Goal: Answer question/provide support

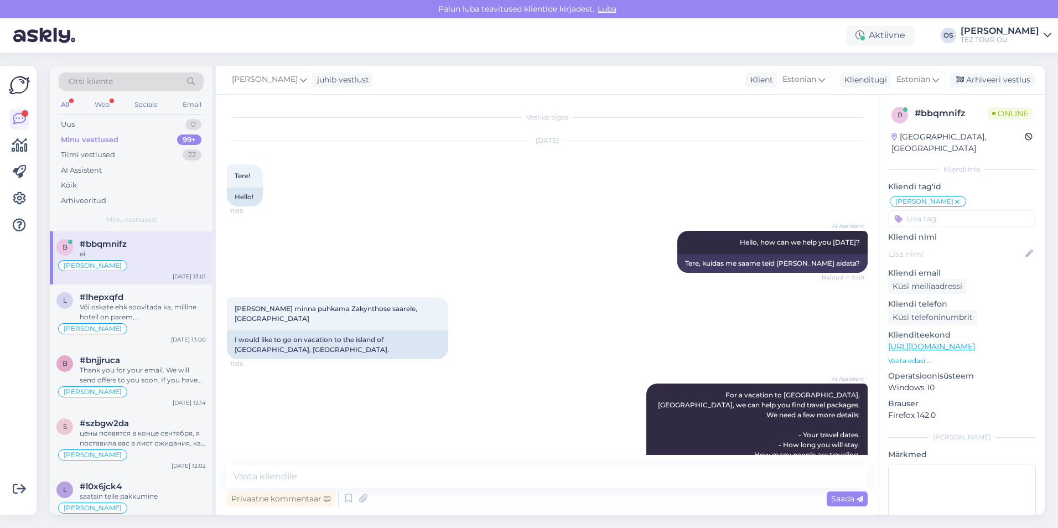
scroll to position [793, 0]
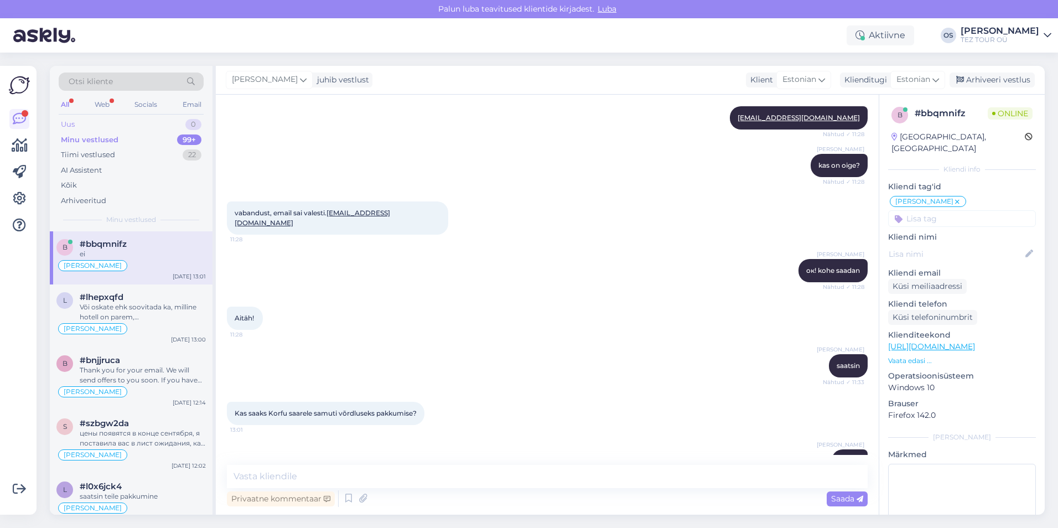
click at [87, 122] on div "Uus 0" at bounding box center [131, 124] width 145 height 15
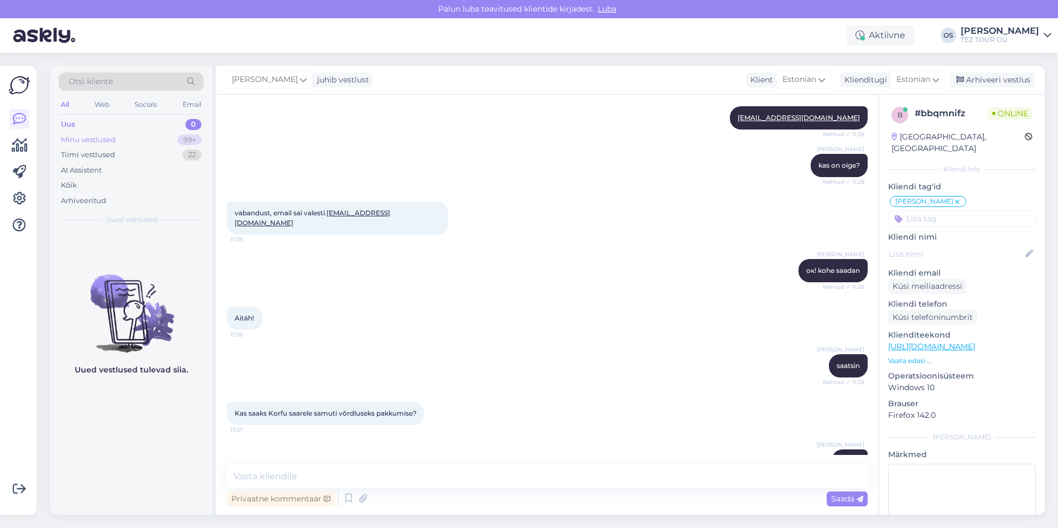
click at [95, 139] on div "Minu vestlused" at bounding box center [88, 139] width 55 height 11
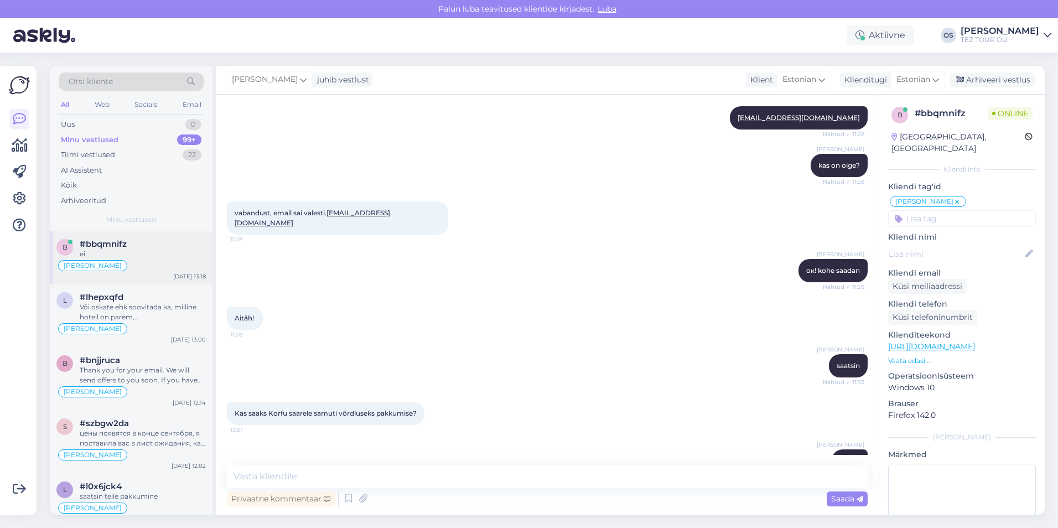
click at [112, 252] on div "ei" at bounding box center [143, 254] width 126 height 10
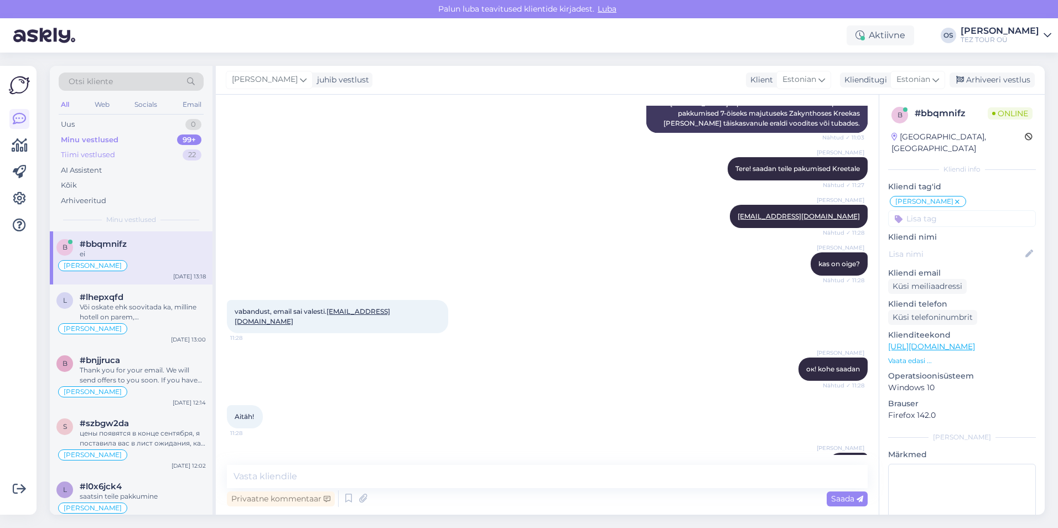
scroll to position [572, 0]
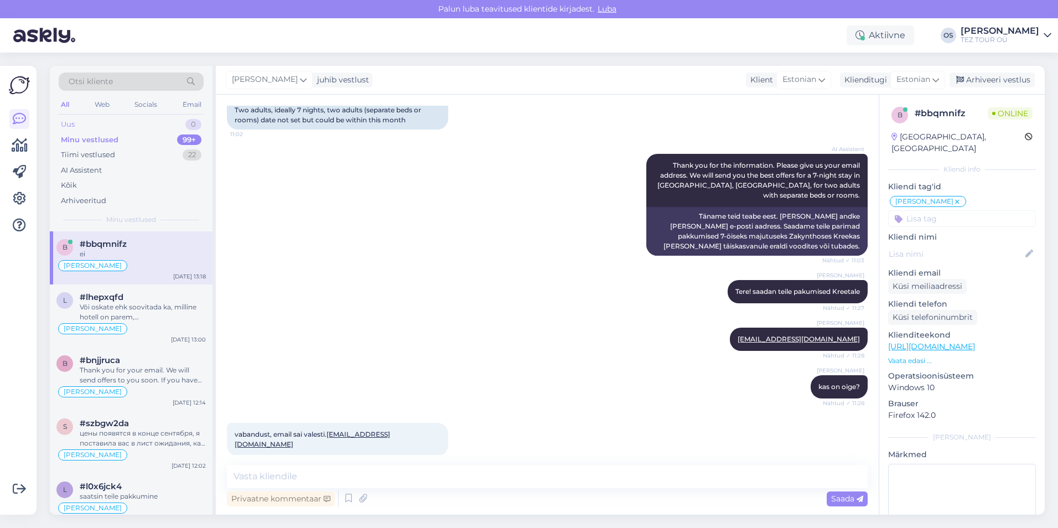
click at [99, 120] on div "Uus 0" at bounding box center [131, 124] width 145 height 15
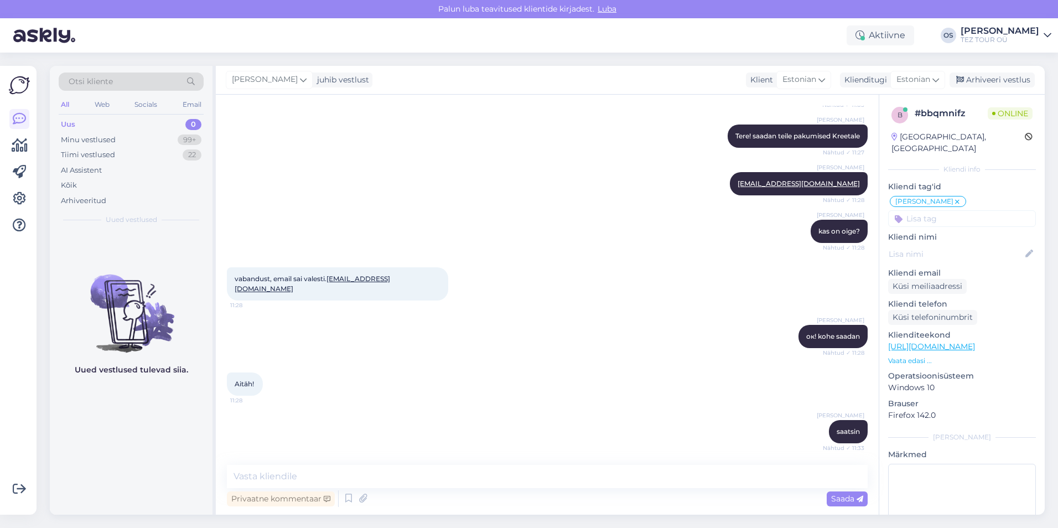
scroll to position [793, 0]
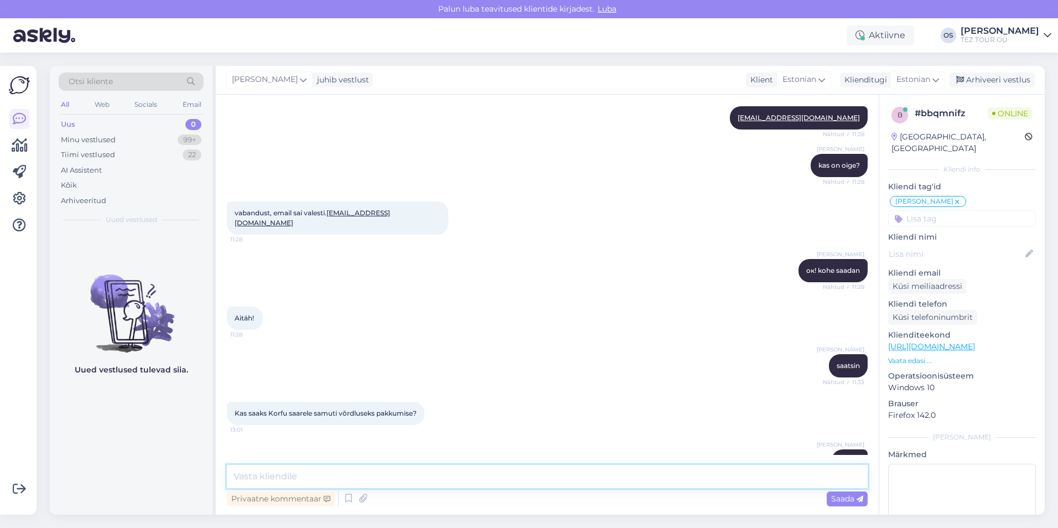
click at [291, 470] on textarea at bounding box center [547, 476] width 641 height 23
click at [102, 123] on div "Uus 0" at bounding box center [131, 124] width 145 height 15
click at [99, 141] on div "Minu vestlused" at bounding box center [88, 139] width 55 height 11
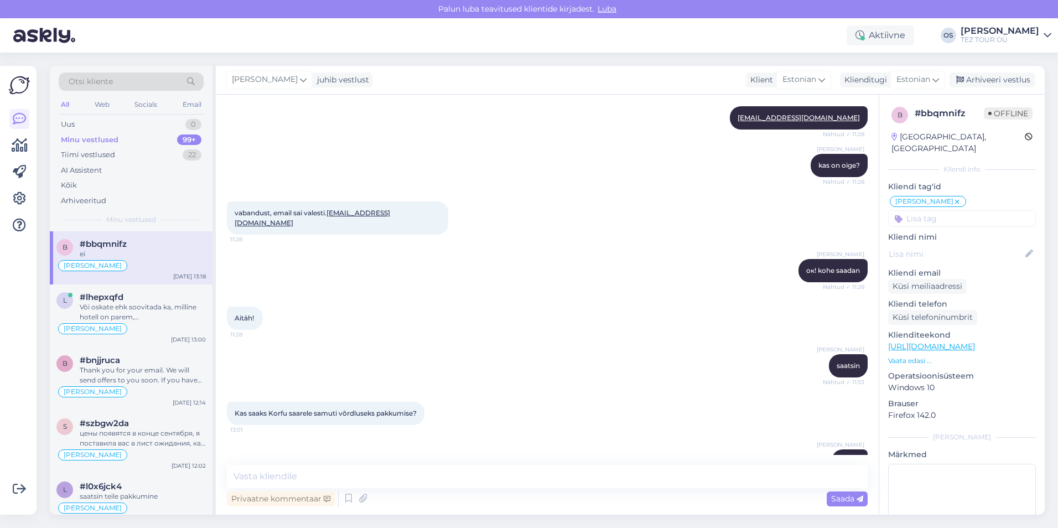
click at [160, 263] on div "[PERSON_NAME]" at bounding box center [130, 265] width 149 height 13
click at [139, 319] on div "Või oskate ehk soovitada ka, milline hotell on parem, [GEOGRAPHIC_DATA] 5* või …" at bounding box center [143, 312] width 126 height 20
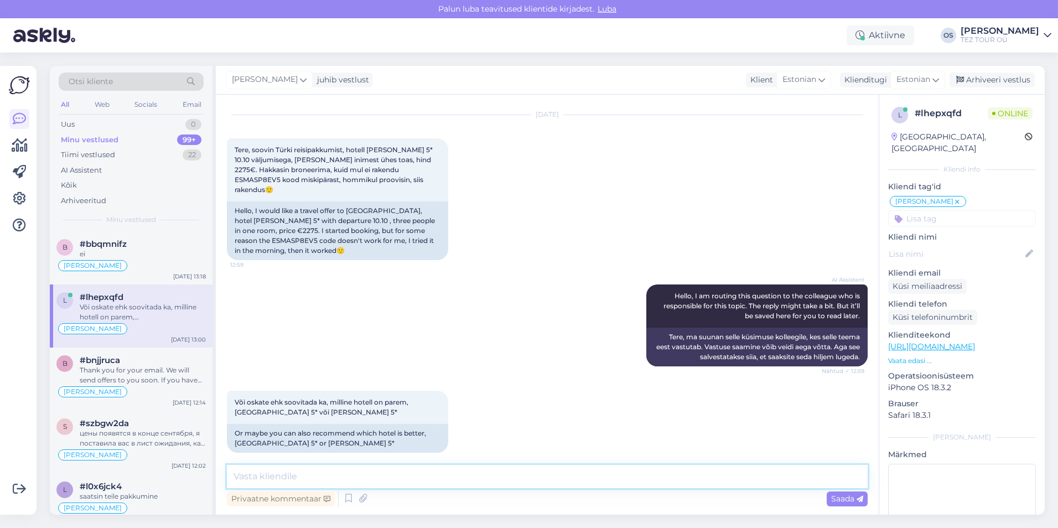
click at [293, 475] on textarea at bounding box center [547, 476] width 641 height 23
click at [82, 118] on div "Uus 1" at bounding box center [131, 124] width 145 height 15
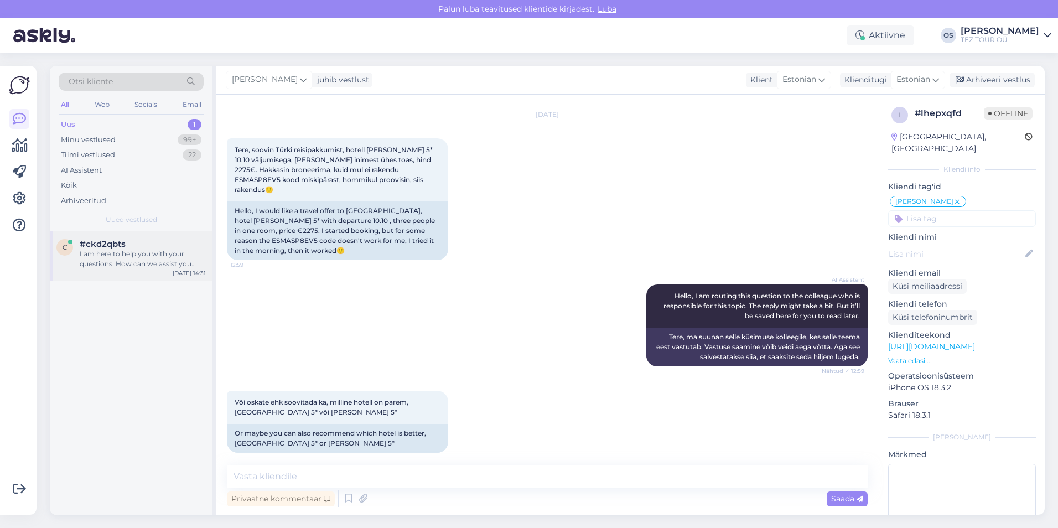
click at [167, 250] on div "I am here to help you with your questions. How can we assist you [DATE]?" at bounding box center [143, 259] width 126 height 20
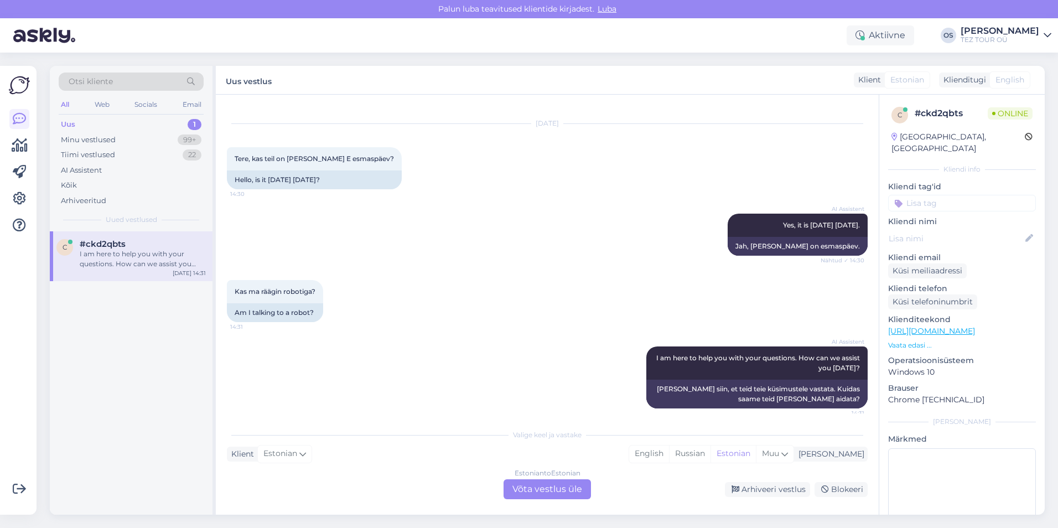
scroll to position [24, 0]
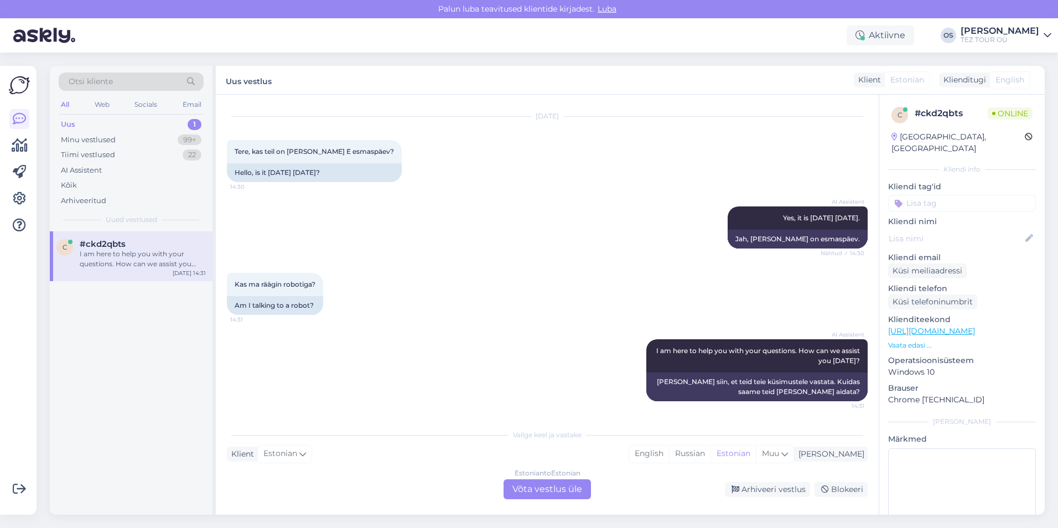
click at [574, 489] on div "Estonian to Estonian Võta vestlus üle" at bounding box center [547, 489] width 87 height 20
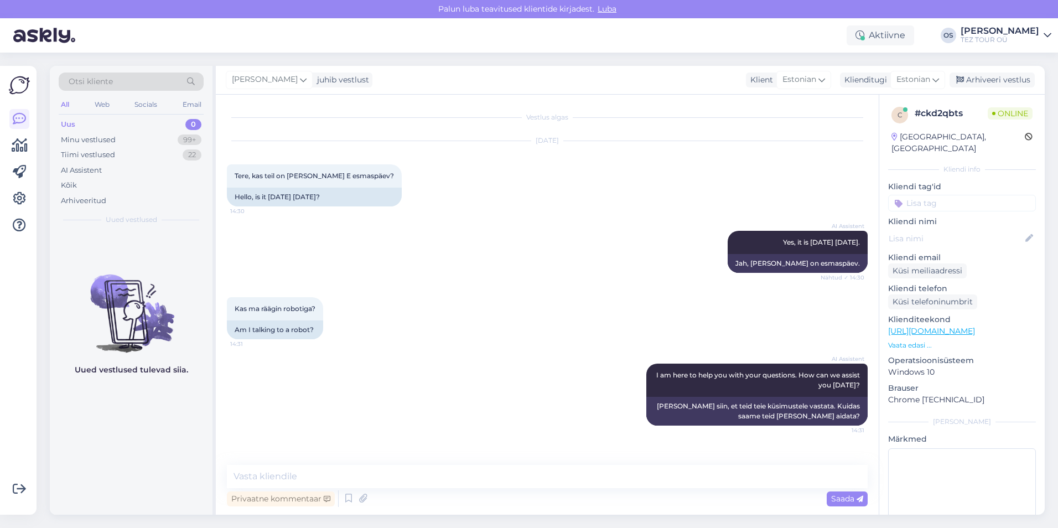
click at [936, 195] on input at bounding box center [962, 203] width 148 height 17
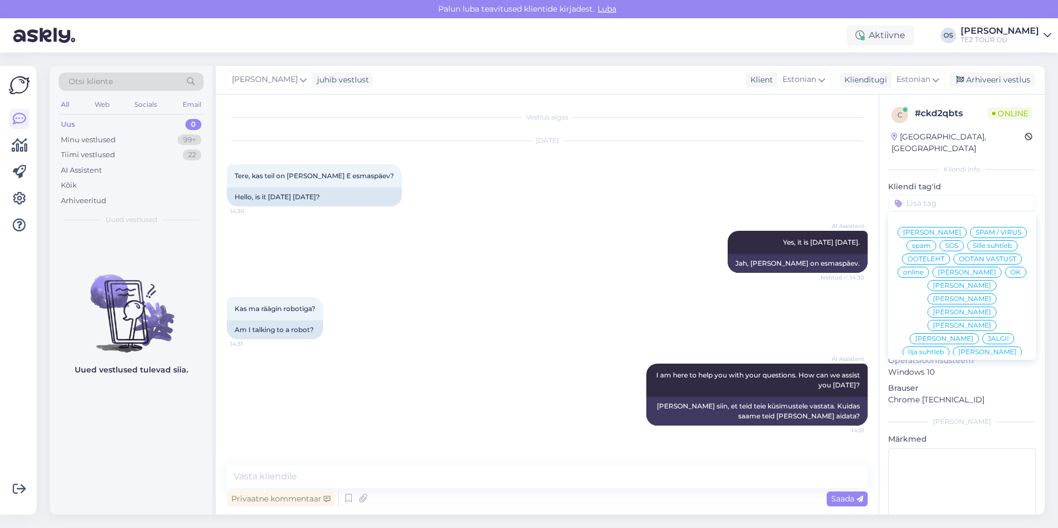
drag, startPoint x: 949, startPoint y: 273, endPoint x: 820, endPoint y: 296, distance: 131.5
click at [950, 273] on span "[PERSON_NAME]" at bounding box center [967, 272] width 58 height 7
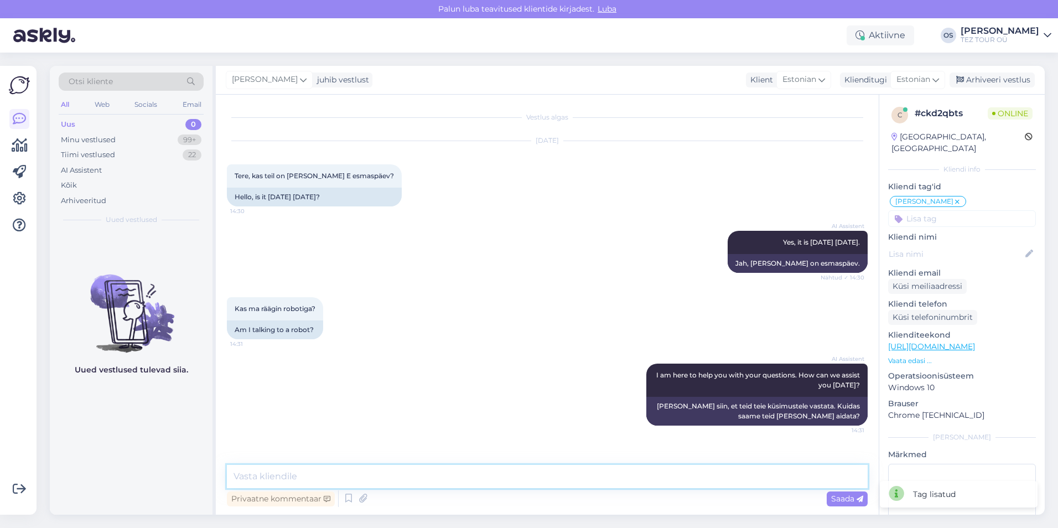
click at [278, 479] on textarea at bounding box center [547, 476] width 641 height 23
type textarea "Tere!"
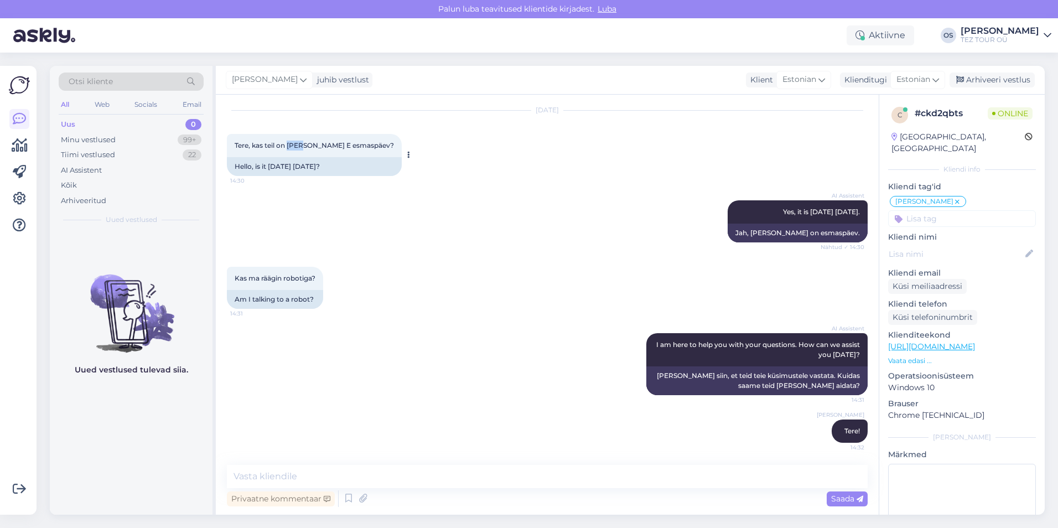
drag, startPoint x: 291, startPoint y: 144, endPoint x: 302, endPoint y: 144, distance: 11.6
click at [302, 144] on span "Tere, kas teil on [PERSON_NAME] E esmaspäev?" at bounding box center [314, 145] width 159 height 8
drag, startPoint x: 302, startPoint y: 144, endPoint x: 281, endPoint y: 144, distance: 21.0
click at [281, 144] on span "Tere, kas teil on [PERSON_NAME] E esmaspäev?" at bounding box center [314, 145] width 159 height 8
drag, startPoint x: 279, startPoint y: 144, endPoint x: 352, endPoint y: 145, distance: 73.1
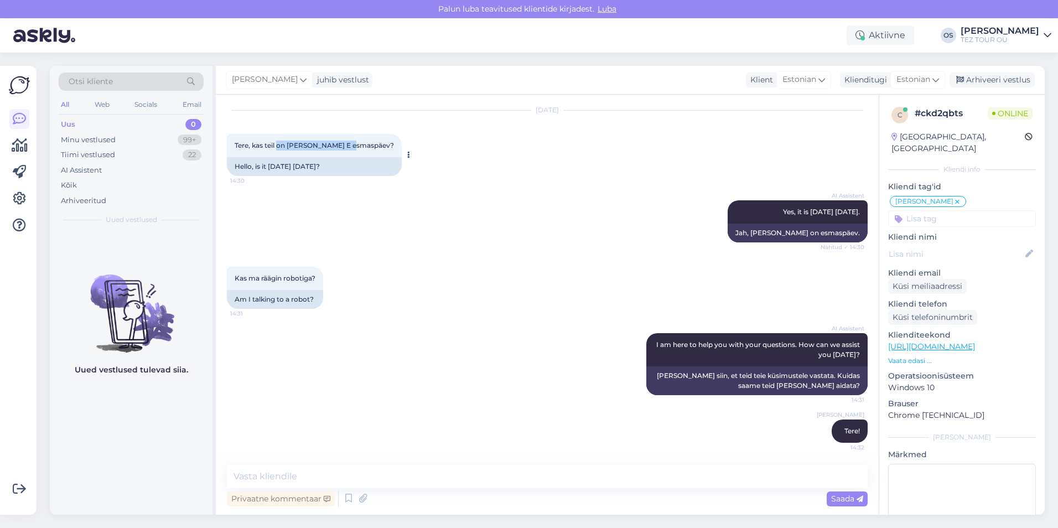
click at [352, 145] on span "Tere, kas teil on [PERSON_NAME] E esmaspäev?" at bounding box center [314, 145] width 159 height 8
drag, startPoint x: 352, startPoint y: 145, endPoint x: 344, endPoint y: 143, distance: 9.0
copy span "on [PERSON_NAME] E [PERSON_NAME]?"
paste textarea "on [PERSON_NAME] E [PERSON_NAME]?"
click at [232, 476] on textarea "on [PERSON_NAME] E [PERSON_NAME]?" at bounding box center [547, 476] width 641 height 23
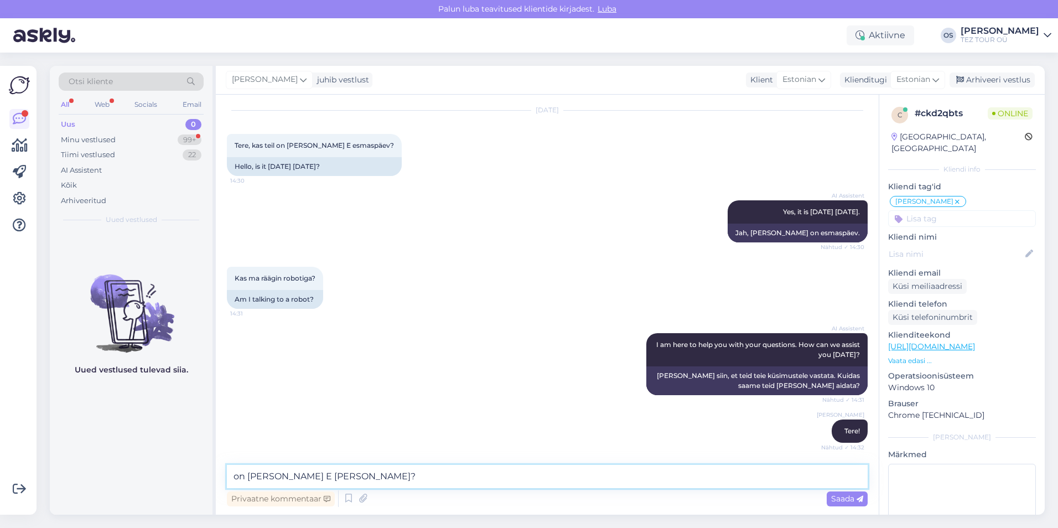
scroll to position [78, 0]
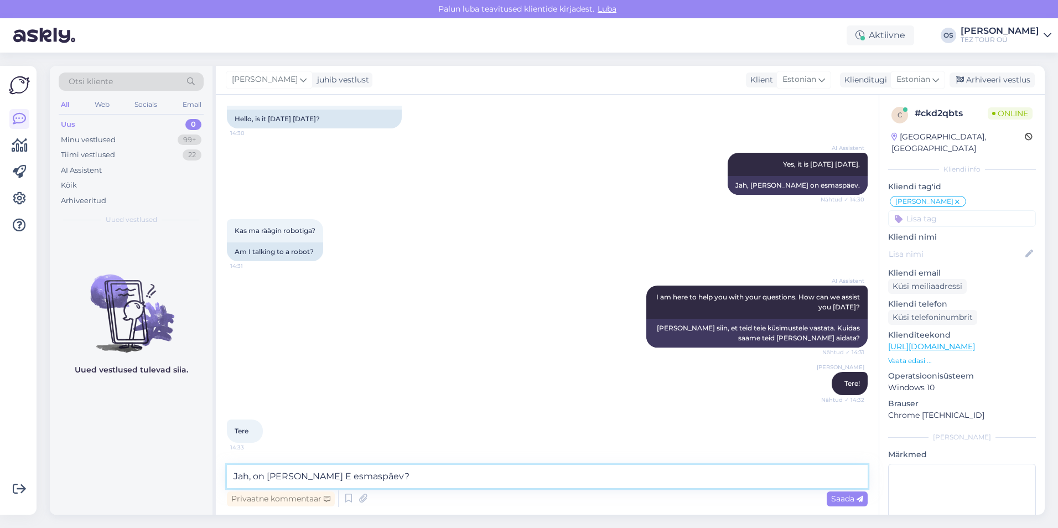
drag, startPoint x: 359, startPoint y: 479, endPoint x: 371, endPoint y: 466, distance: 17.2
click at [360, 478] on textarea "Jah, on [PERSON_NAME] E esmaspäev?" at bounding box center [547, 476] width 641 height 23
type textarea "Jah, on [PERSON_NAME] E esmaspäev"
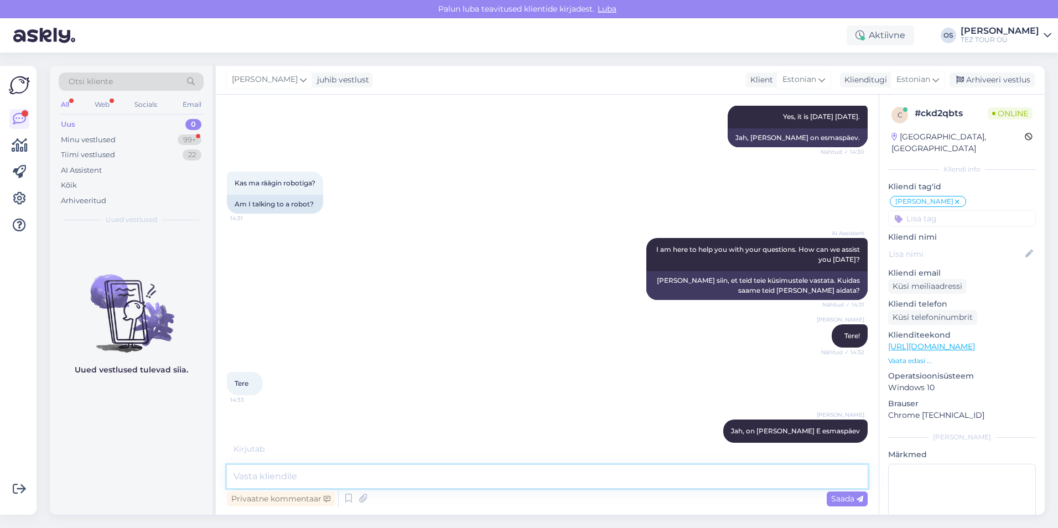
scroll to position [183, 0]
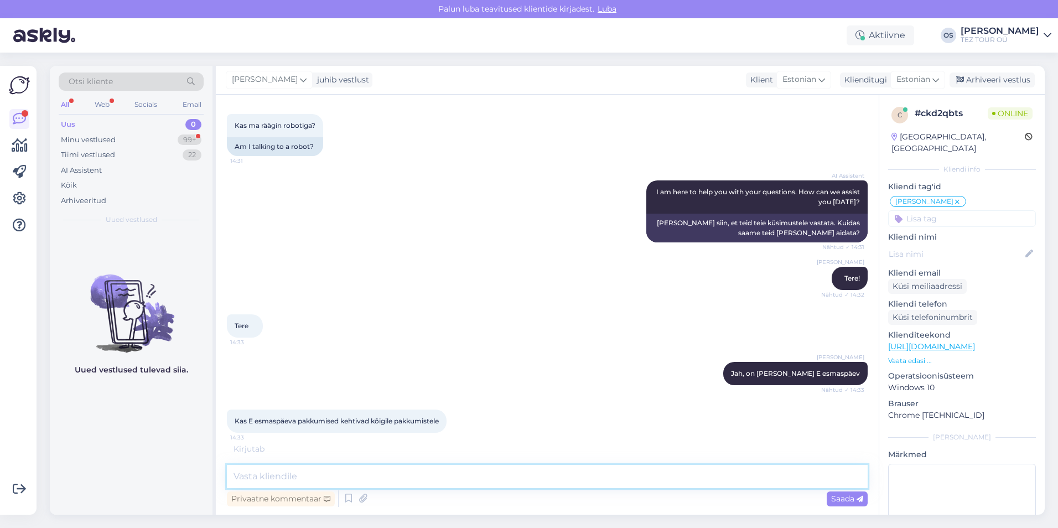
paste textarea "[URL][DOMAIN_NAME]"
type textarea "[URL][DOMAIN_NAME]"
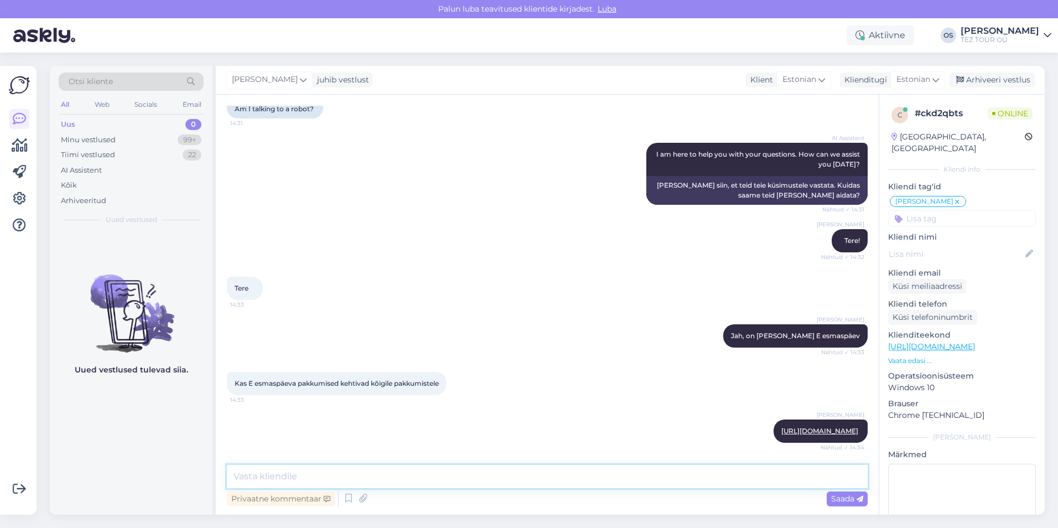
paste textarea "Kampaania reeglid: Kõik broneeringud peavad olema tehtud TEZ TOURi veebisüsteem…"
type textarea "Kampaania reeglid: Kõik broneeringud peavad olema tehtud TEZ TOURi veebisüsteem…"
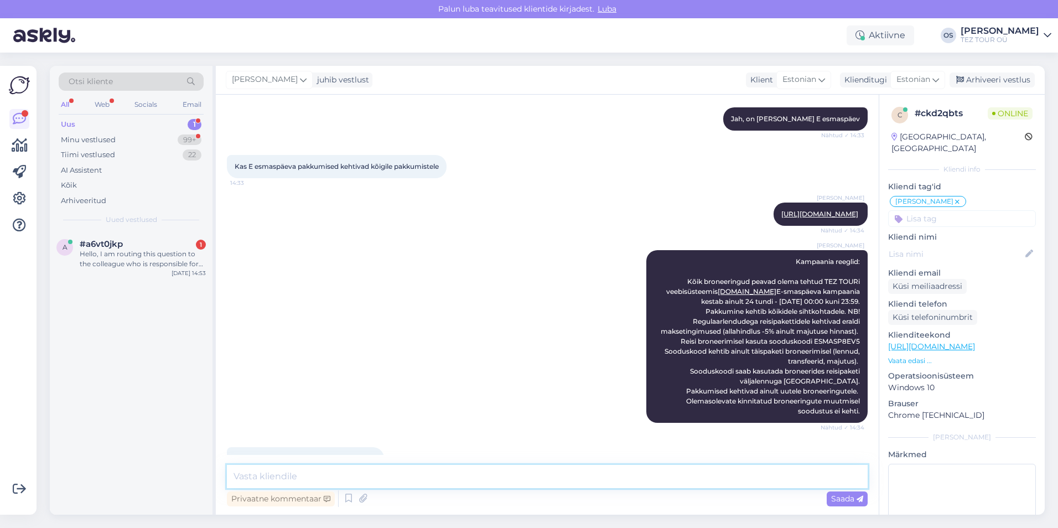
scroll to position [485, 0]
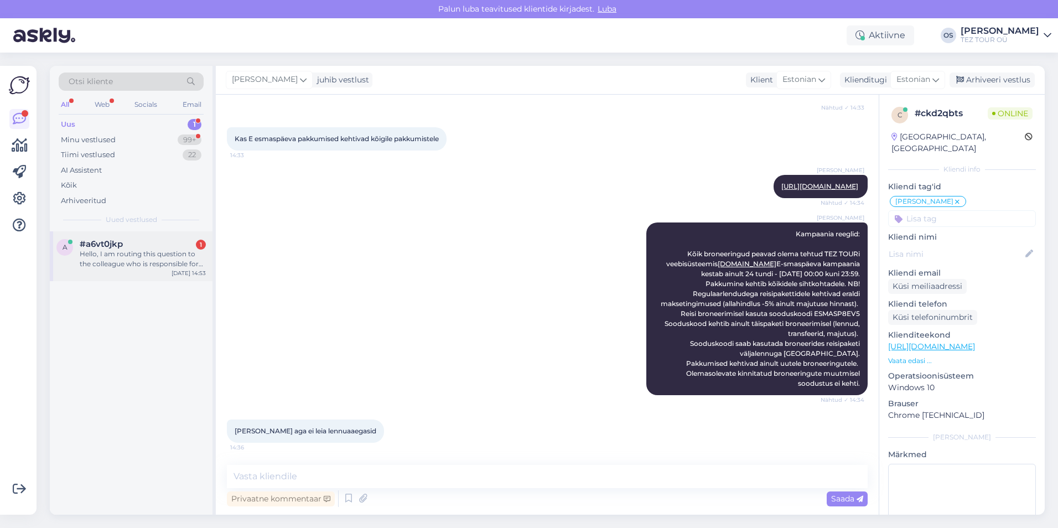
click at [126, 256] on div "Hello, I am routing this question to the colleague who is responsible for this …" at bounding box center [143, 259] width 126 height 20
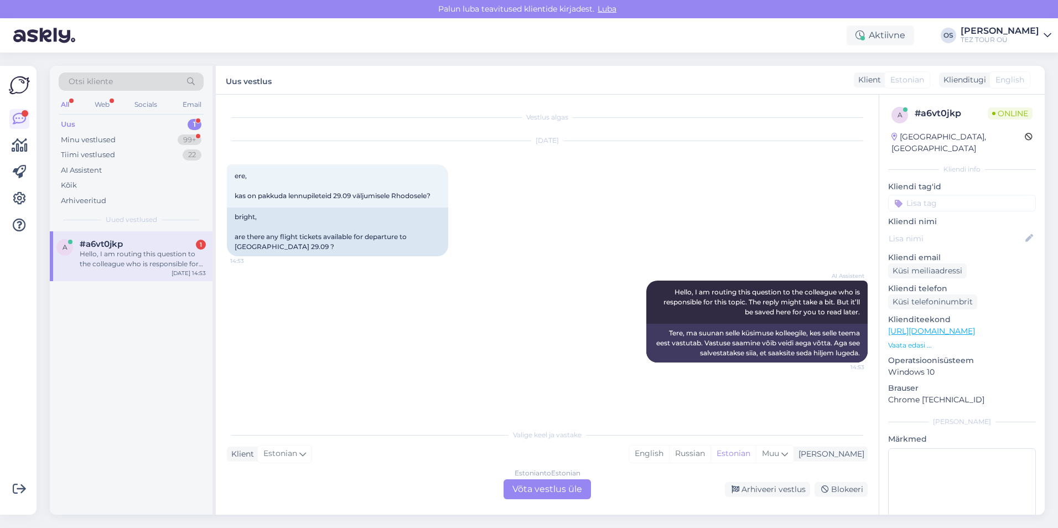
click at [542, 491] on div "Estonian to Estonian Võta vestlus üle" at bounding box center [547, 489] width 87 height 20
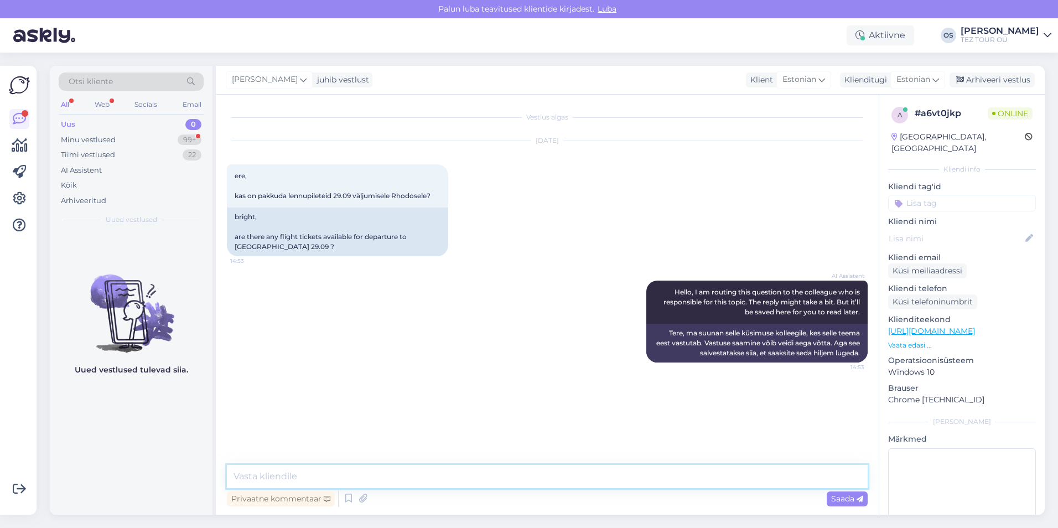
click at [346, 473] on textarea at bounding box center [547, 476] width 641 height 23
type textarea "Tere!"
click at [314, 471] on textarea at bounding box center [547, 476] width 641 height 23
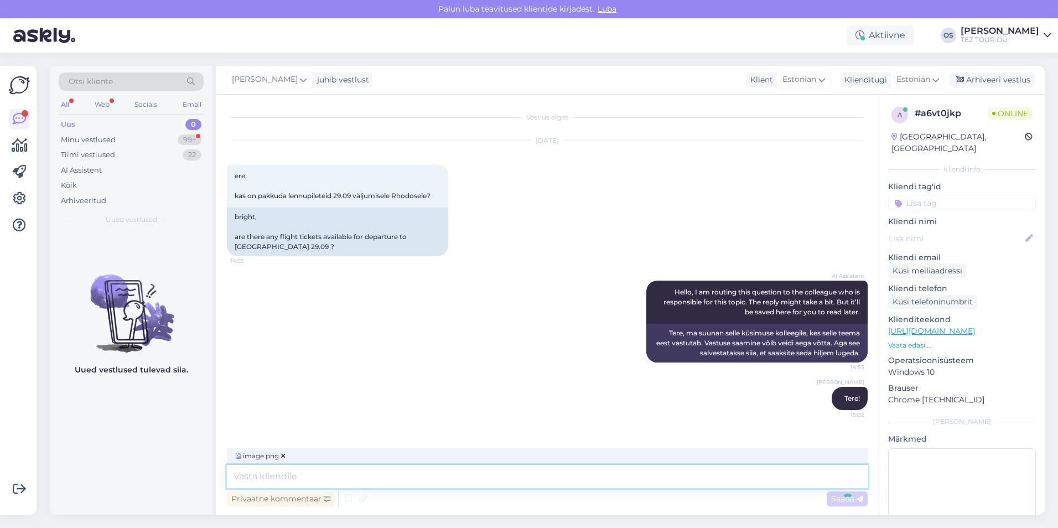
scroll to position [37, 0]
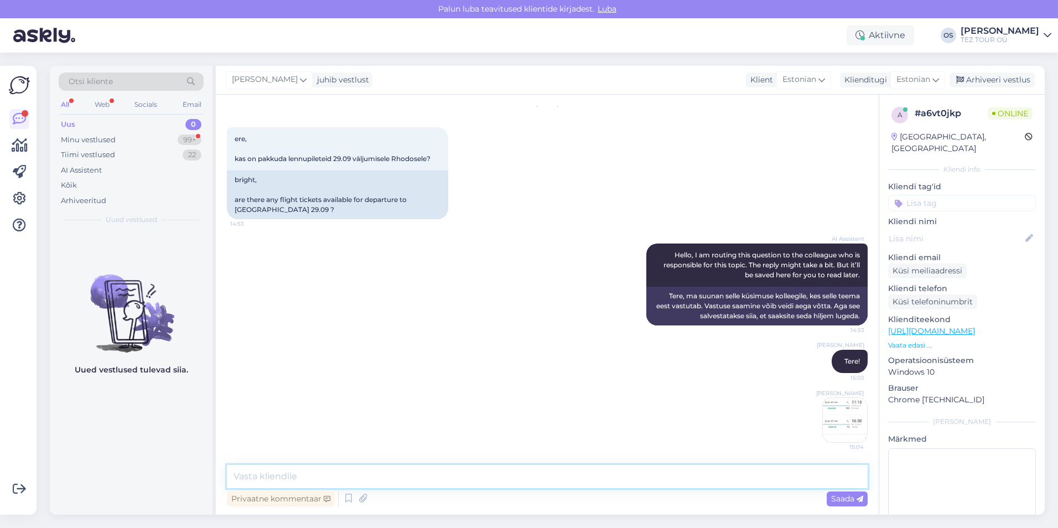
click at [323, 475] on textarea at bounding box center [547, 476] width 641 height 23
click at [829, 413] on img at bounding box center [845, 420] width 44 height 44
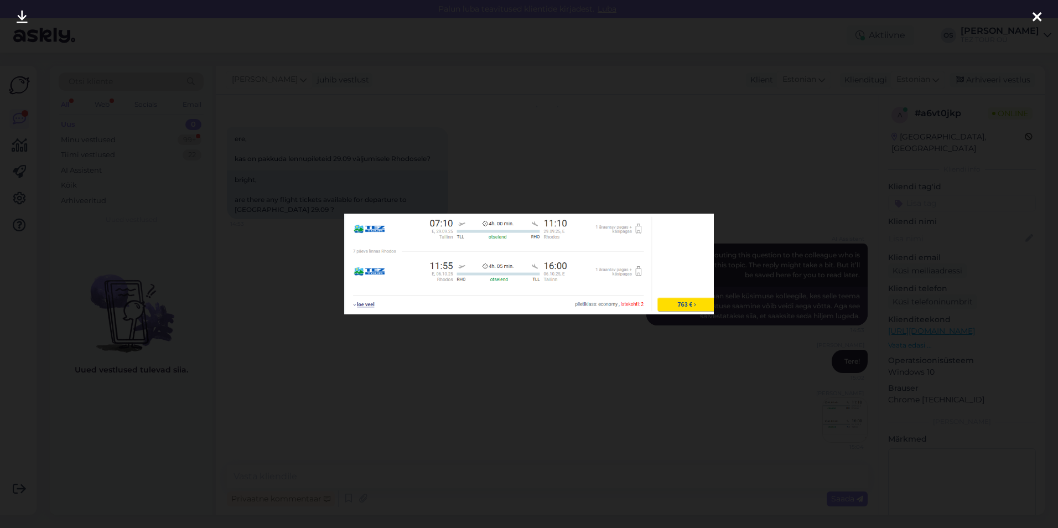
click at [1036, 9] on div at bounding box center [1037, 17] width 22 height 35
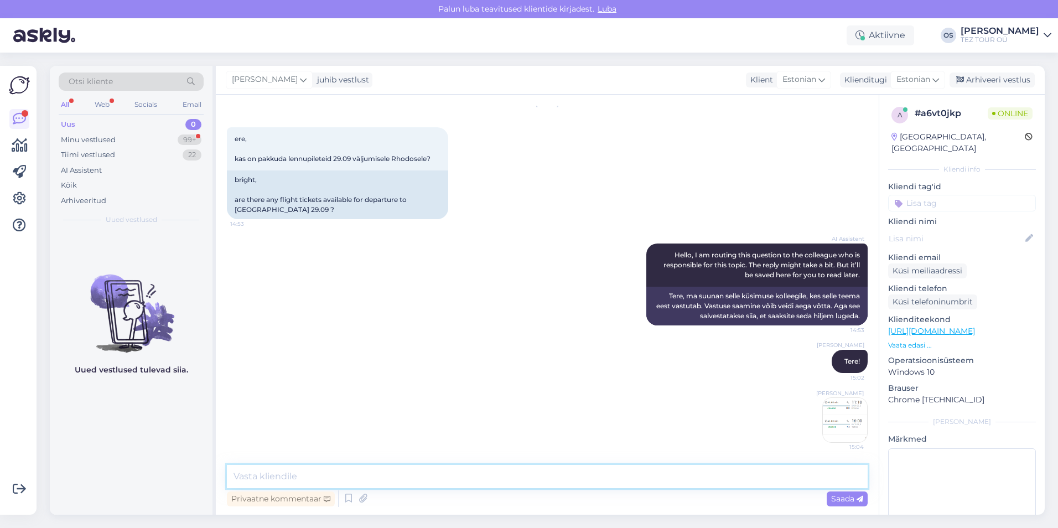
click at [292, 468] on textarea at bounding box center [547, 476] width 641 height 23
type textarea "29/09-06/10- 769 euro"
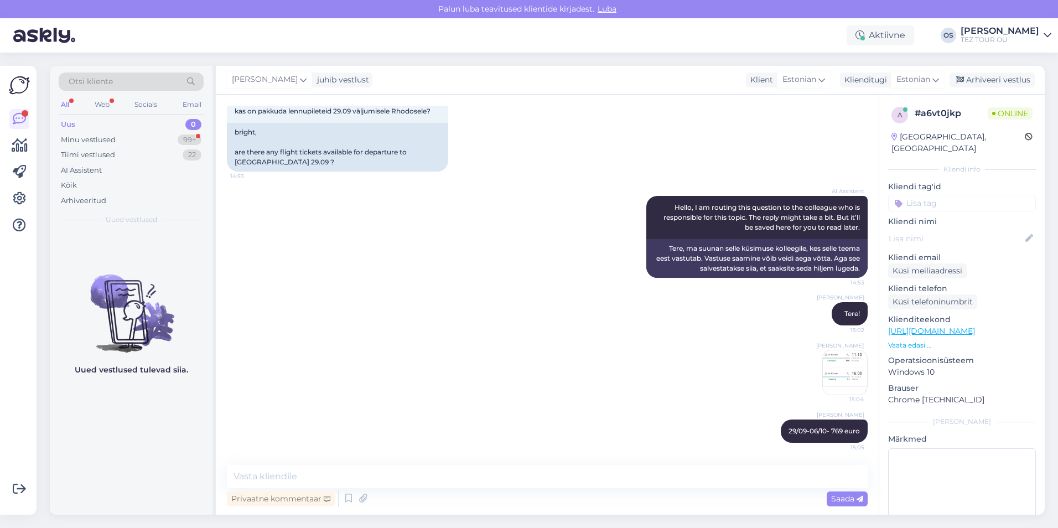
click at [845, 352] on img at bounding box center [845, 372] width 44 height 44
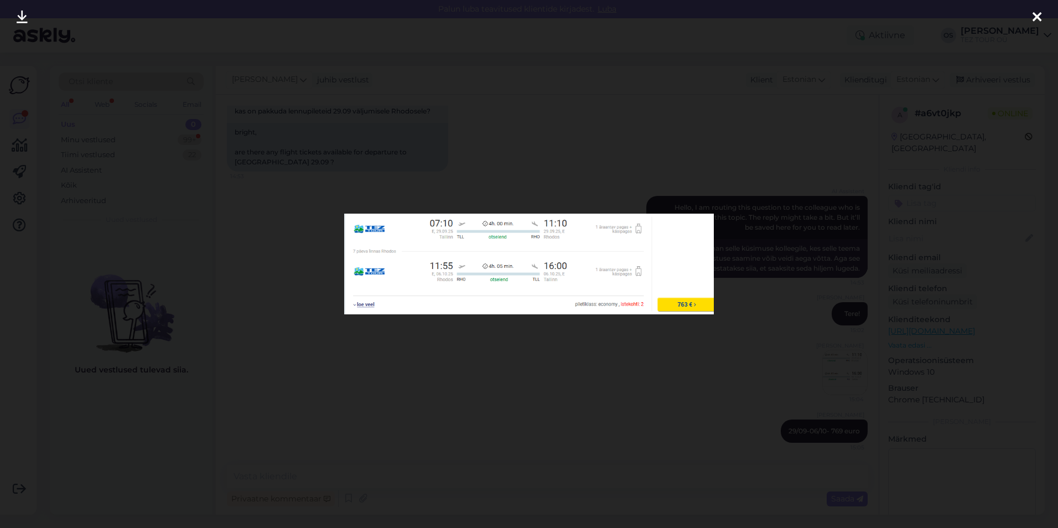
click at [1035, 14] on icon at bounding box center [1037, 18] width 9 height 14
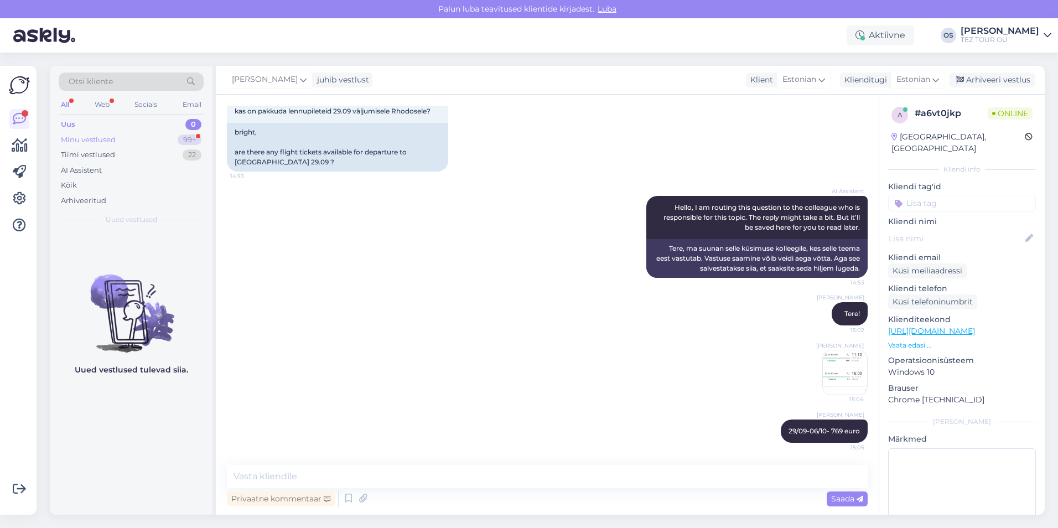
click at [109, 132] on div "Minu vestlused 99+" at bounding box center [131, 139] width 145 height 15
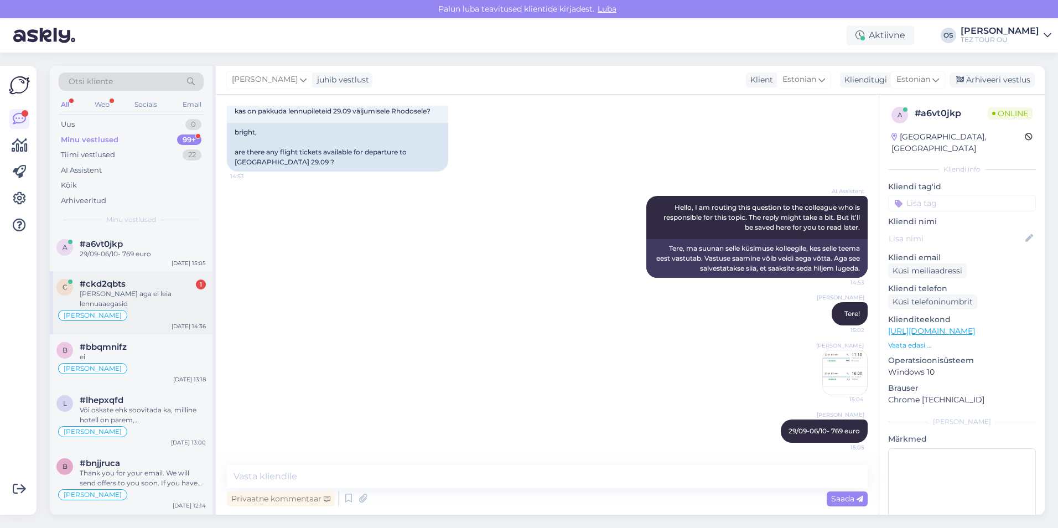
click at [151, 292] on div "[PERSON_NAME] aga ei leia lennuaaegasid" at bounding box center [143, 299] width 126 height 20
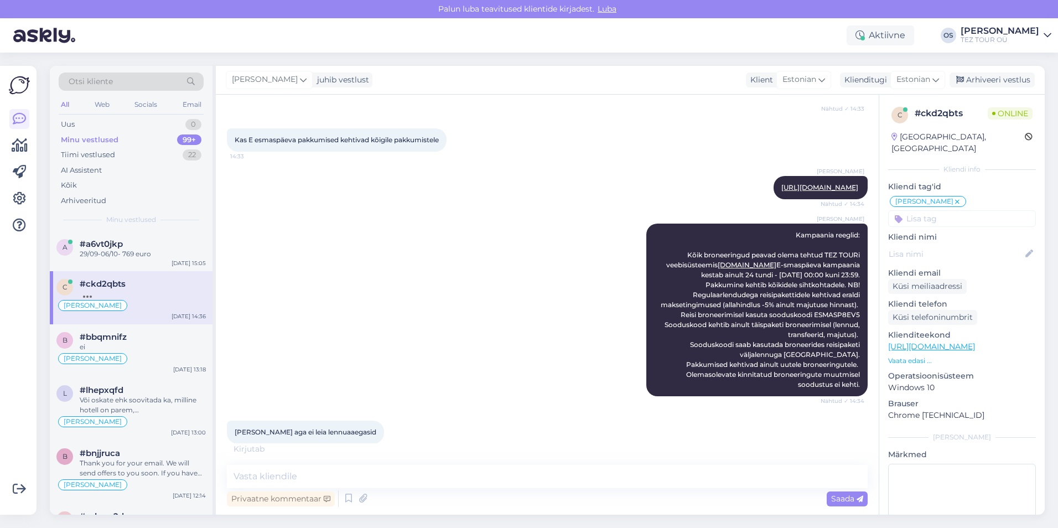
scroll to position [497, 0]
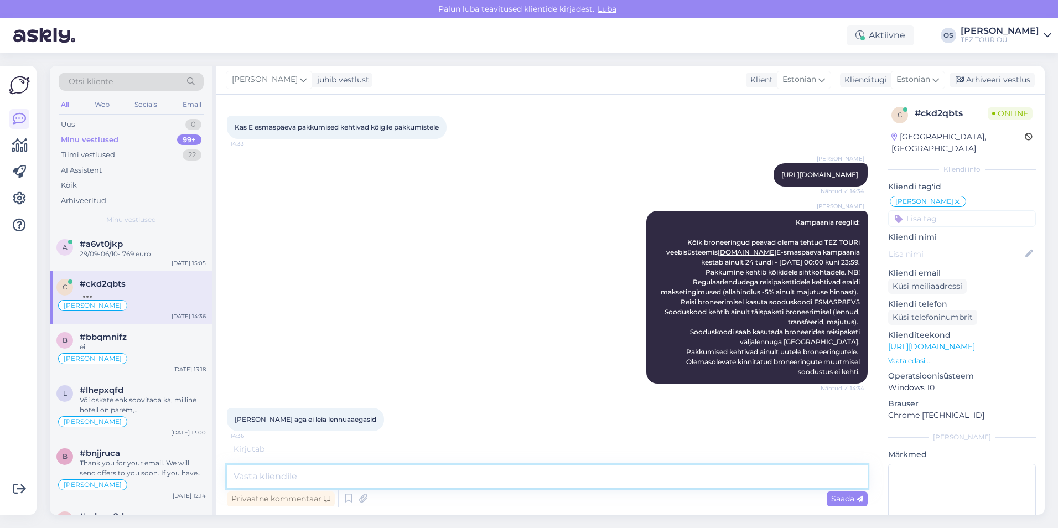
click at [314, 481] on textarea at bounding box center [547, 476] width 641 height 23
click at [303, 476] on textarea at bounding box center [547, 476] width 641 height 23
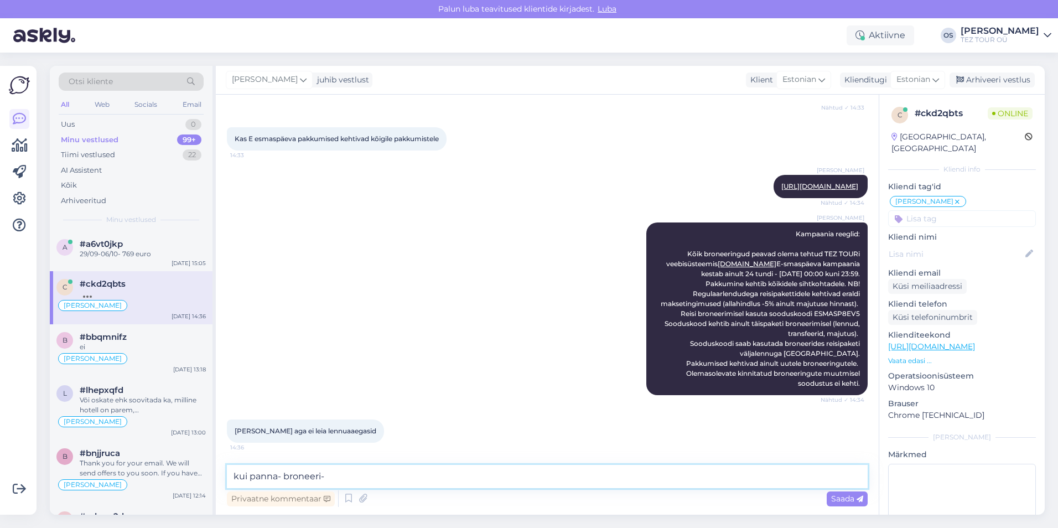
scroll to position [543, 0]
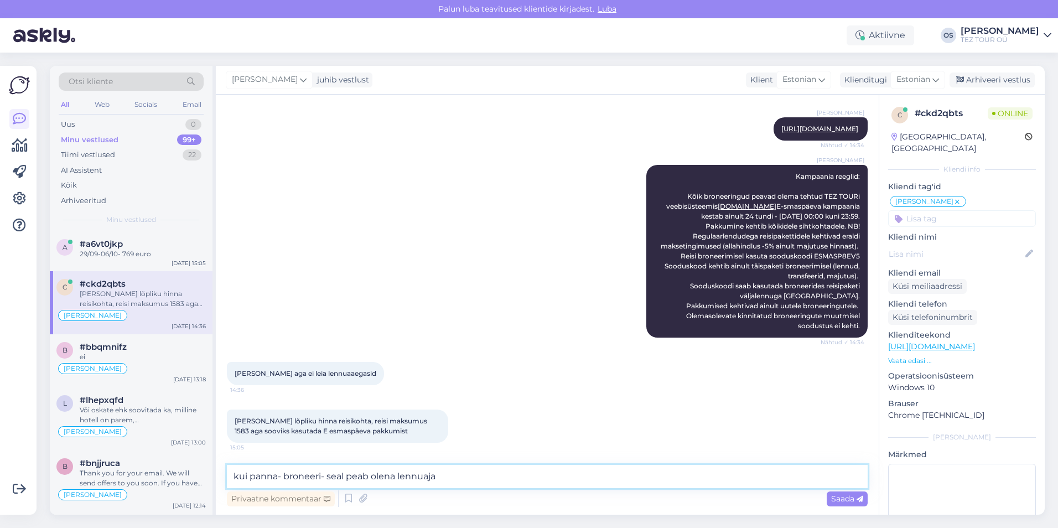
type textarea "kui panna- broneeri- seal peab olena lennuajad"
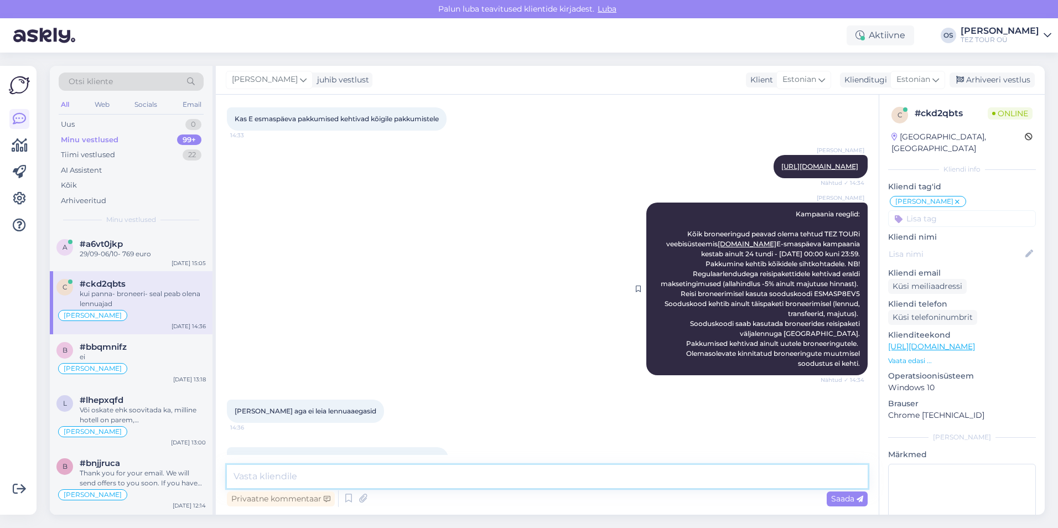
scroll to position [590, 0]
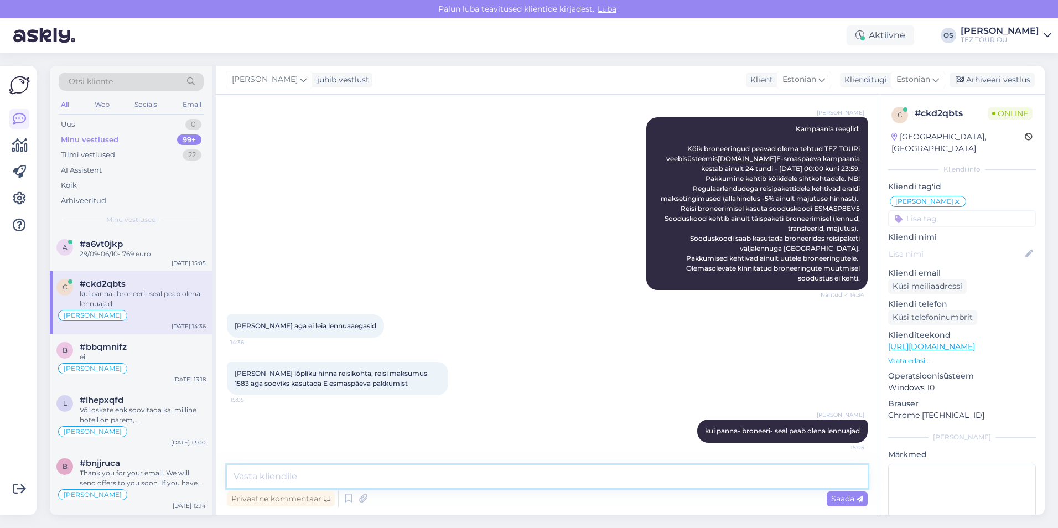
paste textarea "Reisi broneerimisel kasuta sooduskoodi ESMASP8EV5"
type textarea "Reisi broneerimisel kasuta sooduskoodi ESMASP8EV5"
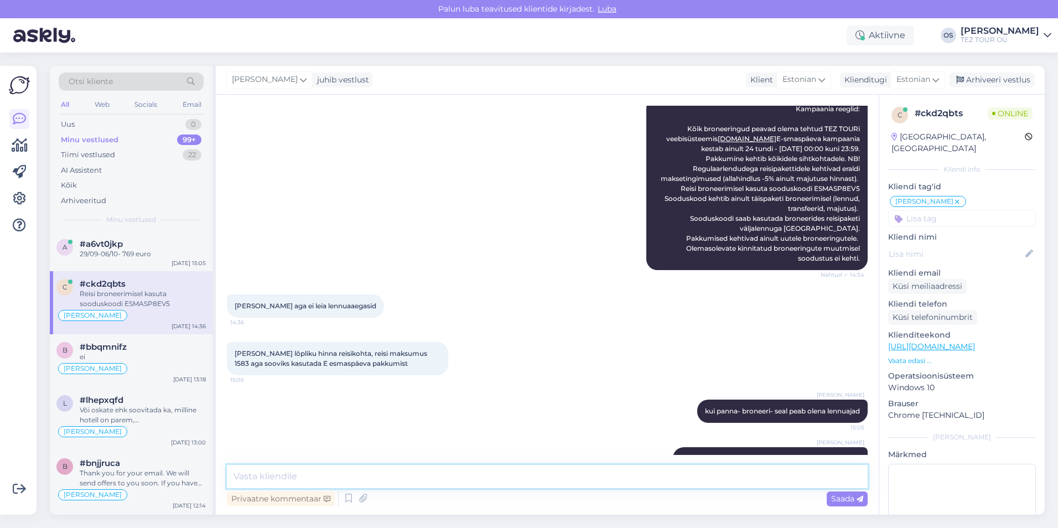
scroll to position [638, 0]
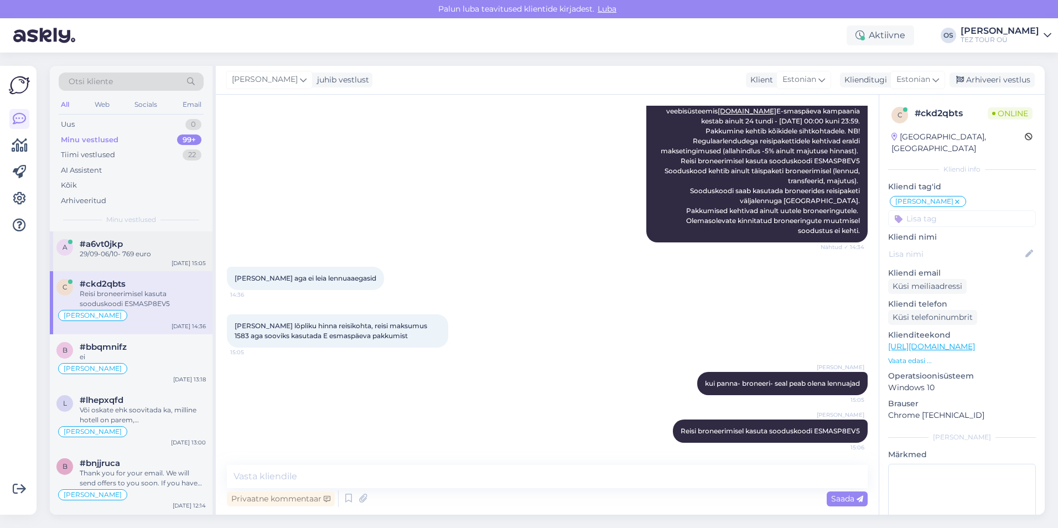
click at [169, 245] on div "#a6vt0jkp" at bounding box center [143, 244] width 126 height 10
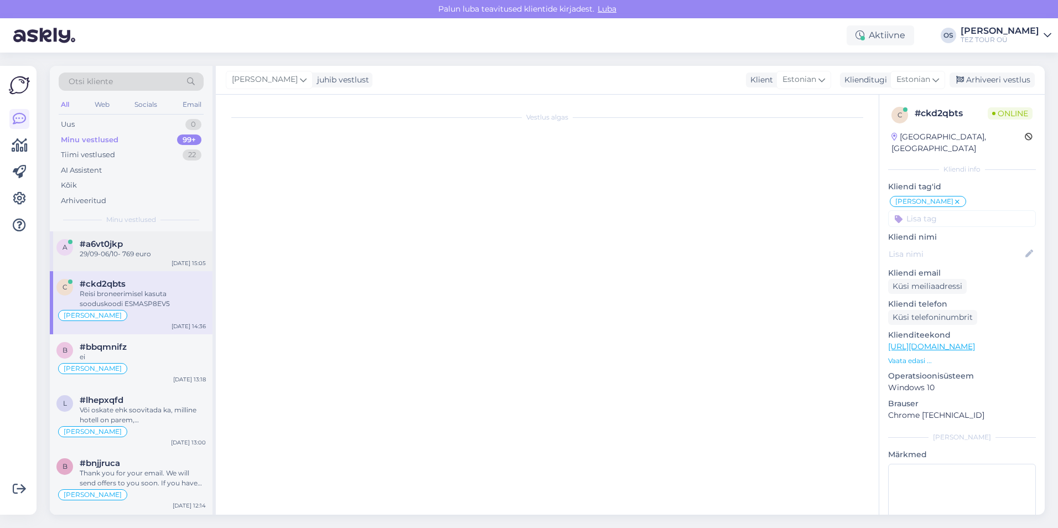
scroll to position [85, 0]
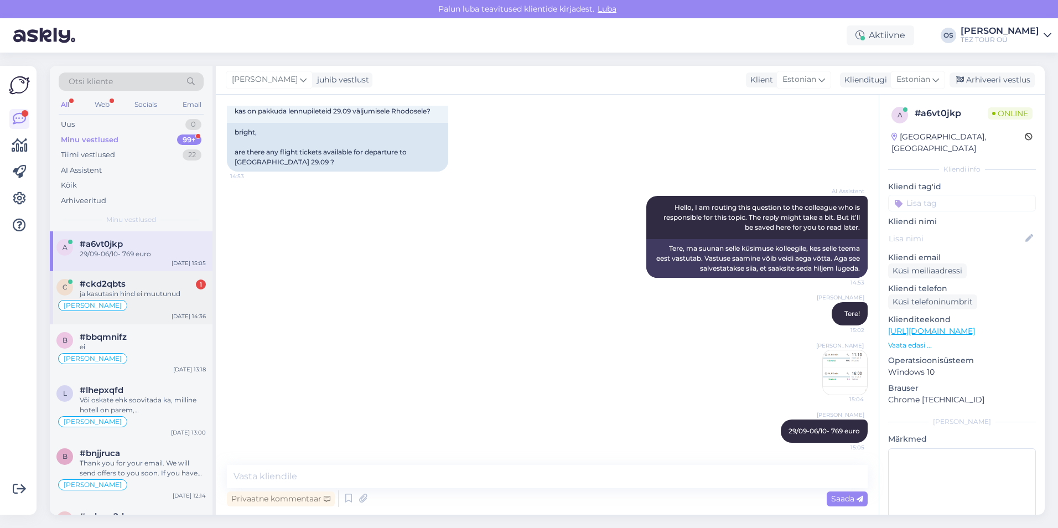
click at [141, 289] on div "ja kasutasin hind ei muutunud" at bounding box center [143, 294] width 126 height 10
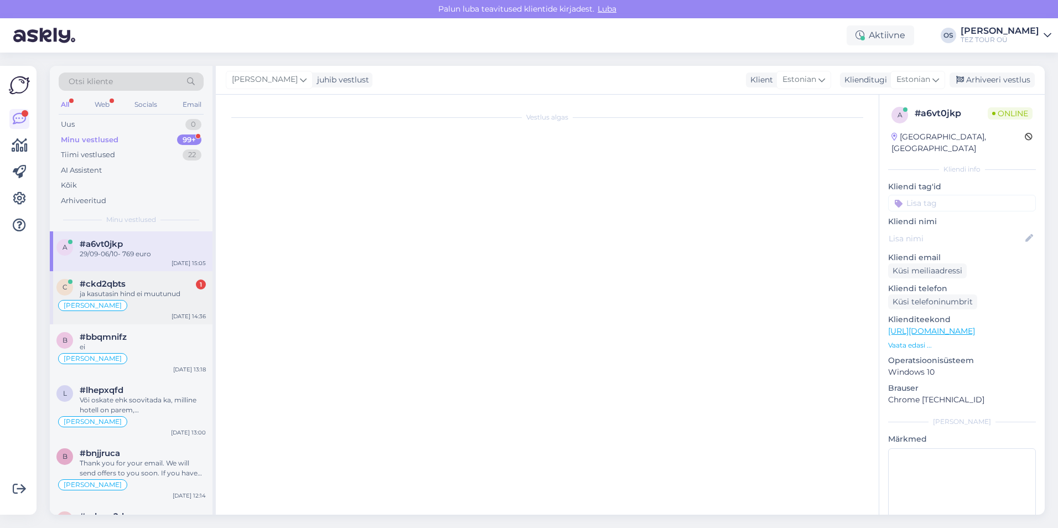
scroll to position [686, 0]
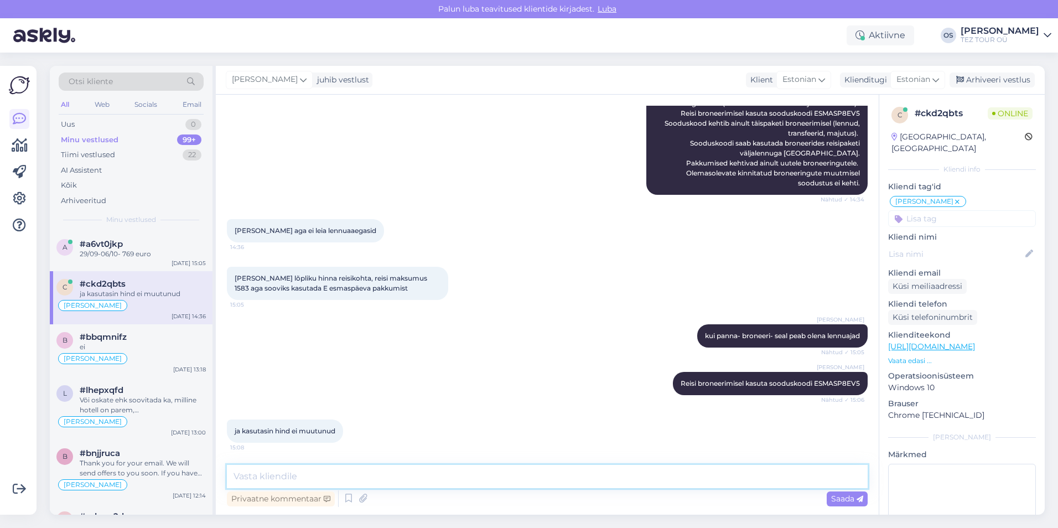
click at [265, 476] on textarea at bounding box center [547, 476] width 641 height 23
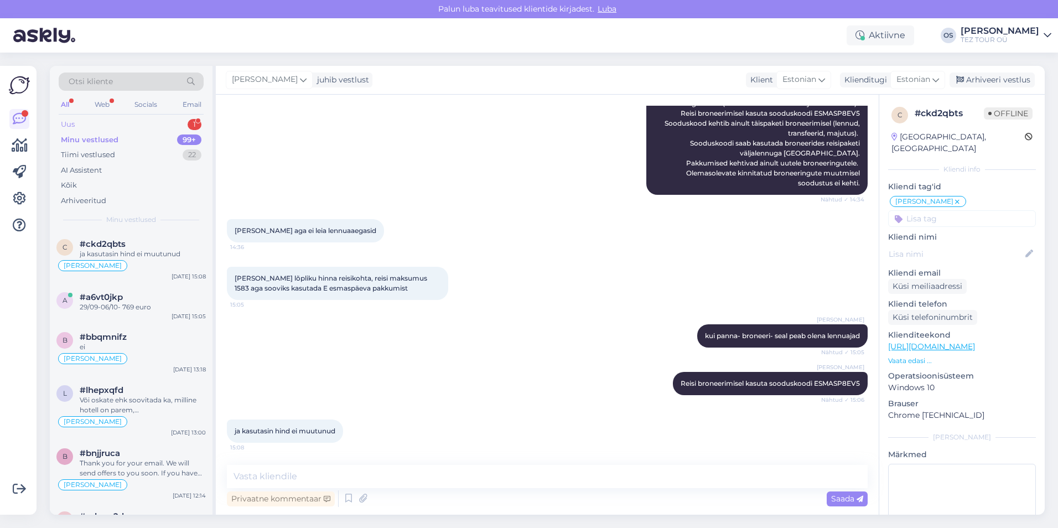
click at [95, 118] on div "Uus 1" at bounding box center [131, 124] width 145 height 15
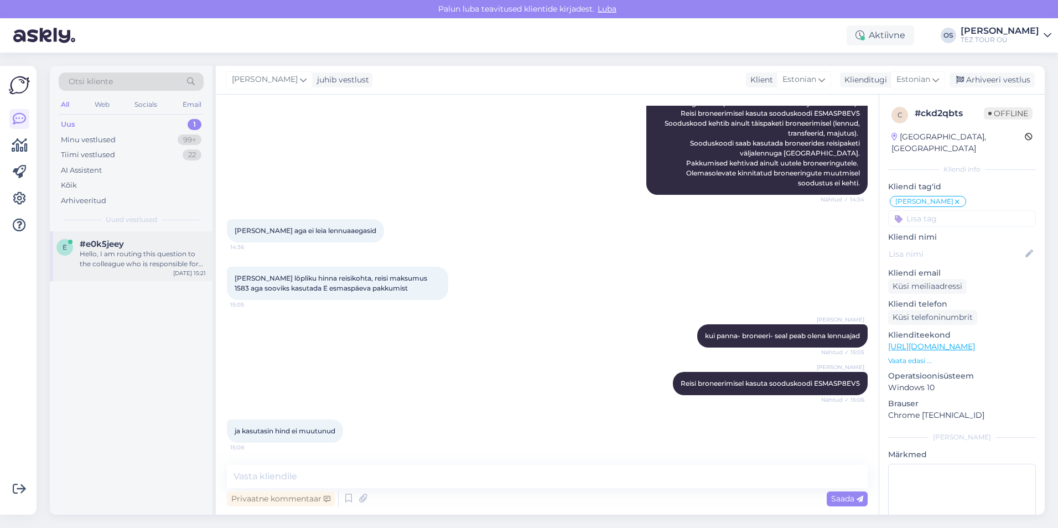
click at [143, 265] on div "Hello, I am routing this question to the colleague who is responsible for this …" at bounding box center [143, 259] width 126 height 20
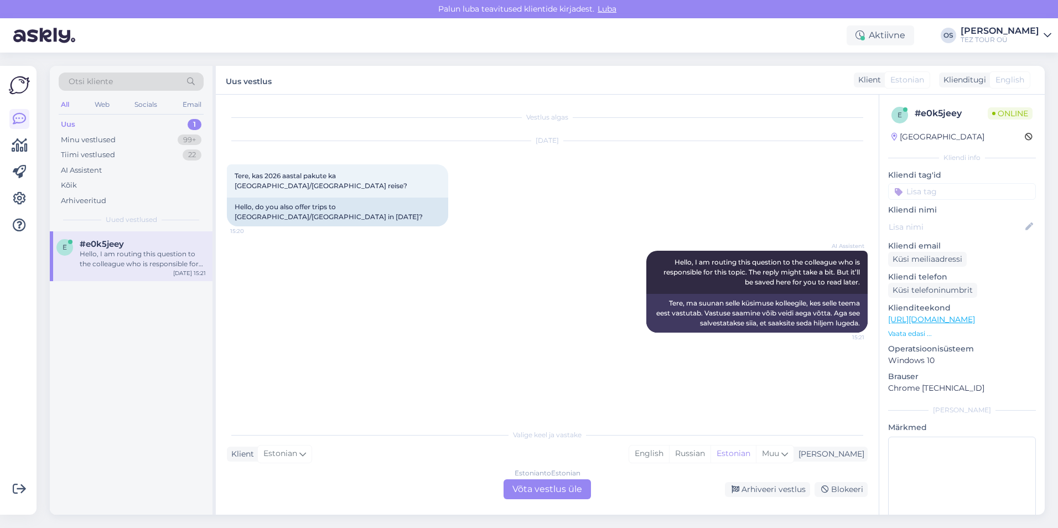
click at [527, 488] on div "Estonian to Estonian Võta vestlus üle" at bounding box center [547, 489] width 87 height 20
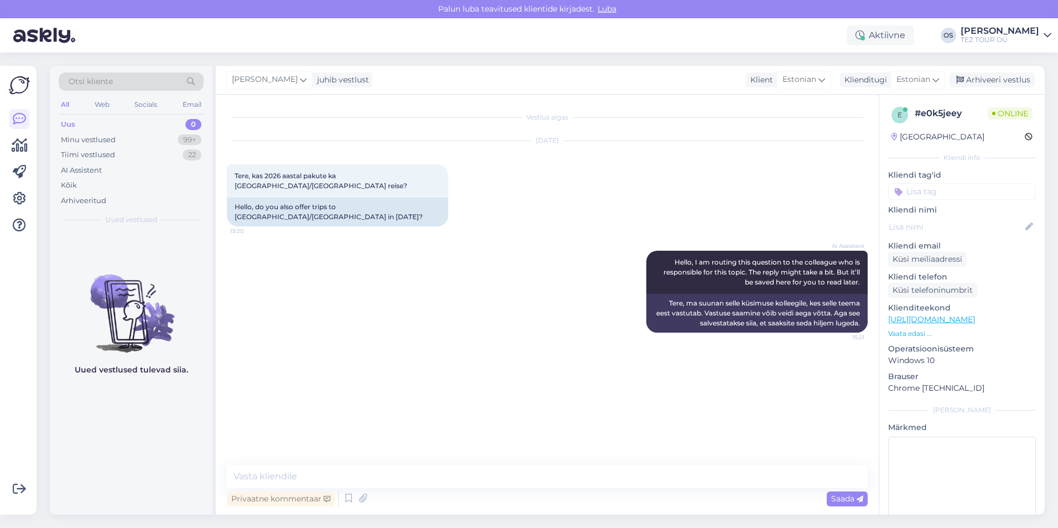
click at [913, 199] on input at bounding box center [962, 191] width 148 height 17
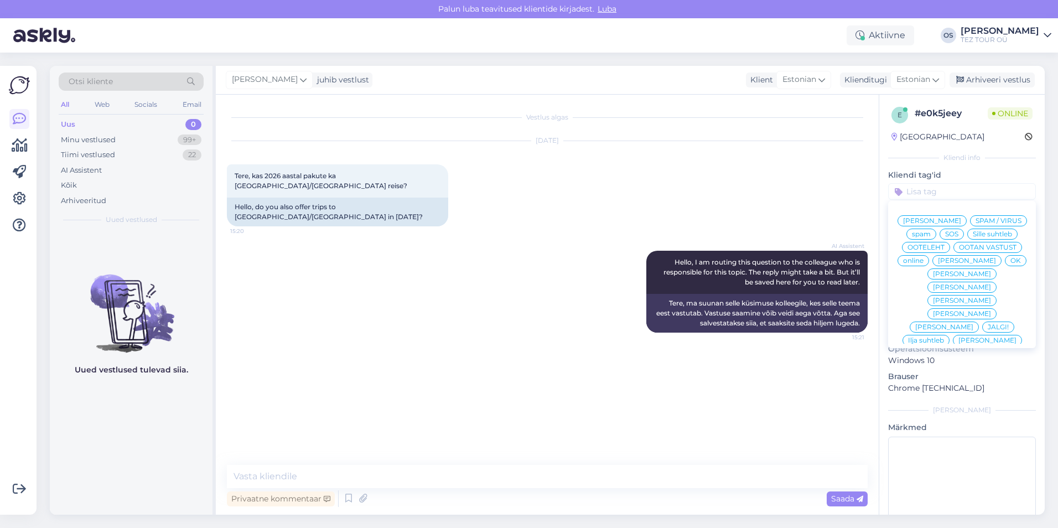
click at [938, 264] on span "[PERSON_NAME]" at bounding box center [967, 260] width 58 height 7
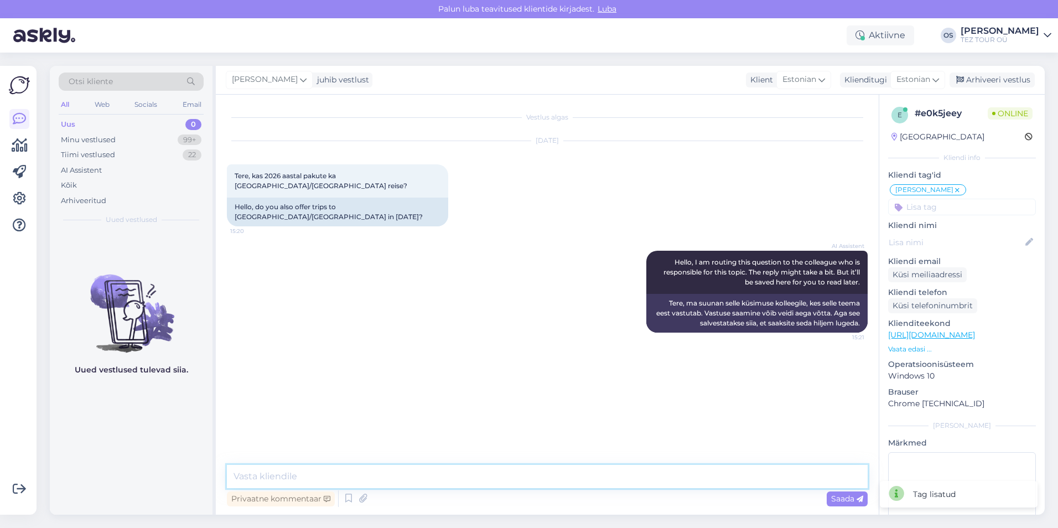
click at [262, 479] on textarea at bounding box center [547, 476] width 641 height 23
type textarea "Tere! ei!"
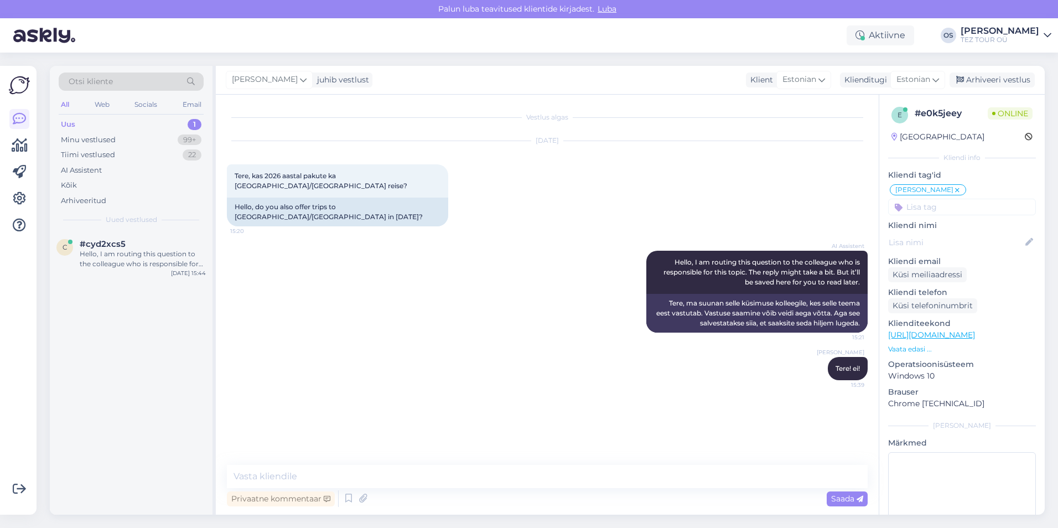
click at [96, 121] on div "Uus 1" at bounding box center [131, 124] width 145 height 15
click at [134, 246] on div "#cyd2xcs5" at bounding box center [143, 244] width 126 height 10
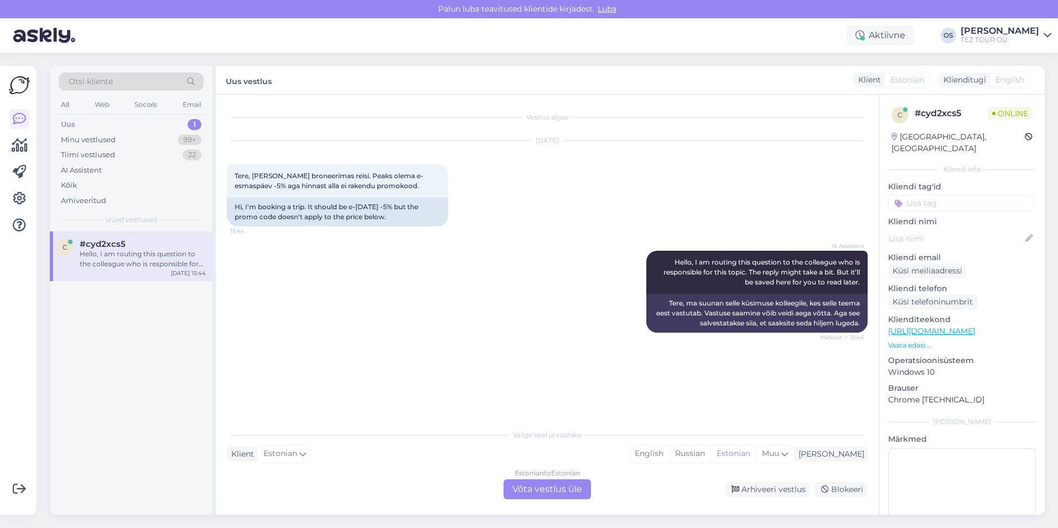
click at [536, 488] on div "Estonian to Estonian Võta vestlus üle" at bounding box center [547, 489] width 87 height 20
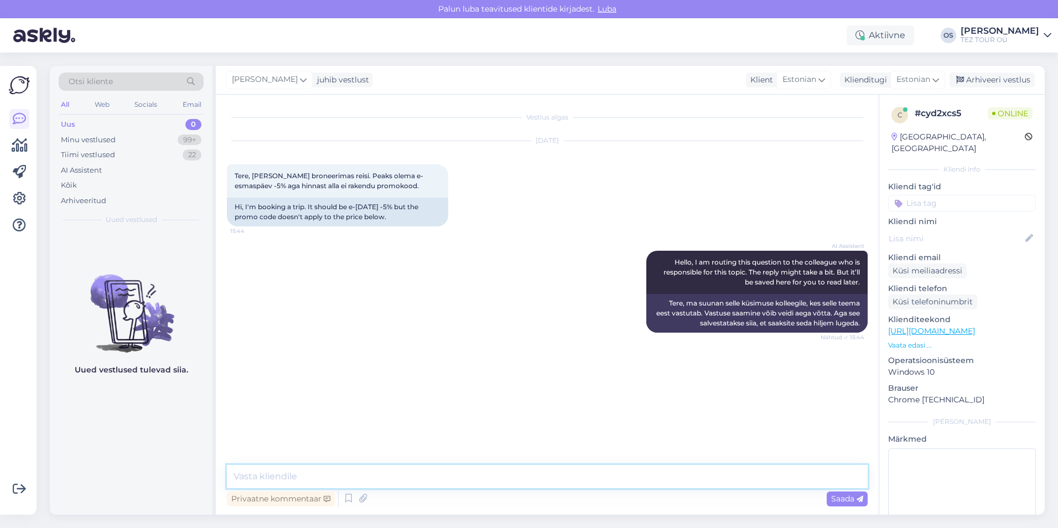
click at [336, 473] on textarea at bounding box center [547, 476] width 641 height 23
paste textarea "[PHONE_NUMBER] HELISTAGE MULLE TAGASI"
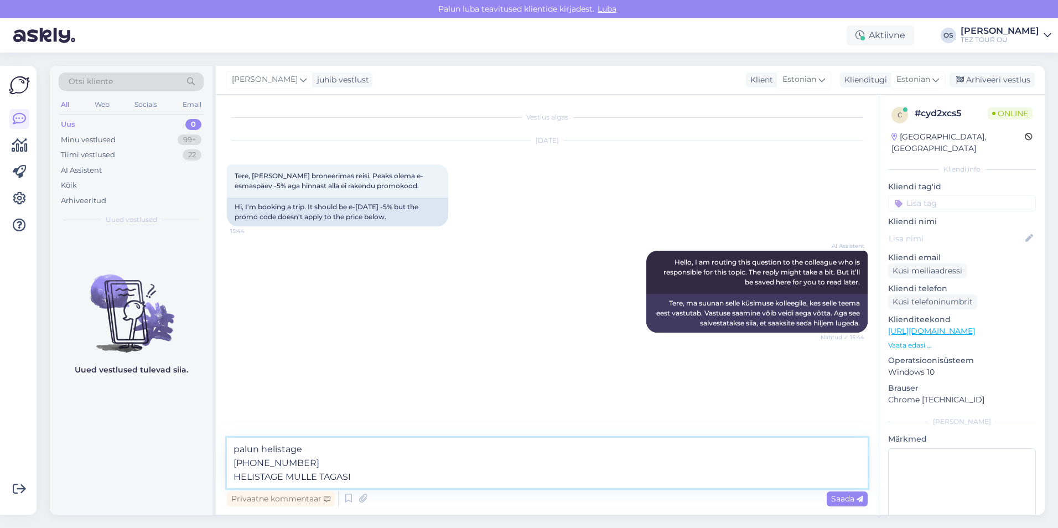
drag, startPoint x: 238, startPoint y: 477, endPoint x: 392, endPoint y: 474, distance: 154.4
click at [392, 474] on textarea "palun helistage [PHONE_NUMBER] HELISTAGE MULLE TAGASI" at bounding box center [547, 463] width 641 height 50
click at [360, 463] on textarea "palun helistage [PHONE_NUMBER]" at bounding box center [547, 463] width 641 height 50
type textarea "palun helistage [PHONE_NUMBER] Marika"
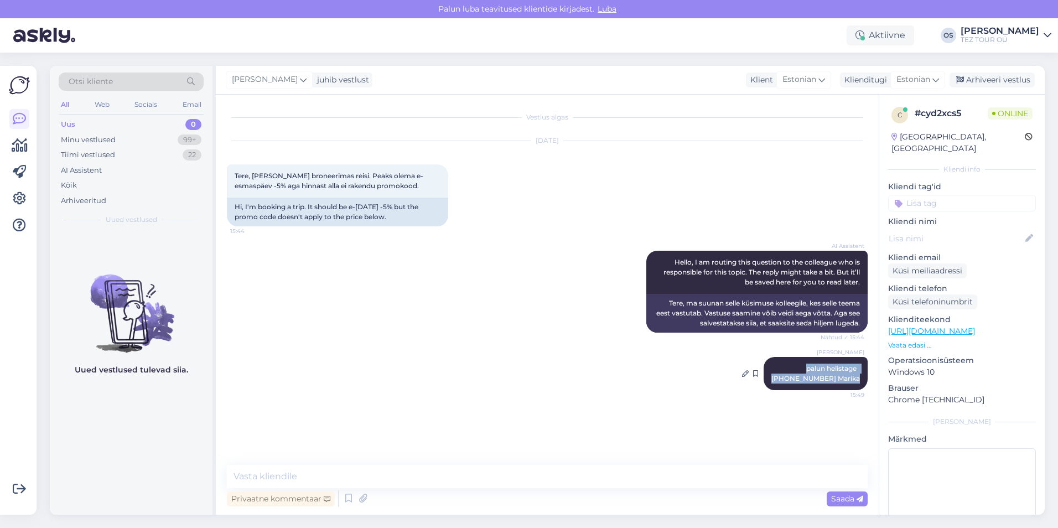
drag, startPoint x: 803, startPoint y: 368, endPoint x: 859, endPoint y: 378, distance: 56.8
click at [859, 378] on div "[PERSON_NAME] palun helistage [PHONE_NUMBER] Marika 15:49" at bounding box center [816, 373] width 104 height 33
drag, startPoint x: 859, startPoint y: 378, endPoint x: 843, endPoint y: 374, distance: 16.5
copy span "palun helistage [PHONE_NUMBER] Marika"
click at [75, 143] on div "Minu vestlused" at bounding box center [88, 139] width 55 height 11
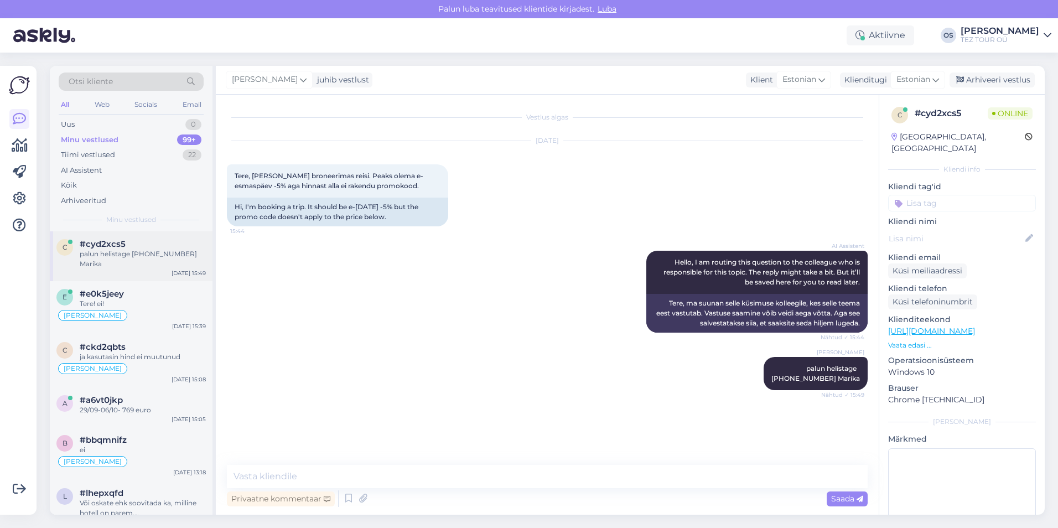
click at [155, 256] on div "palun helistage [PHONE_NUMBER] Marika" at bounding box center [143, 259] width 126 height 20
click at [141, 309] on div "[PERSON_NAME]" at bounding box center [130, 315] width 149 height 13
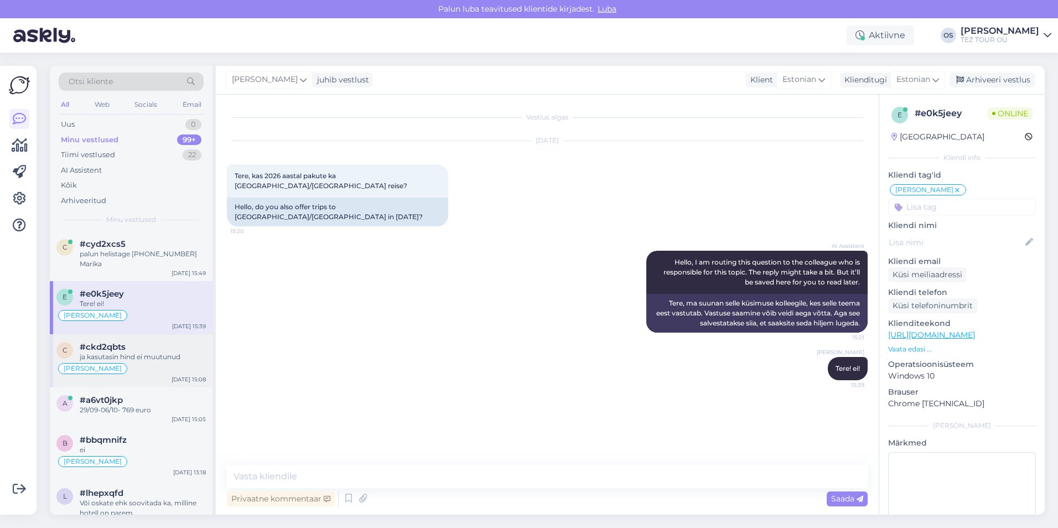
click at [148, 362] on div "[PERSON_NAME]" at bounding box center [130, 368] width 149 height 13
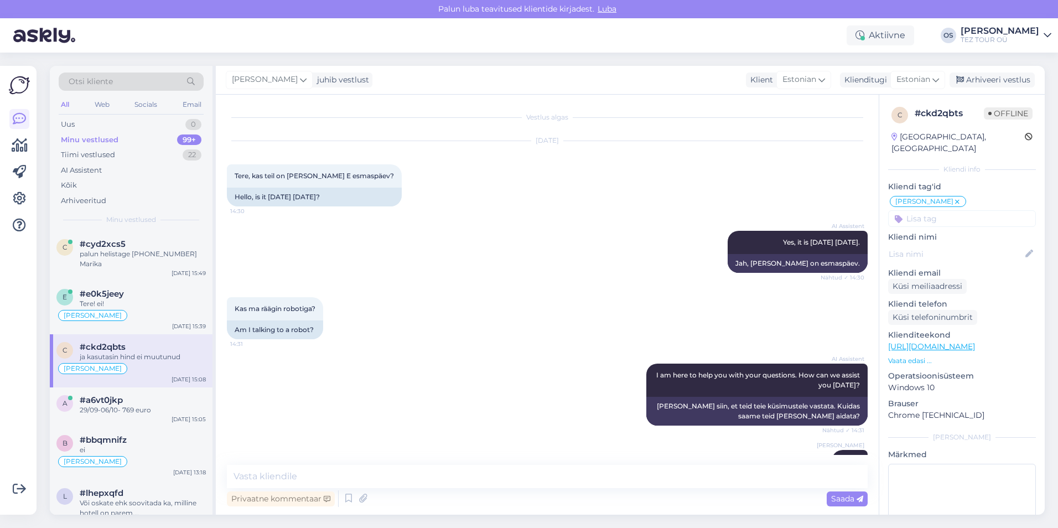
scroll to position [686, 0]
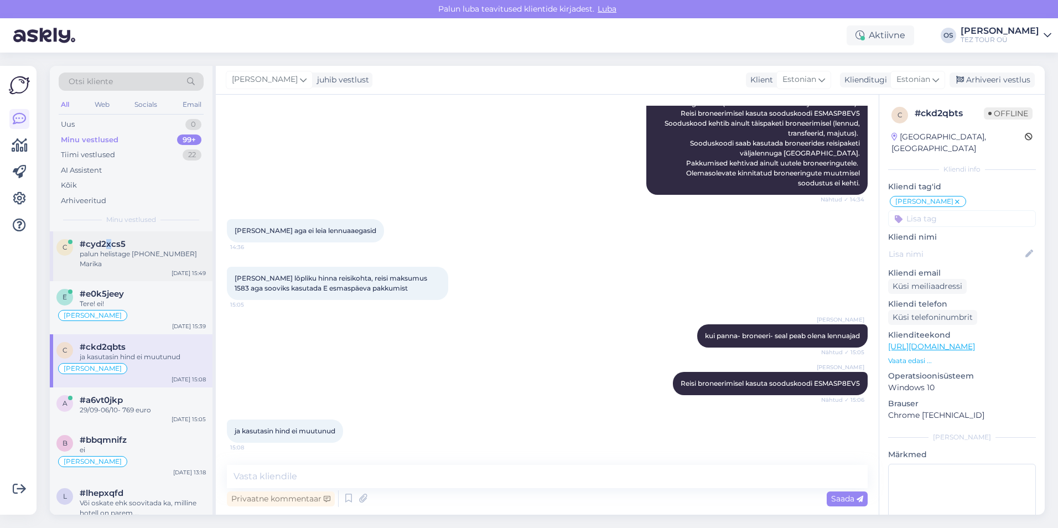
click at [108, 247] on span "#cyd2xcs5" at bounding box center [103, 244] width 46 height 10
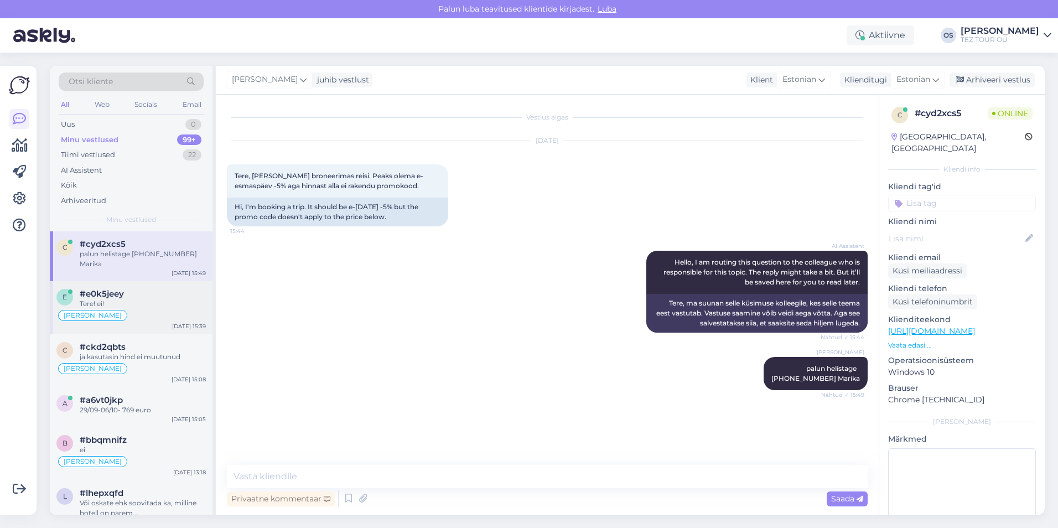
click at [138, 299] on div "Tere! ei!" at bounding box center [143, 304] width 126 height 10
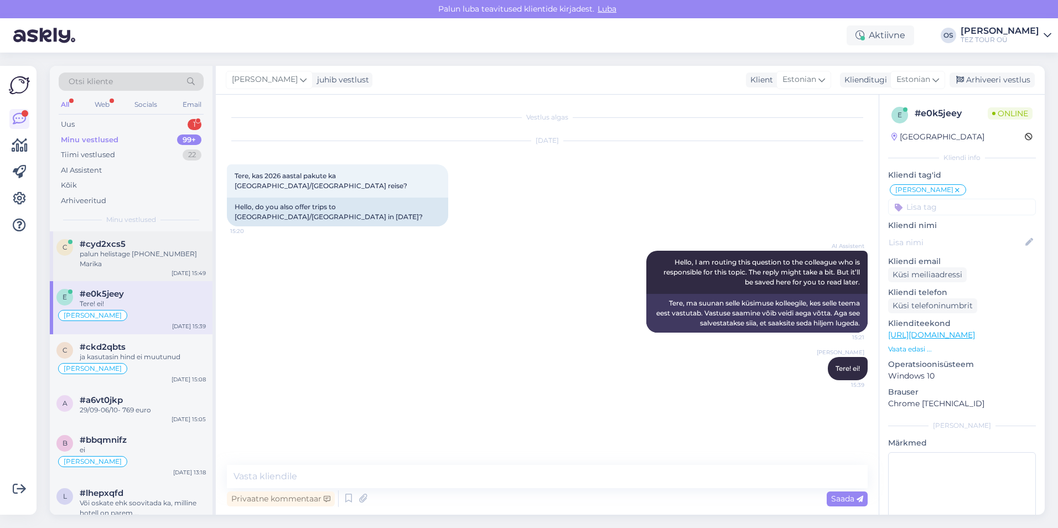
click at [130, 252] on div "palun helistage [PHONE_NUMBER] Marika" at bounding box center [143, 259] width 126 height 20
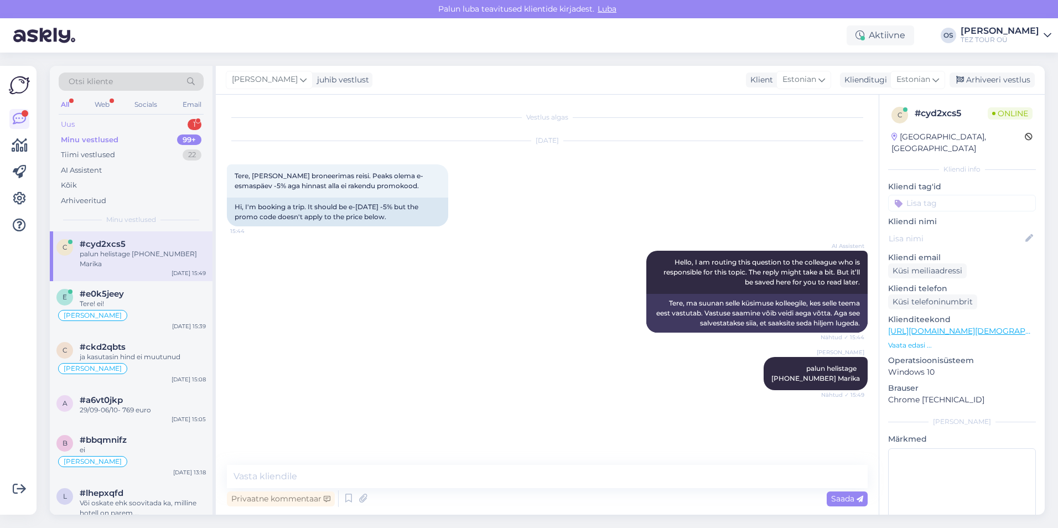
click at [95, 117] on div "Uus 1" at bounding box center [131, 124] width 145 height 15
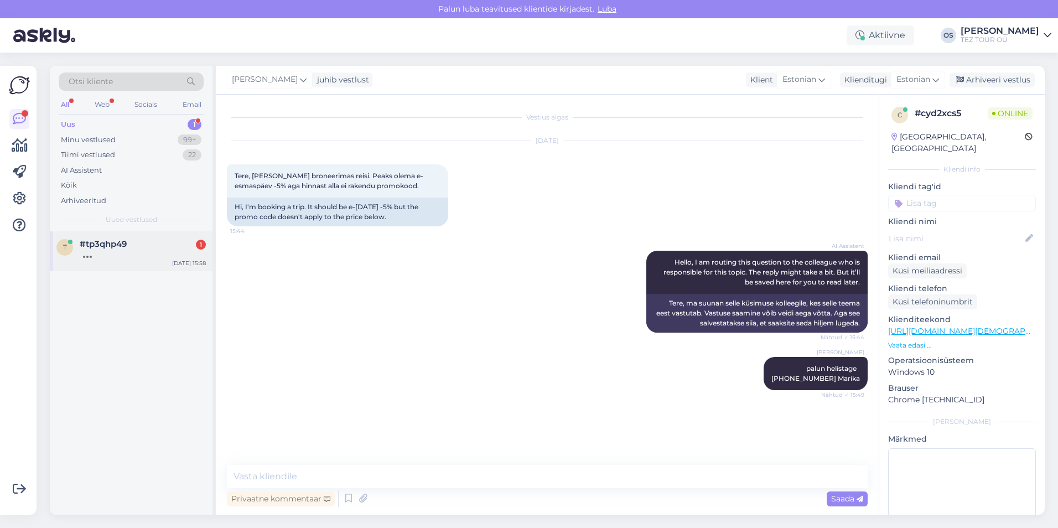
click at [137, 246] on div "#tp3qhp49 1" at bounding box center [143, 244] width 126 height 10
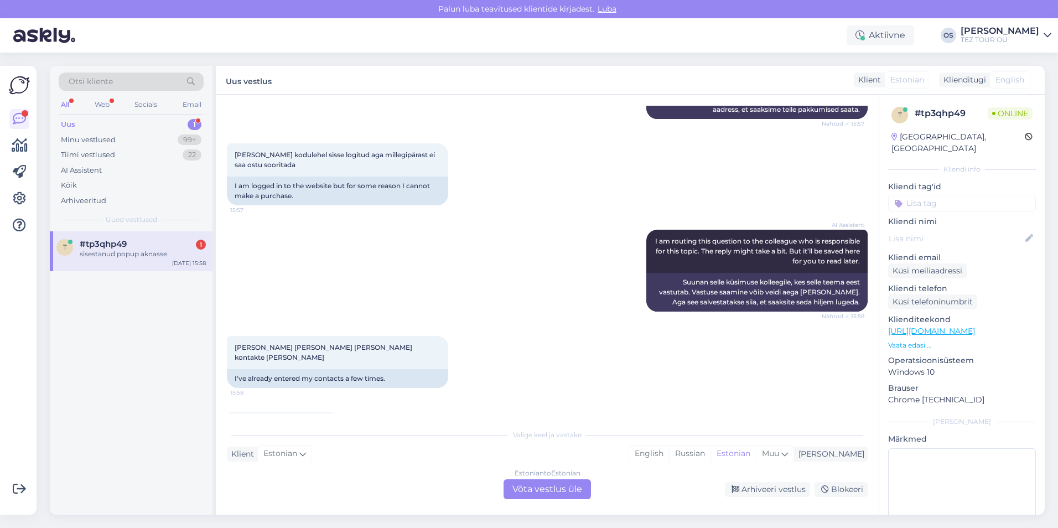
scroll to position [589, 0]
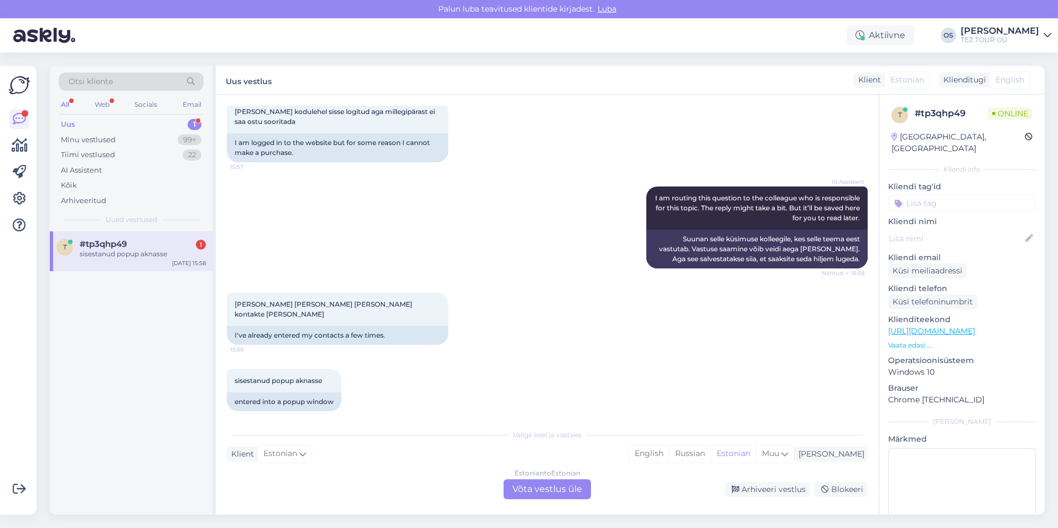
click at [540, 494] on div "Estonian to Estonian Võta vestlus üle" at bounding box center [547, 489] width 87 height 20
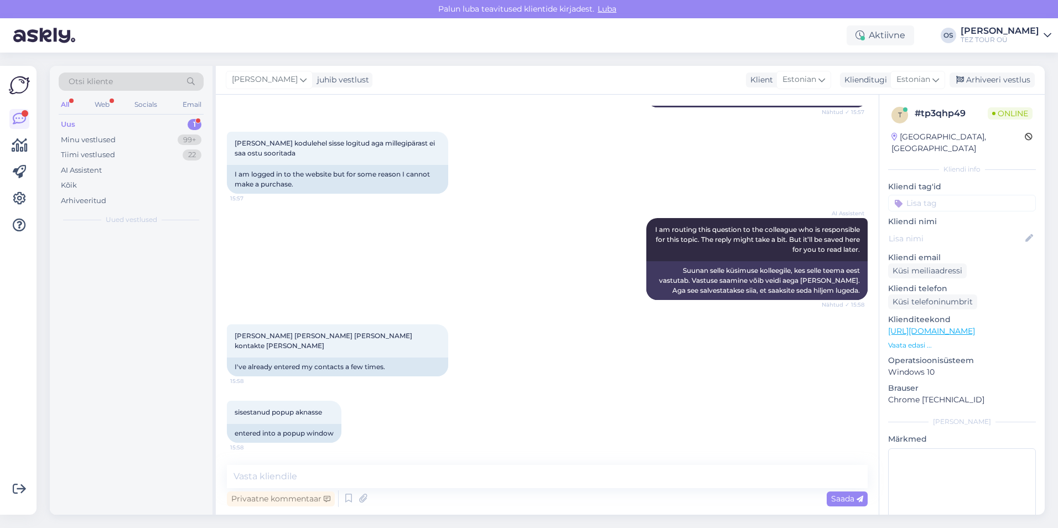
scroll to position [547, 0]
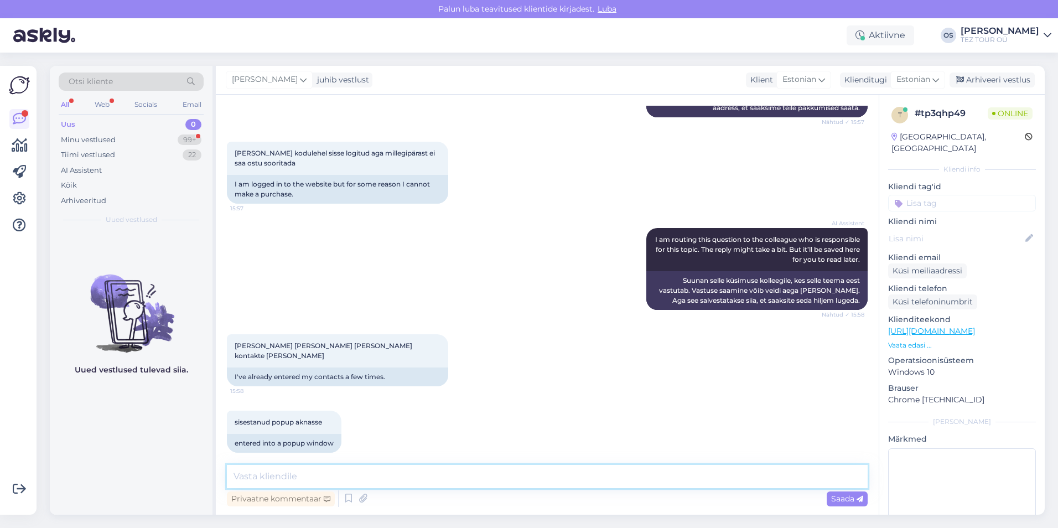
click at [333, 476] on textarea at bounding box center [547, 476] width 641 height 23
type textarea "Tere! palun saatke oma andmeid, ma broneerin teile"
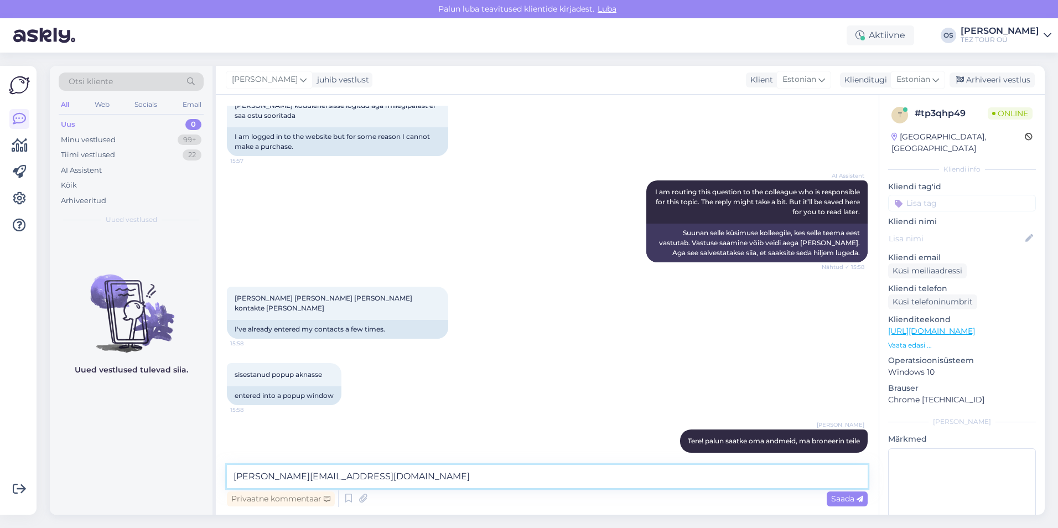
type textarea "[PERSON_NAME][EMAIL_ADDRESS][DOMAIN_NAME]"
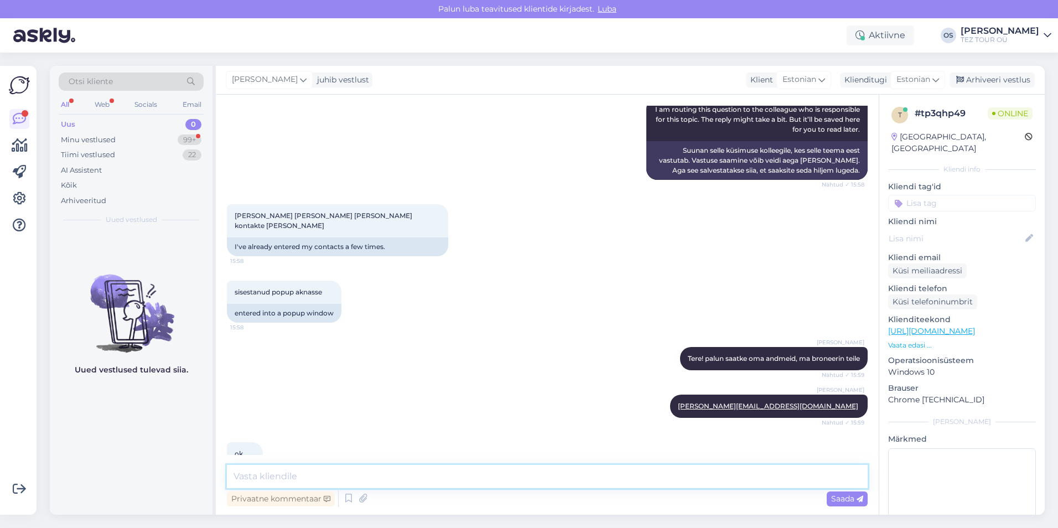
scroll to position [690, 0]
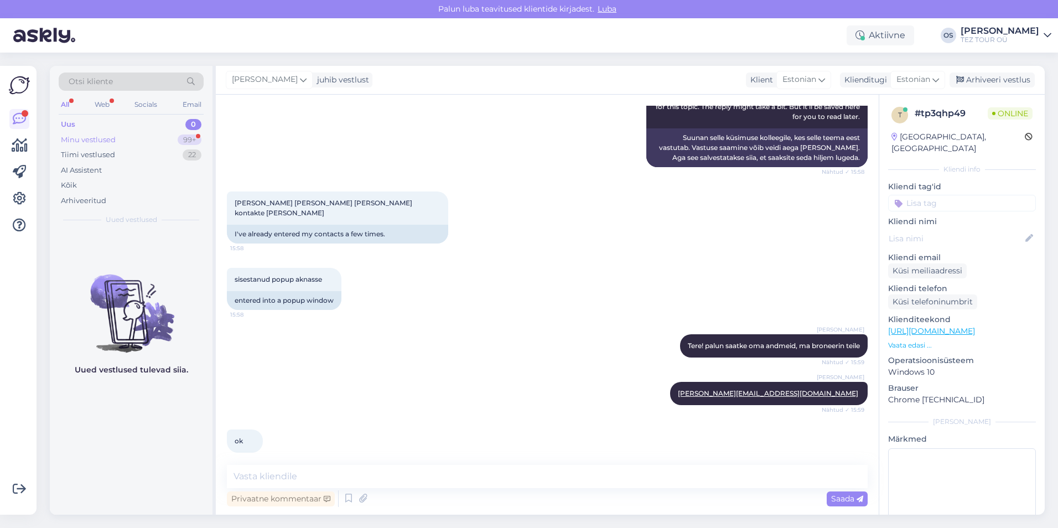
click at [117, 134] on div "Minu vestlused 99+" at bounding box center [131, 139] width 145 height 15
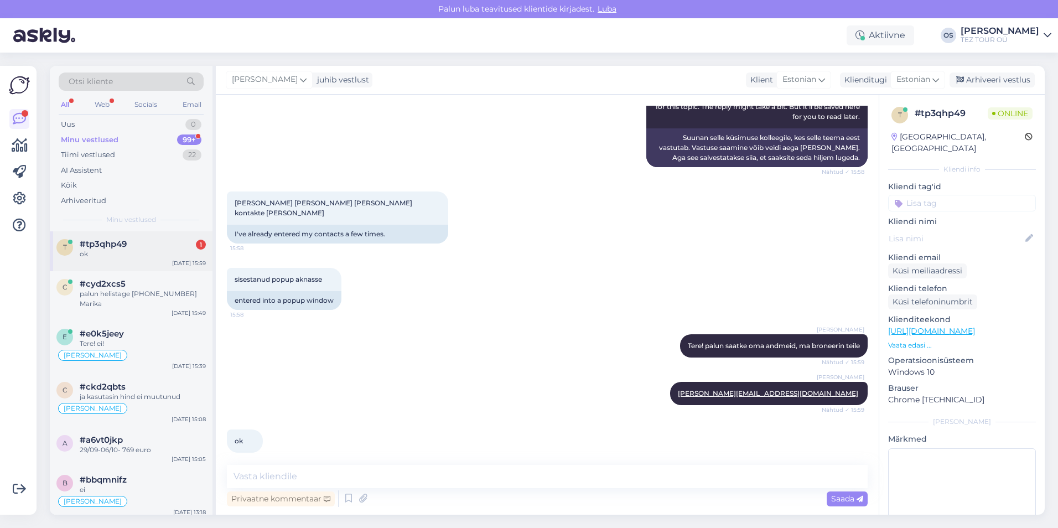
click at [121, 244] on span "#tp3qhp49" at bounding box center [103, 244] width 47 height 10
click at [77, 129] on div "Uus 0" at bounding box center [131, 124] width 145 height 15
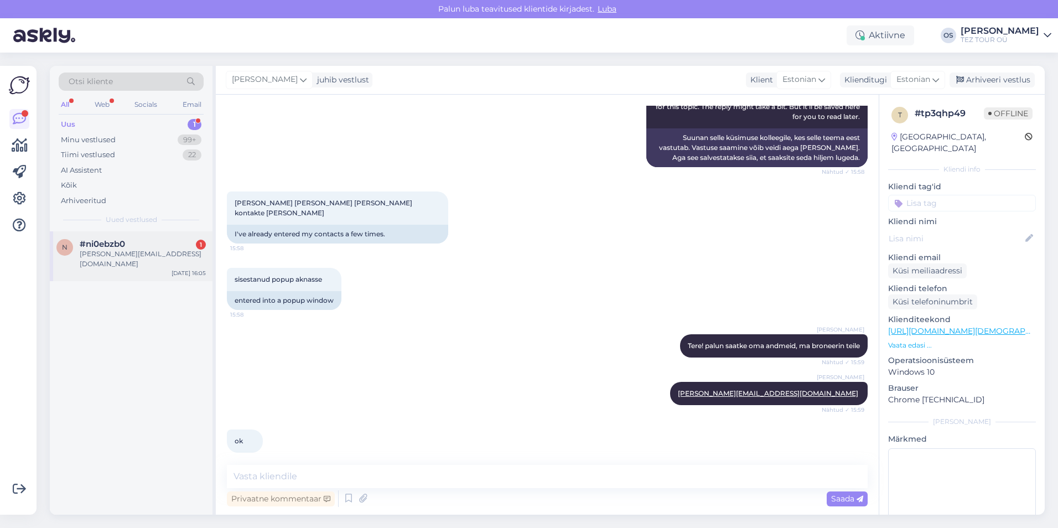
click at [159, 245] on div "#ni0ebzb0 1" at bounding box center [143, 244] width 126 height 10
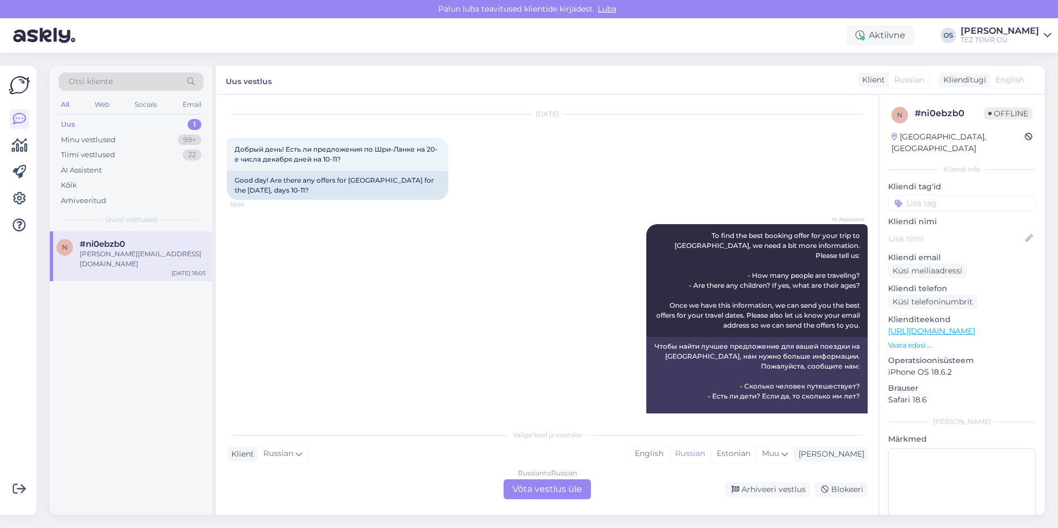
scroll to position [0, 0]
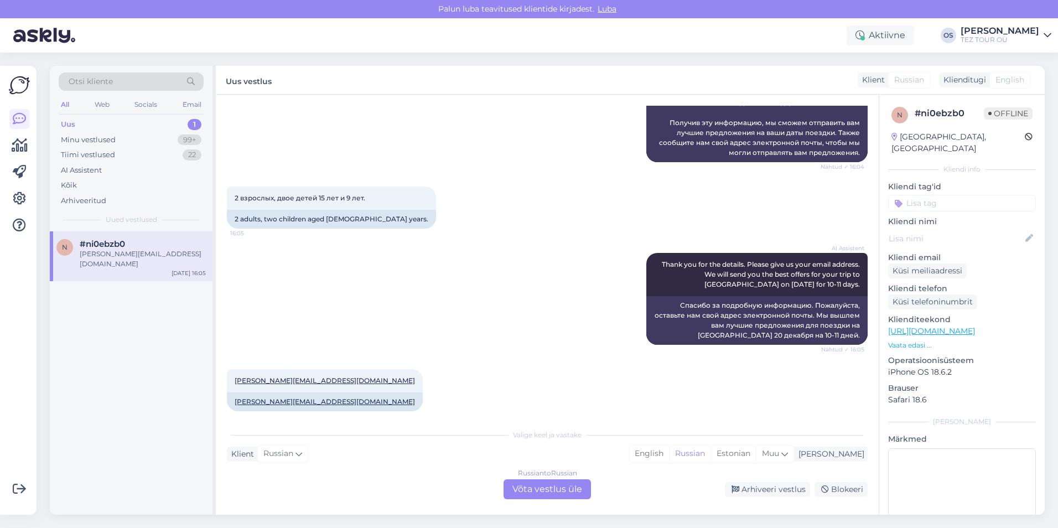
click at [545, 488] on div "Russian to Russian Võta vestlus üle" at bounding box center [547, 489] width 87 height 20
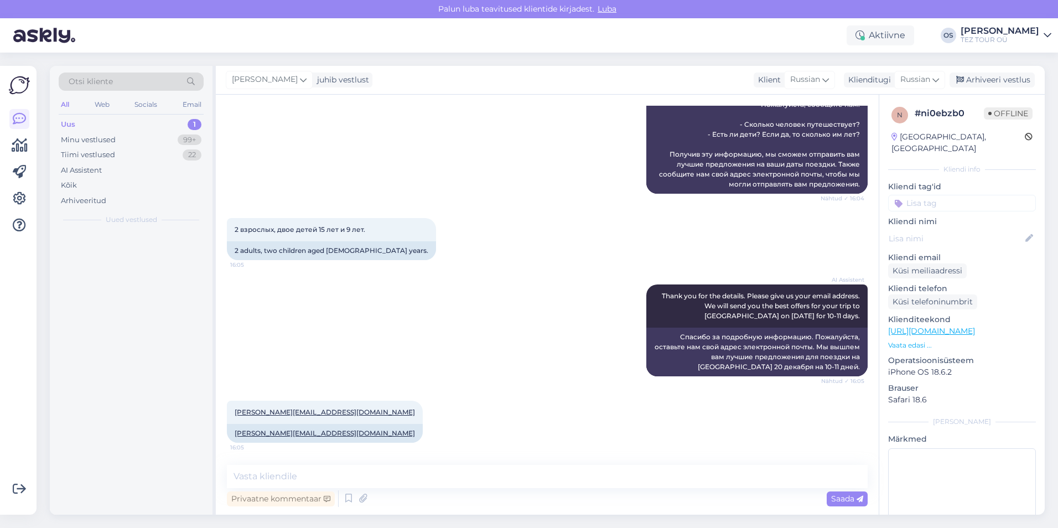
scroll to position [278, 0]
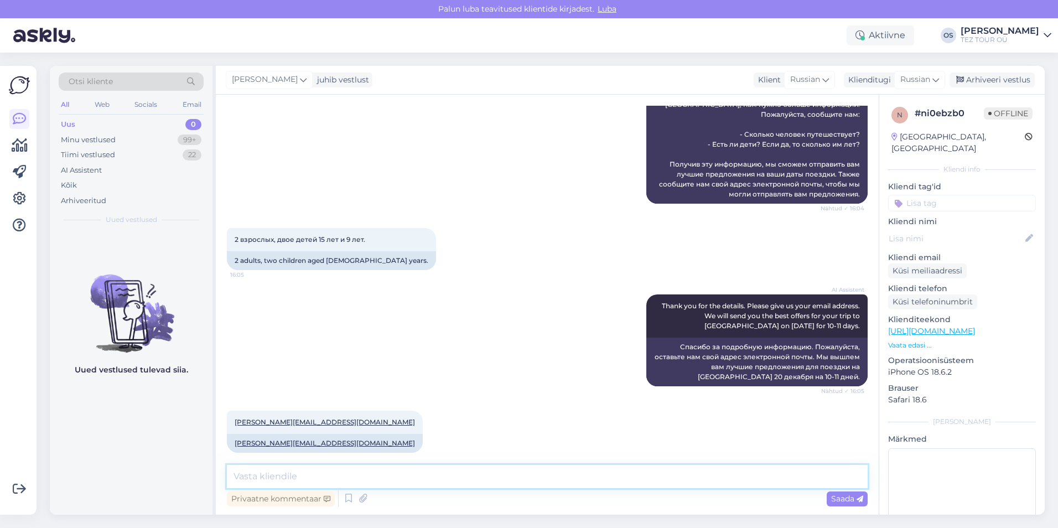
click at [328, 481] on textarea at bounding box center [547, 476] width 641 height 23
click at [328, 478] on textarea at bounding box center [547, 476] width 641 height 23
type textarea "добрый день! мой коллега [PERSON_NAME] вам ответит"
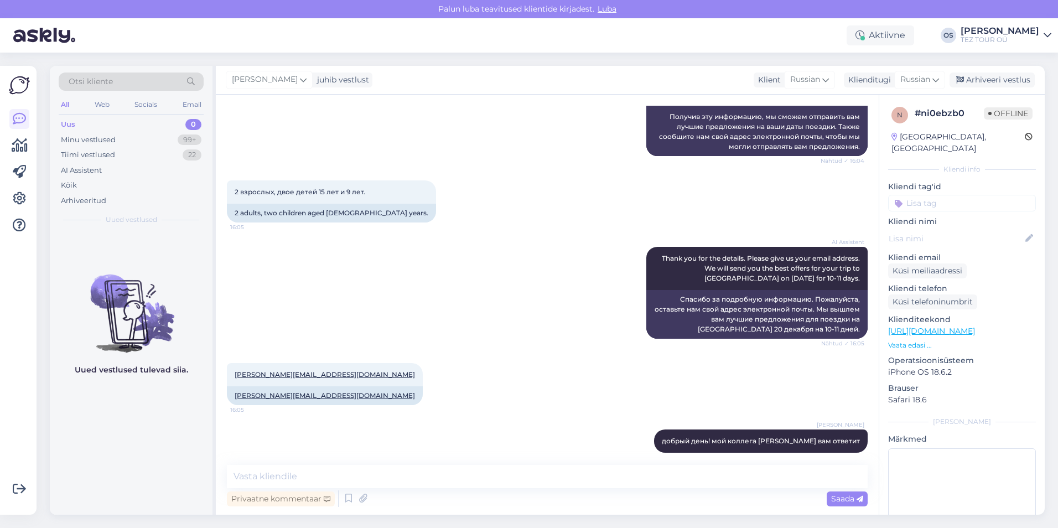
click at [115, 122] on div "Uus 0" at bounding box center [131, 124] width 145 height 15
click at [82, 125] on div "Uus 0" at bounding box center [131, 124] width 145 height 15
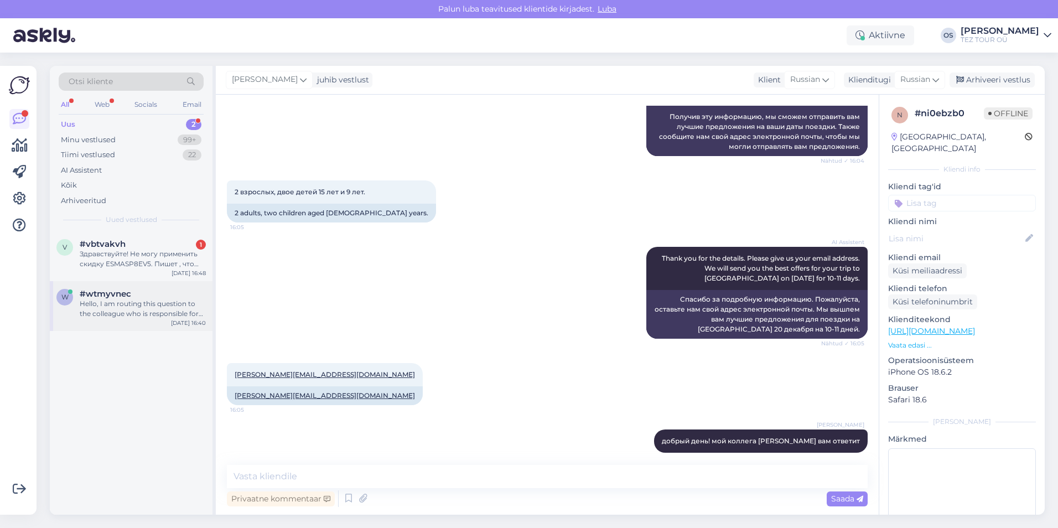
click at [144, 308] on div "Hello, I am routing this question to the colleague who is responsible for this …" at bounding box center [143, 309] width 126 height 20
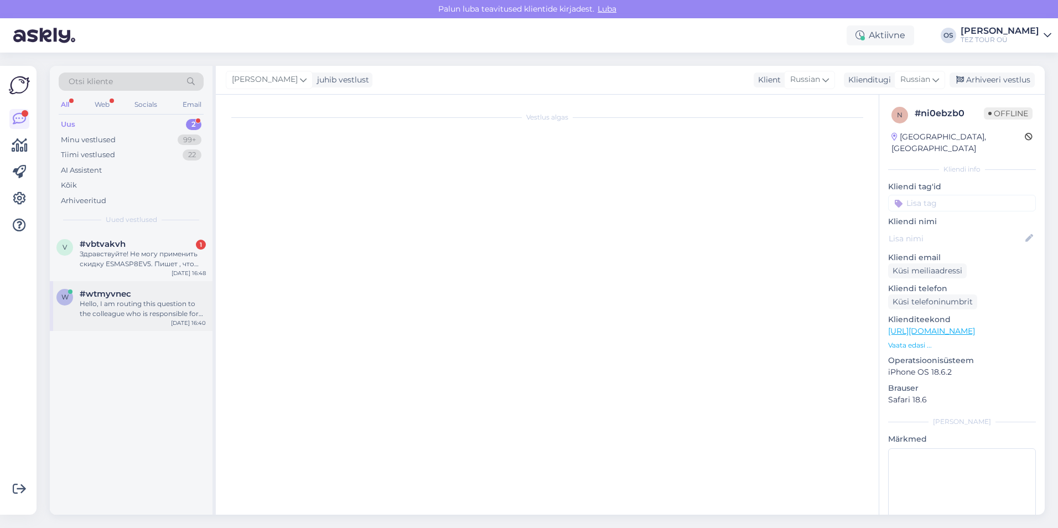
scroll to position [0, 0]
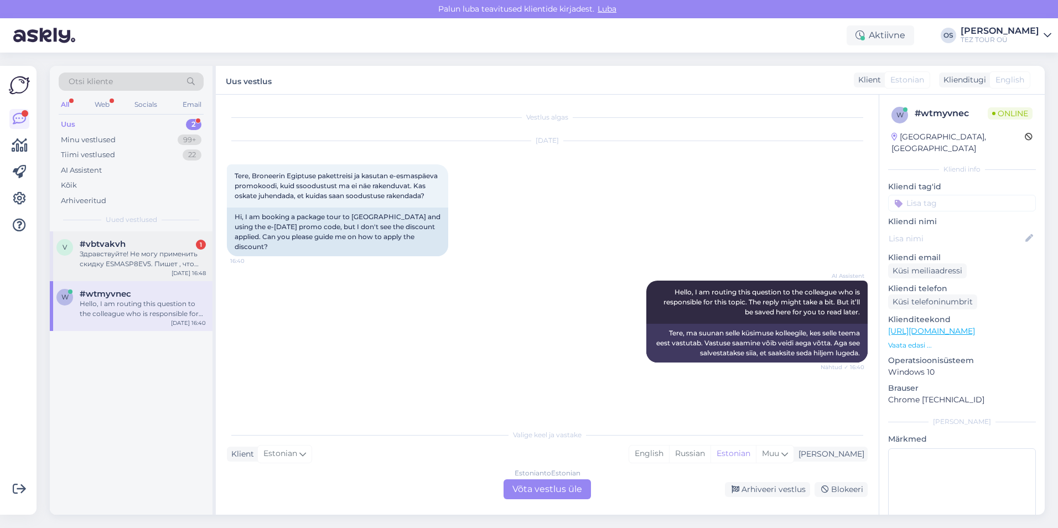
click at [142, 265] on div "Здравствуйте! Не могу применить скидку ESMASP8EV5. Пишет , что скидка применена…" at bounding box center [143, 259] width 126 height 20
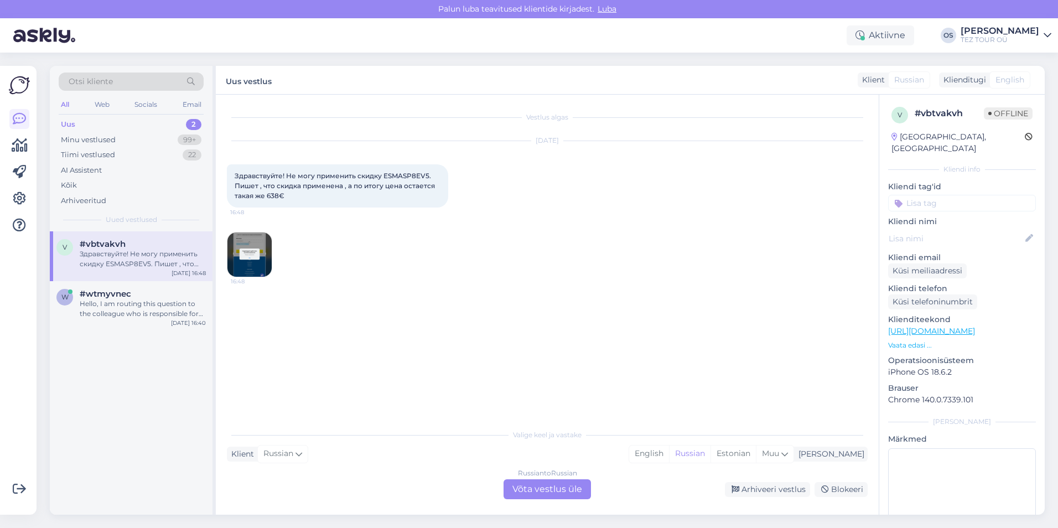
click at [257, 251] on img at bounding box center [249, 254] width 44 height 44
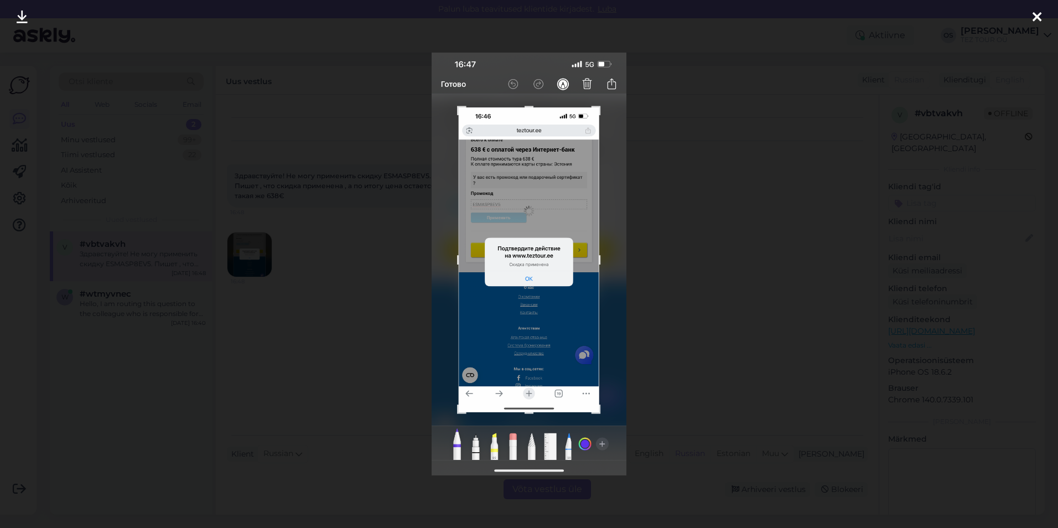
click at [1038, 18] on icon at bounding box center [1037, 18] width 9 height 14
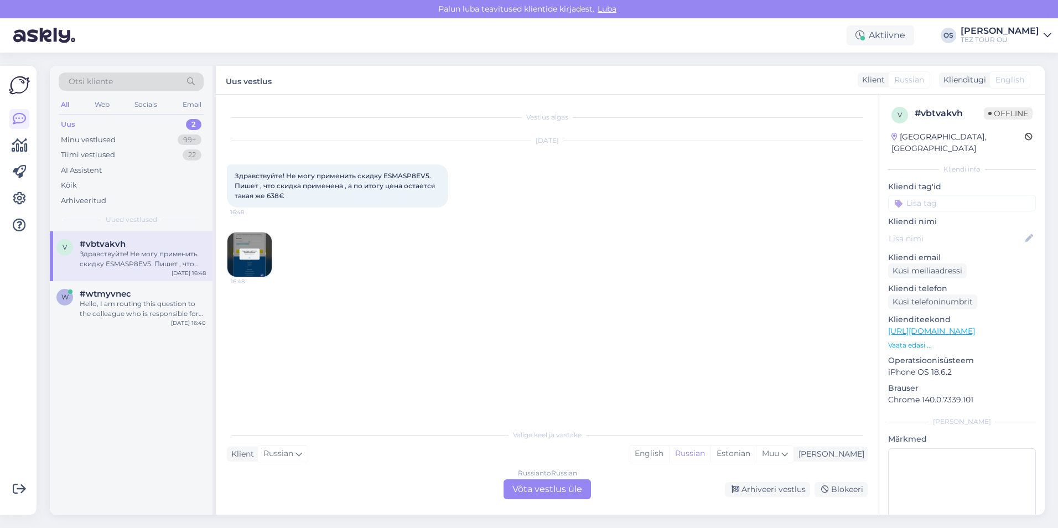
click at [569, 489] on div "Russian to Russian Võta vestlus üle" at bounding box center [547, 489] width 87 height 20
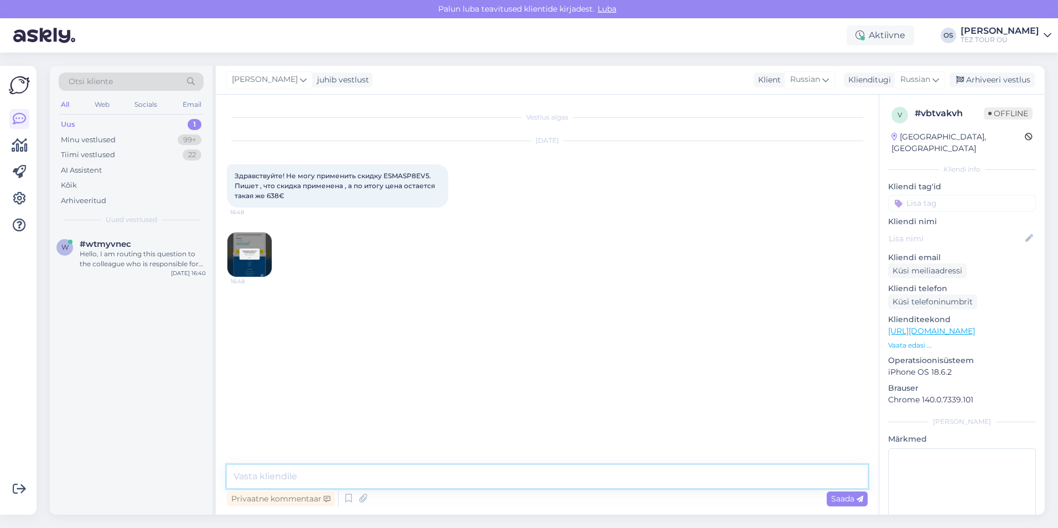
click at [273, 482] on textarea at bounding box center [547, 476] width 641 height 23
click at [300, 476] on textarea at bounding box center [547, 476] width 641 height 23
type textarea "Добрый день!"
type textarea "делайте бронь и пишите номер брони на [EMAIL_ADDRESS][DOMAIN_NAME] - поправим ц…"
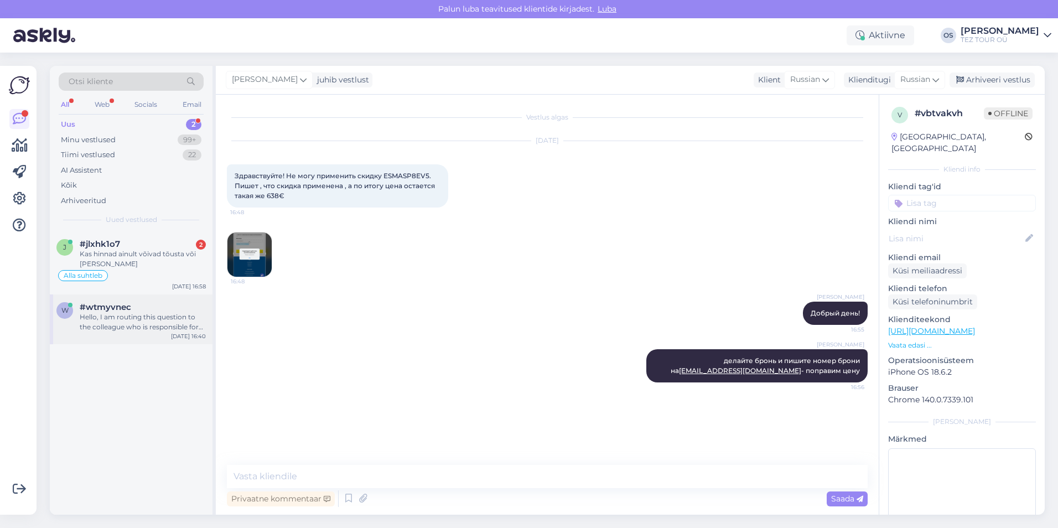
click at [131, 319] on div "Hello, I am routing this question to the colleague who is responsible for this …" at bounding box center [143, 322] width 126 height 20
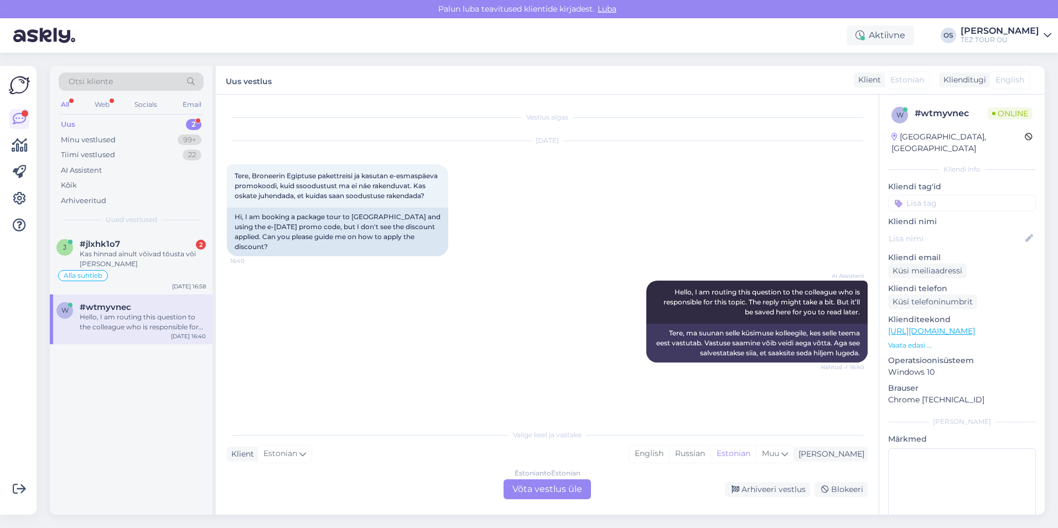
click at [547, 491] on div "Estonian to Estonian Võta vestlus üle" at bounding box center [547, 489] width 87 height 20
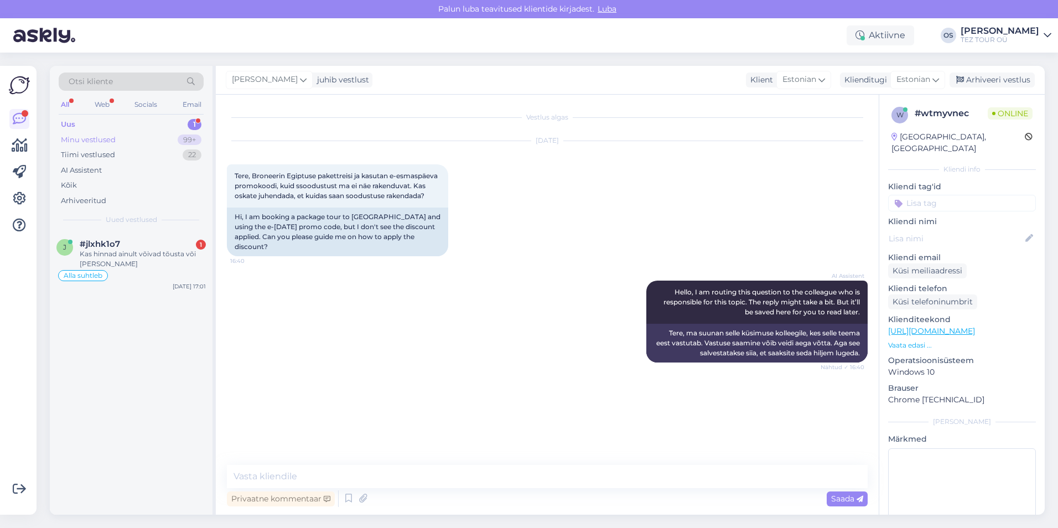
click at [103, 135] on div "Minu vestlused" at bounding box center [88, 139] width 55 height 11
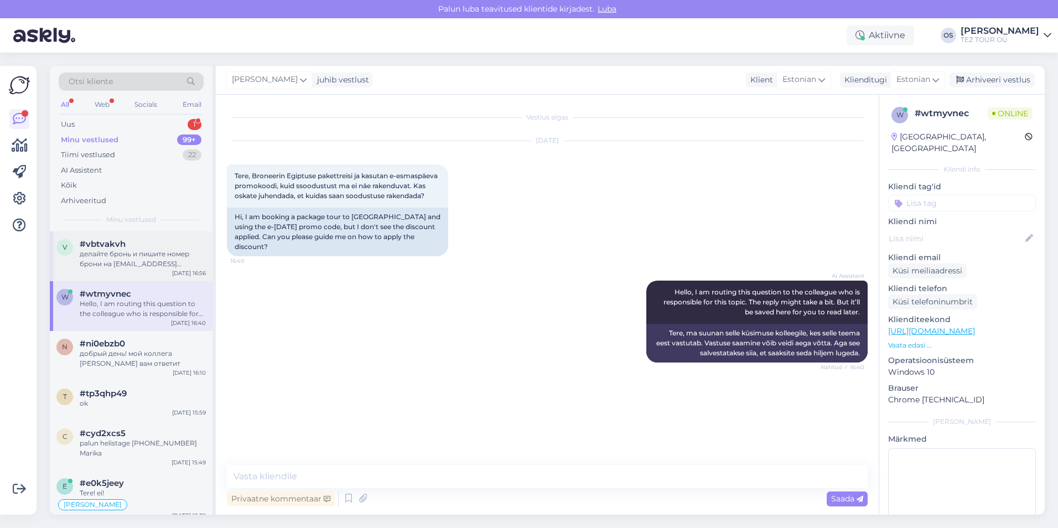
click at [126, 254] on div "делайте бронь и пишите номер брони на [EMAIL_ADDRESS][DOMAIN_NAME] - поправим ц…" at bounding box center [143, 259] width 126 height 20
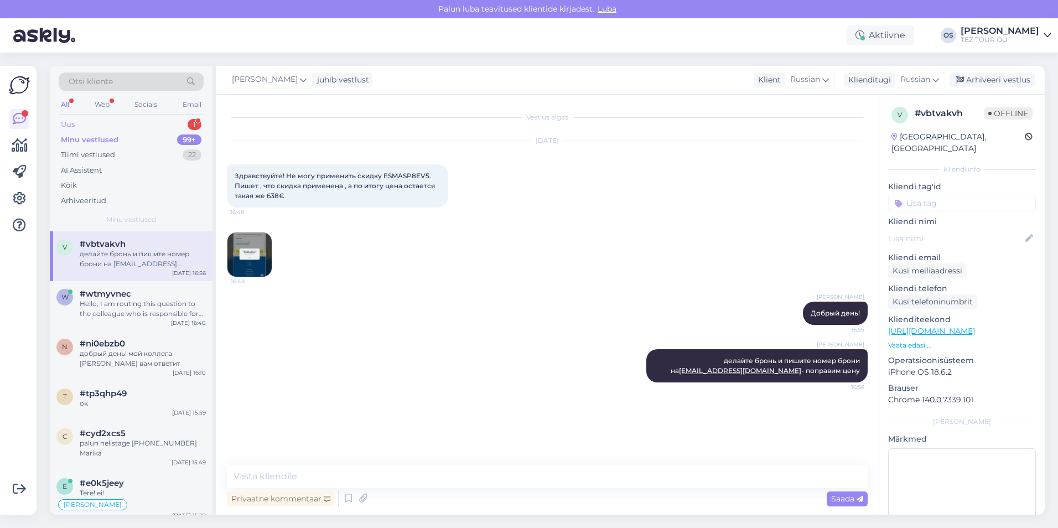
click at [117, 117] on div "Uus 1" at bounding box center [131, 124] width 145 height 15
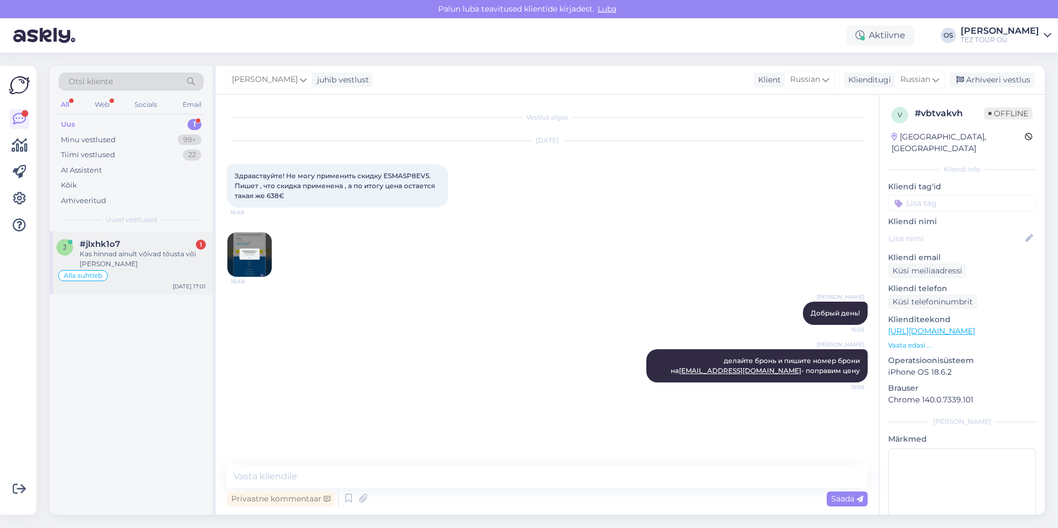
click at [122, 263] on div "Kas hinnad ainult võivad tõusta või [PERSON_NAME]" at bounding box center [143, 259] width 126 height 20
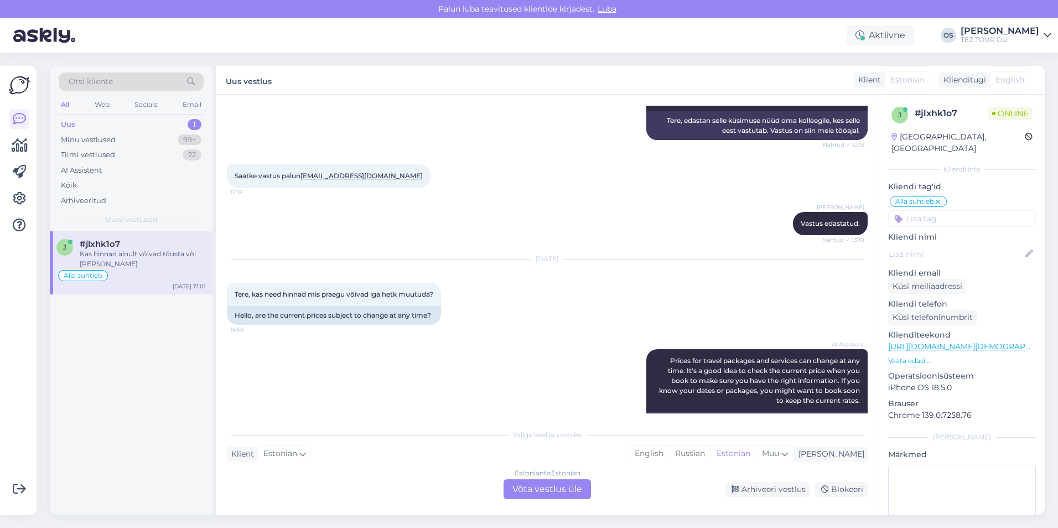
scroll to position [277, 0]
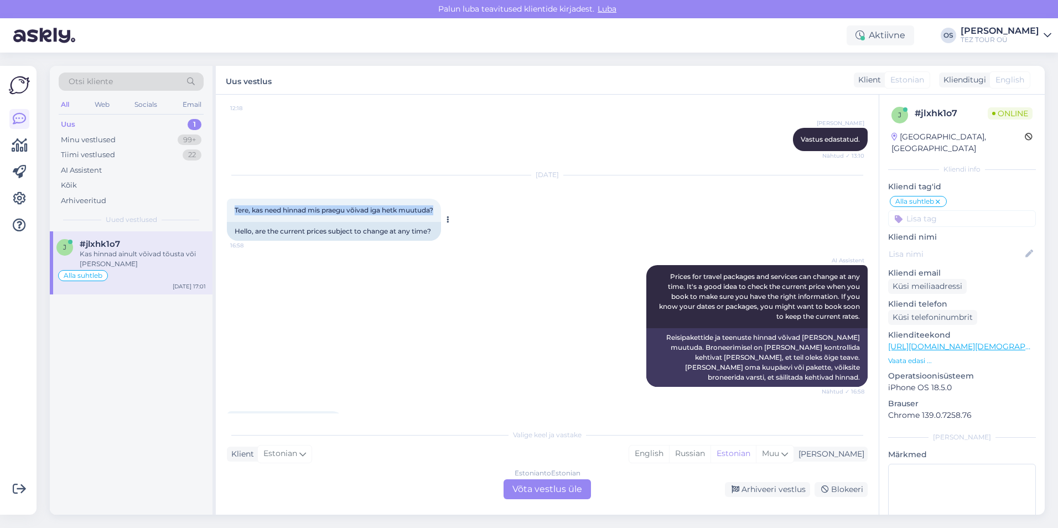
drag, startPoint x: 240, startPoint y: 208, endPoint x: 439, endPoint y: 211, distance: 199.2
click at [433, 211] on span "Tere, kas need hinnad mis praegu võivad iga hetk muutuda?" at bounding box center [334, 210] width 199 height 8
drag, startPoint x: 439, startPoint y: 211, endPoint x: 424, endPoint y: 208, distance: 14.8
copy span "Tere, kas need hinnad mis praegu võivad iga hetk muutuda?"
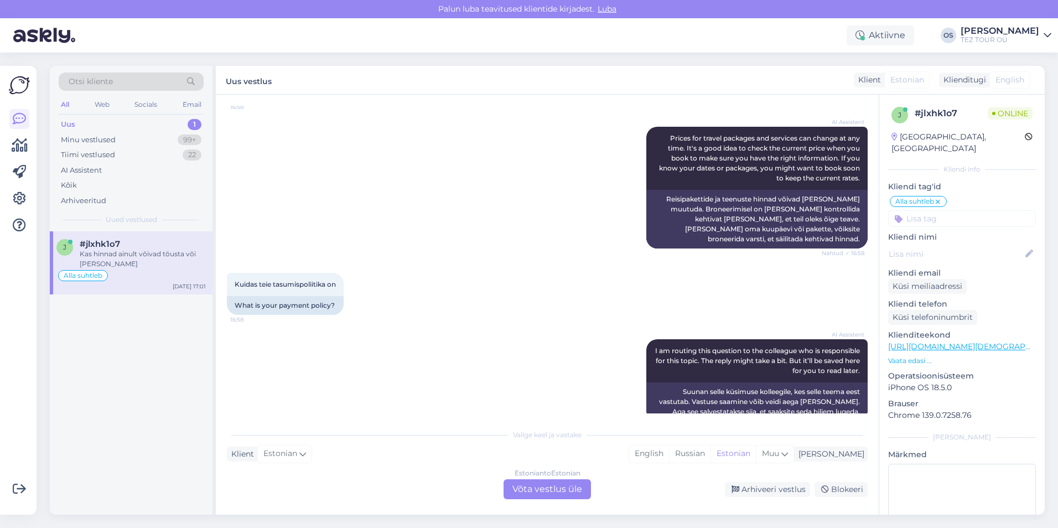
scroll to position [491, 0]
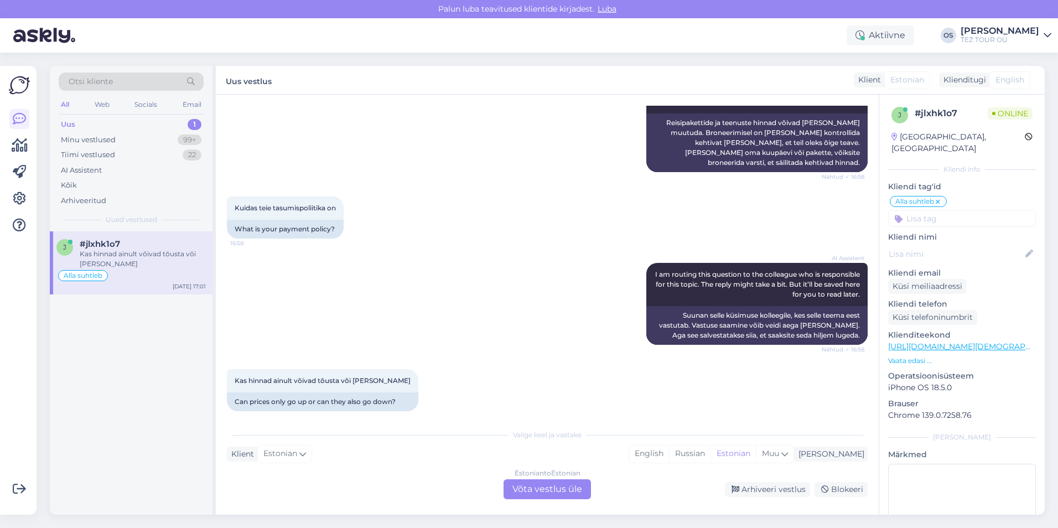
click at [546, 486] on div "Estonian to Estonian Võta vestlus üle" at bounding box center [547, 489] width 87 height 20
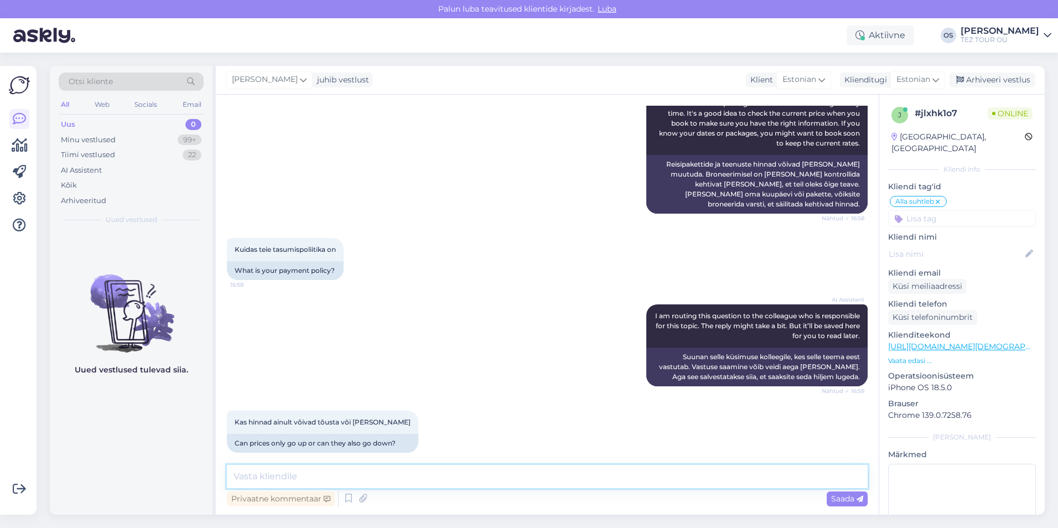
paste textarea "Tere, kas need hinnad mis praegu võivad iga hetk muutuda?"
drag, startPoint x: 383, startPoint y: 475, endPoint x: 335, endPoint y: 476, distance: 48.1
click at [335, 476] on textarea "Tere, kas need hinnad mis praegu võivad iga hetk muutuda?" at bounding box center [547, 476] width 641 height 23
drag, startPoint x: 297, startPoint y: 476, endPoint x: 262, endPoint y: 476, distance: 34.9
click at [262, 476] on textarea "Tere, kas need hinnad võivad iga hetk muutuda?" at bounding box center [547, 476] width 641 height 23
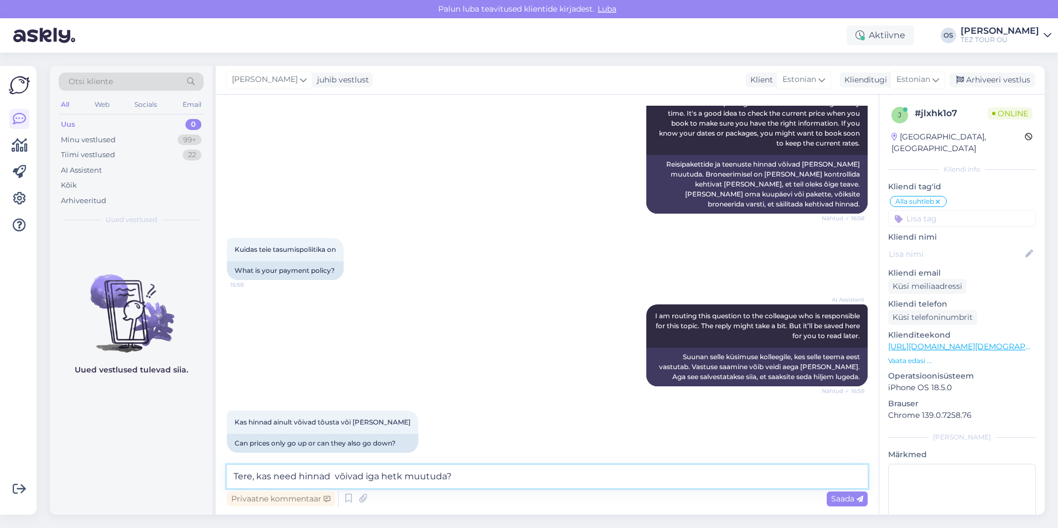
click at [261, 476] on textarea "Tere, kas need hinnad võivad iga hetk muutuda?" at bounding box center [547, 476] width 641 height 23
click at [428, 475] on textarea "Tere, hinnad võivad iga hetk muutuda?" at bounding box center [547, 476] width 641 height 23
type textarea "Tere, hinnad võivad iga hetk muutuda, tavaliselt tulevad kallim!"
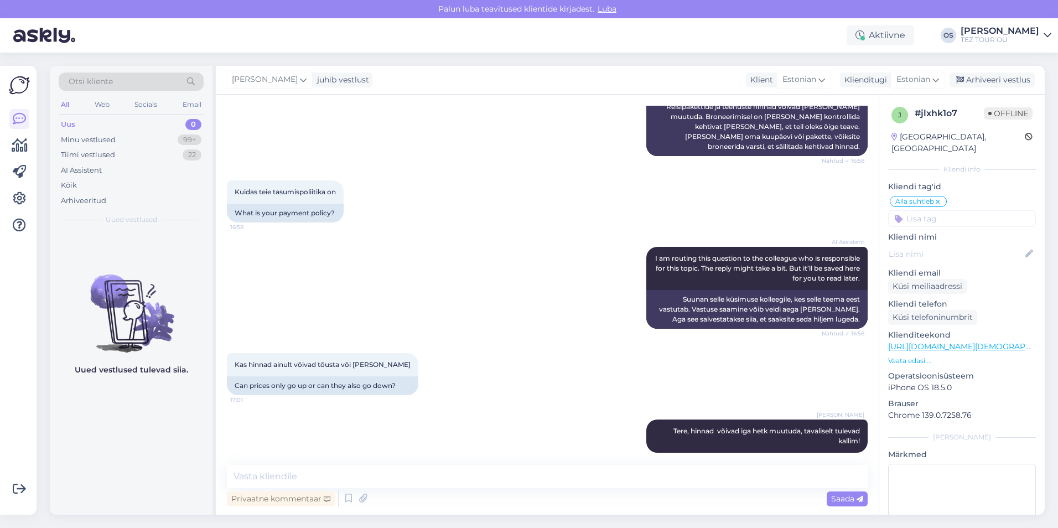
click at [94, 121] on div "Uus 0" at bounding box center [131, 124] width 145 height 15
click at [135, 129] on div "Uus 0" at bounding box center [131, 124] width 145 height 15
click at [118, 141] on div "Minu vestlused 99+" at bounding box center [131, 139] width 145 height 15
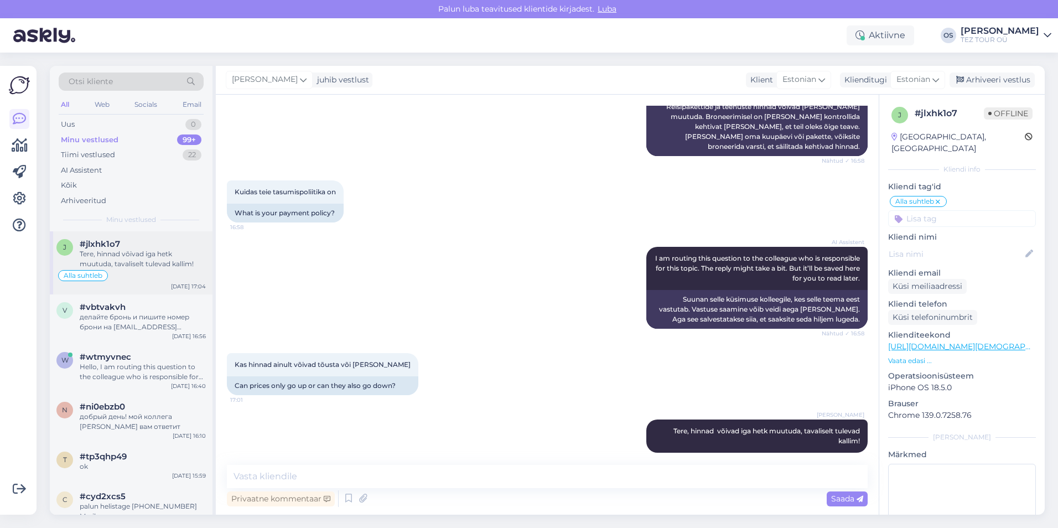
click at [168, 259] on div "Tere, hinnad võivad iga hetk muutuda, tavaliselt tulevad kallim!" at bounding box center [143, 259] width 126 height 20
click at [129, 297] on div "v #vbtvakvh делайте бронь и пишите номер брони на [EMAIL_ADDRESS][DOMAIN_NAME] …" at bounding box center [131, 319] width 163 height 50
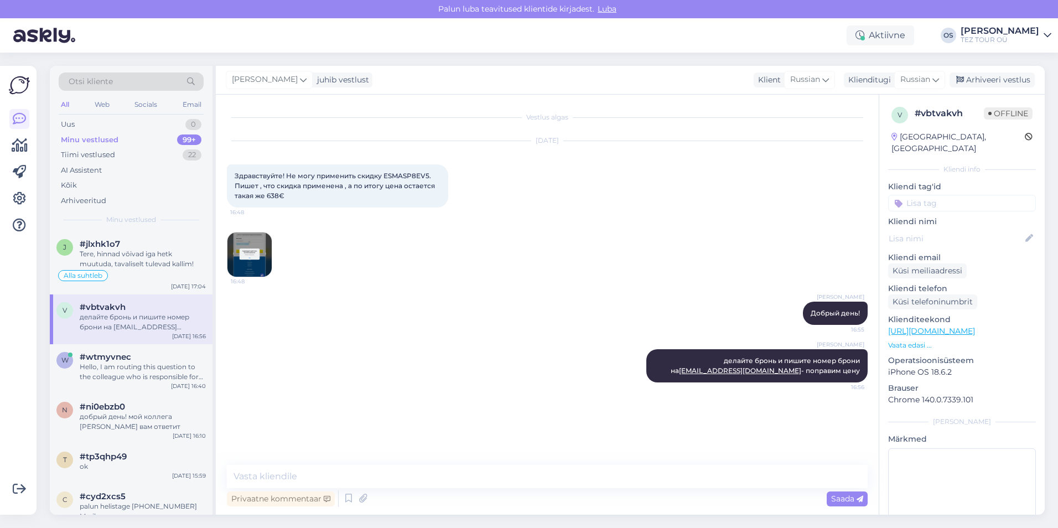
scroll to position [0, 0]
click at [182, 353] on div "#wtmyvnec" at bounding box center [143, 357] width 126 height 10
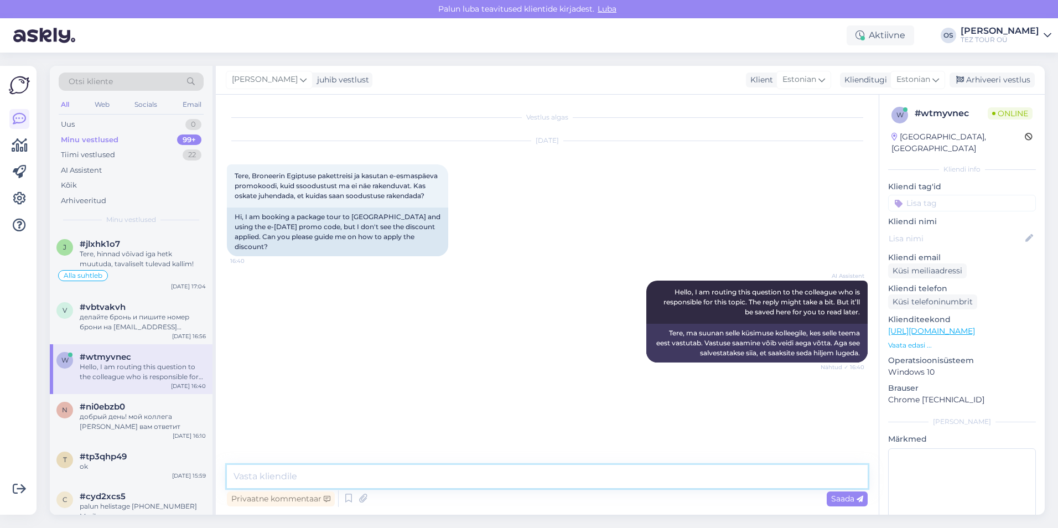
click at [293, 470] on textarea at bounding box center [547, 476] width 641 height 23
click at [914, 195] on input at bounding box center [962, 203] width 148 height 17
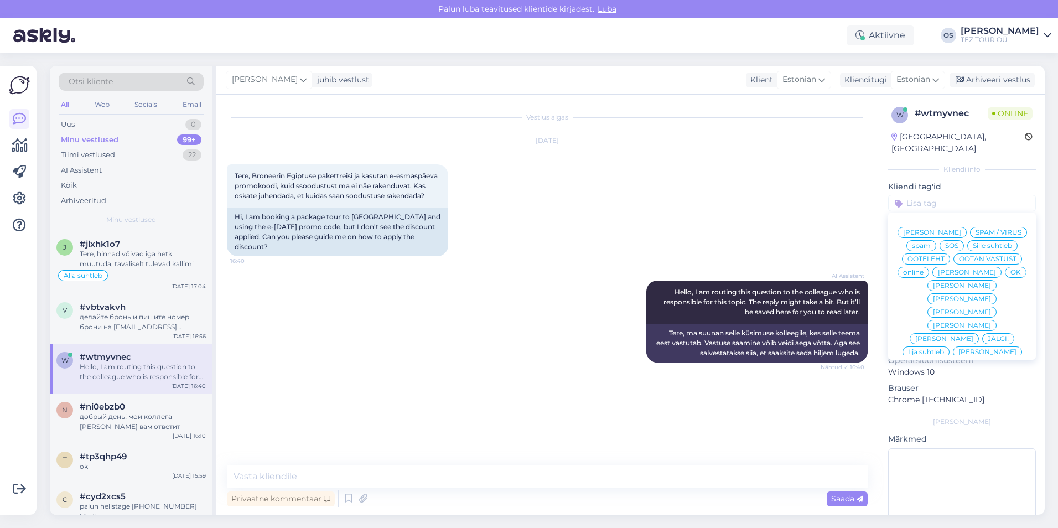
drag, startPoint x: 935, startPoint y: 273, endPoint x: 926, endPoint y: 277, distance: 9.7
click at [938, 273] on span "[PERSON_NAME]" at bounding box center [967, 272] width 58 height 7
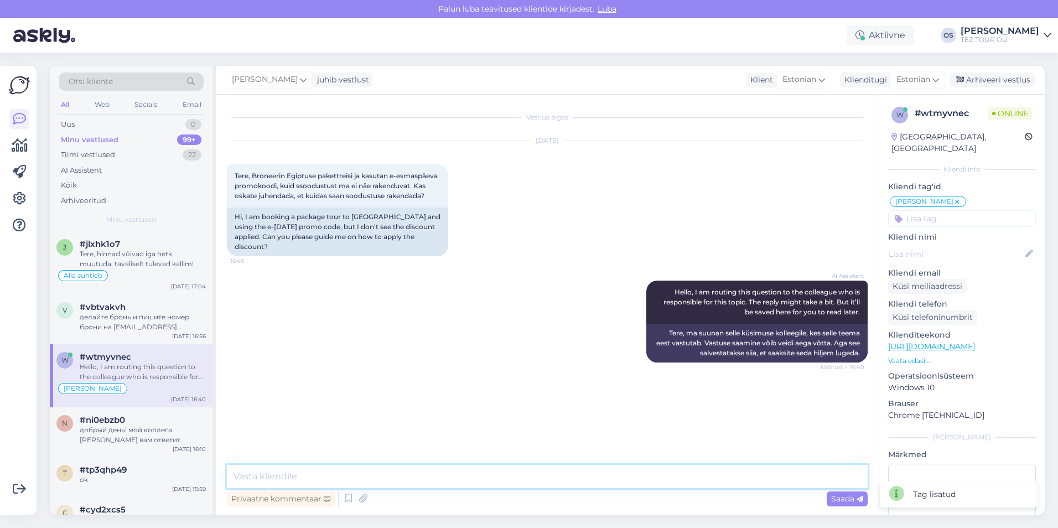
click at [323, 473] on textarea at bounding box center [547, 476] width 641 height 23
type textarea "[PERSON_NAME]"
type textarea "Tere,"
click at [117, 469] on span "#tp3qhp49" at bounding box center [103, 470] width 47 height 10
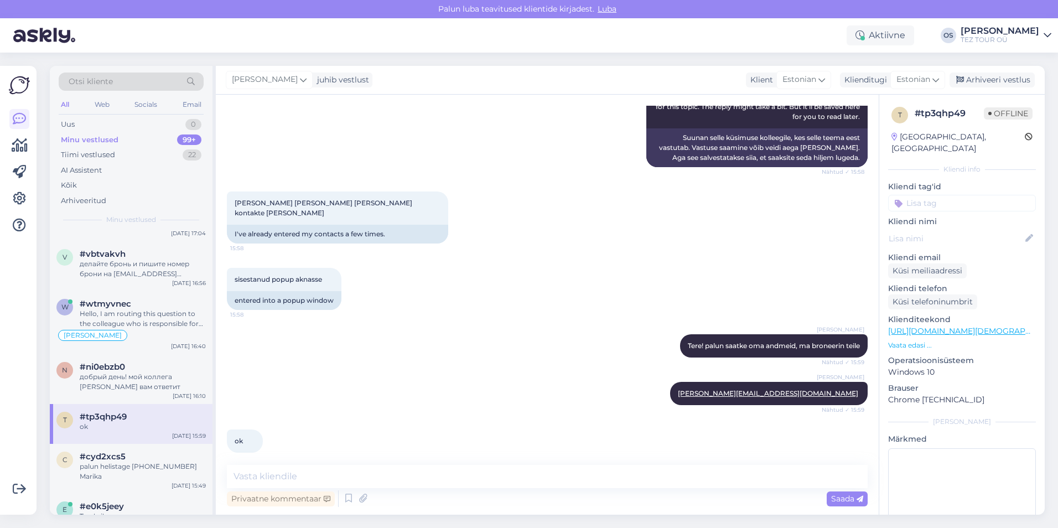
scroll to position [111, 0]
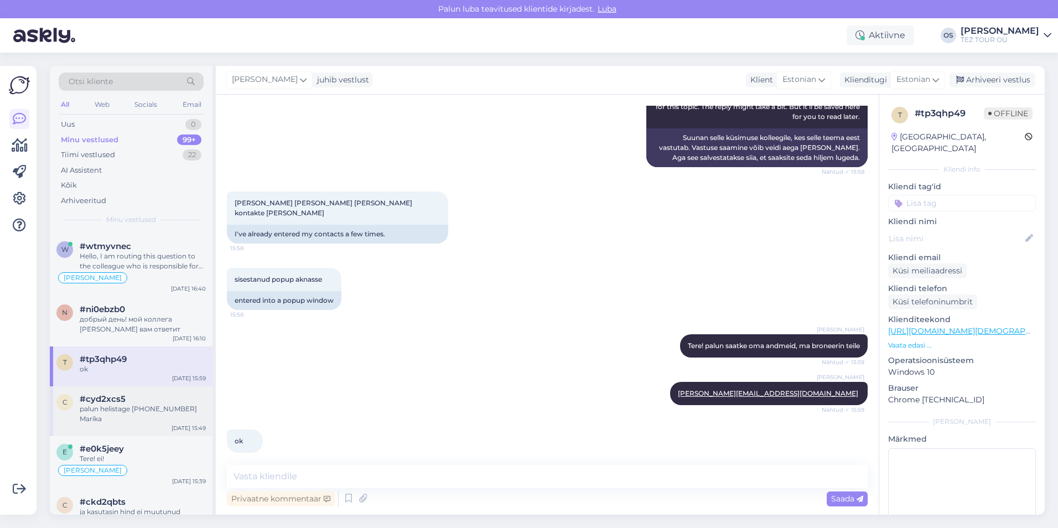
click at [120, 408] on div "palun helistage [PHONE_NUMBER] Marika" at bounding box center [143, 414] width 126 height 20
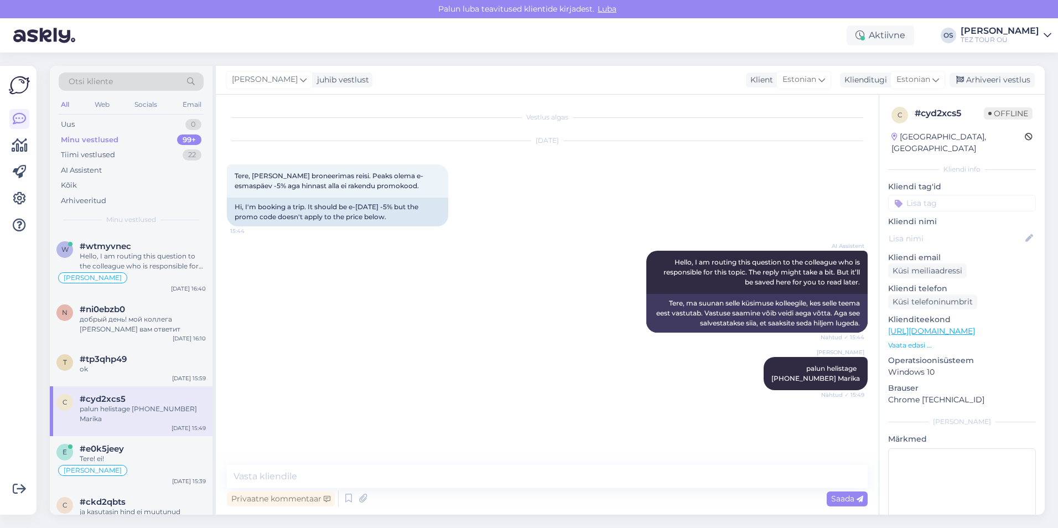
scroll to position [0, 0]
drag, startPoint x: 806, startPoint y: 369, endPoint x: 859, endPoint y: 378, distance: 54.0
click at [859, 378] on span "palun helistage [PHONE_NUMBER] Marika" at bounding box center [815, 373] width 89 height 18
drag, startPoint x: 859, startPoint y: 378, endPoint x: 839, endPoint y: 376, distance: 20.0
copy span "palun helistage [PHONE_NUMBER] Marika"
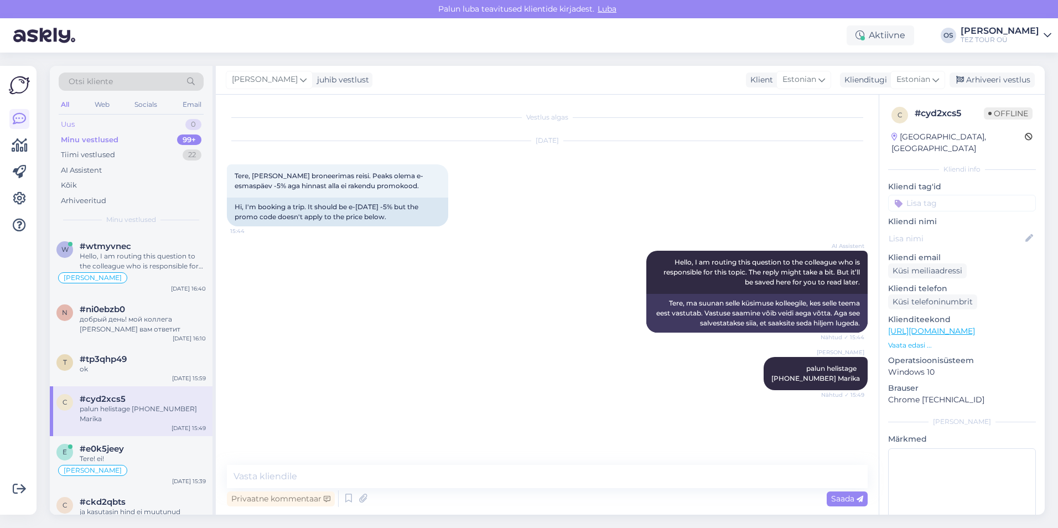
click at [129, 128] on div "Uus 0" at bounding box center [131, 124] width 145 height 15
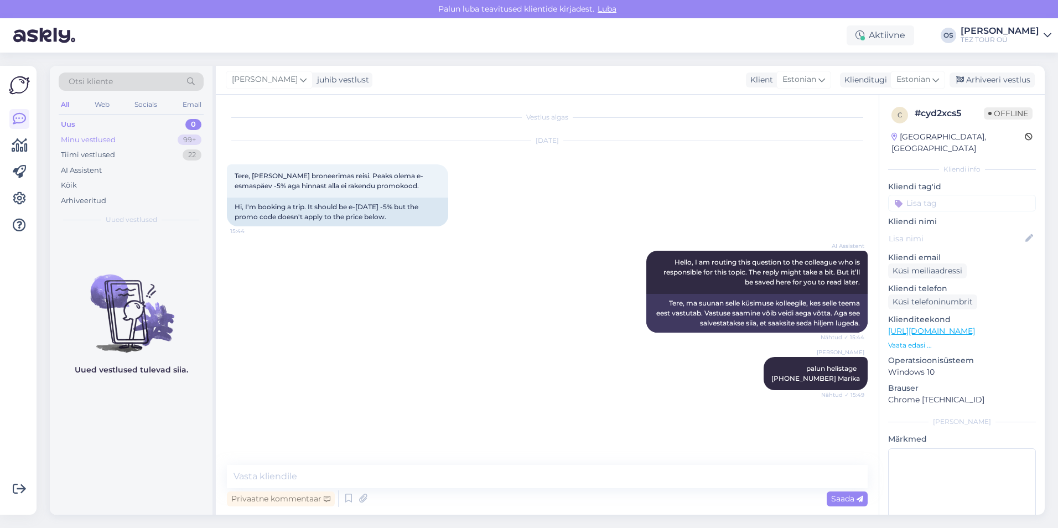
click at [112, 138] on div "Minu vestlused" at bounding box center [88, 139] width 55 height 11
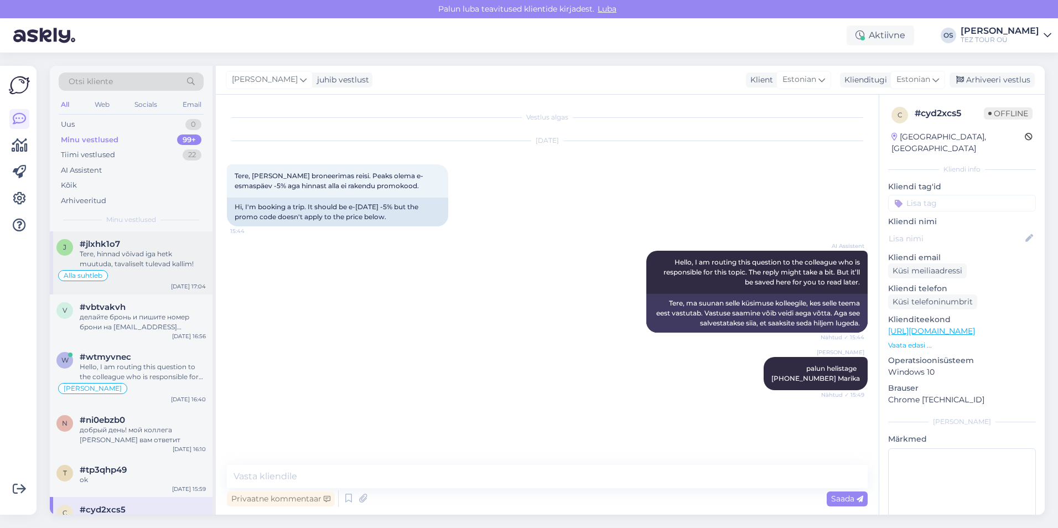
click at [125, 248] on div "#jlxhk1o7" at bounding box center [143, 244] width 126 height 10
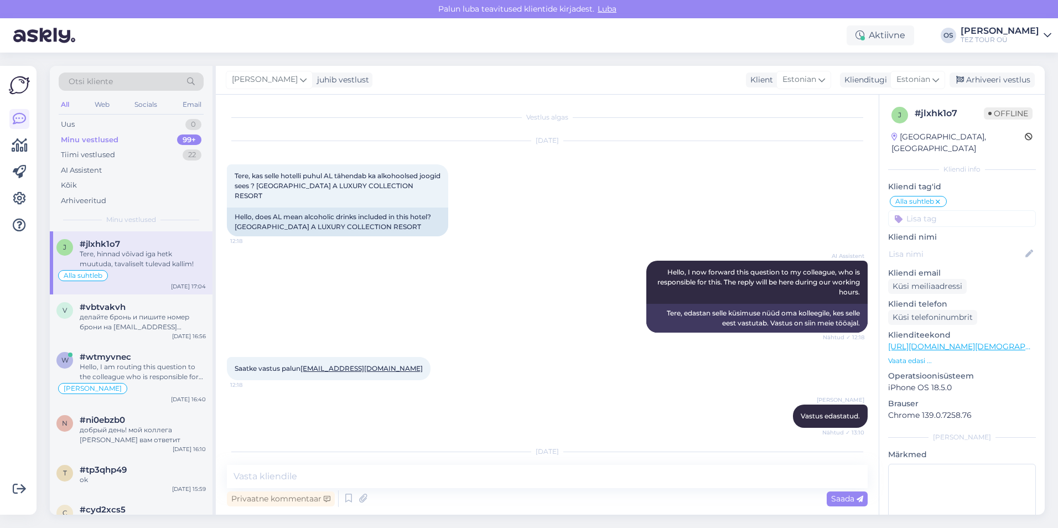
scroll to position [507, 0]
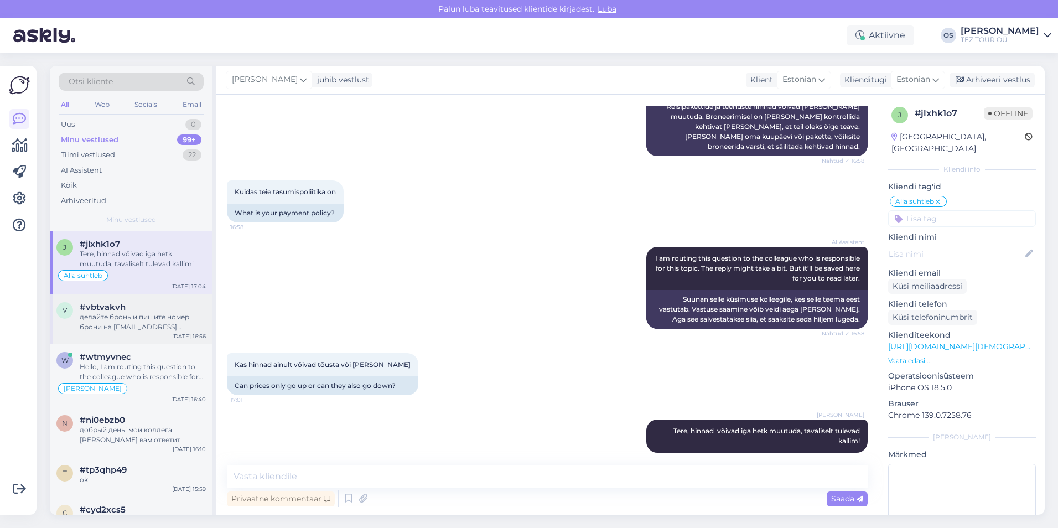
click at [126, 321] on div "делайте бронь и пишите номер брони на [EMAIL_ADDRESS][DOMAIN_NAME] - поправим ц…" at bounding box center [143, 322] width 126 height 20
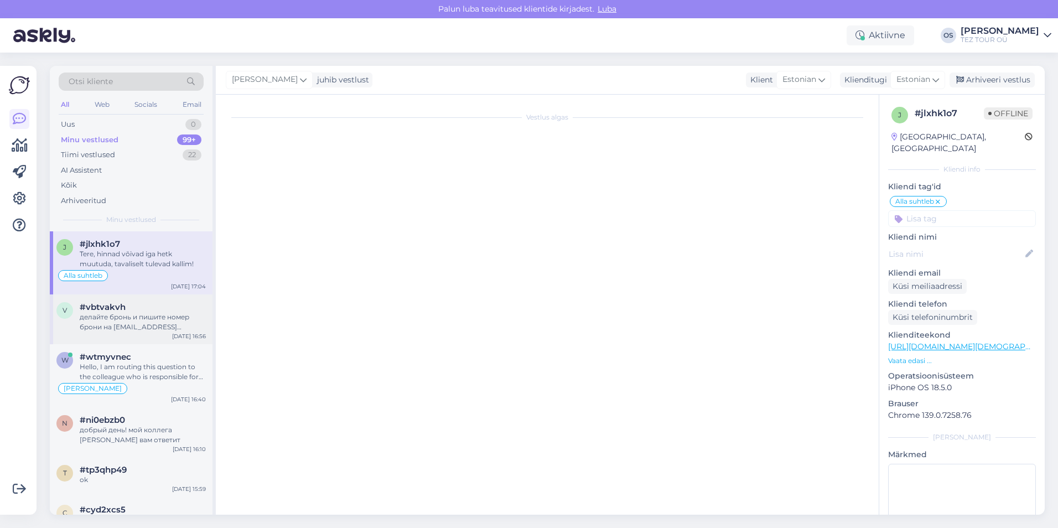
scroll to position [0, 0]
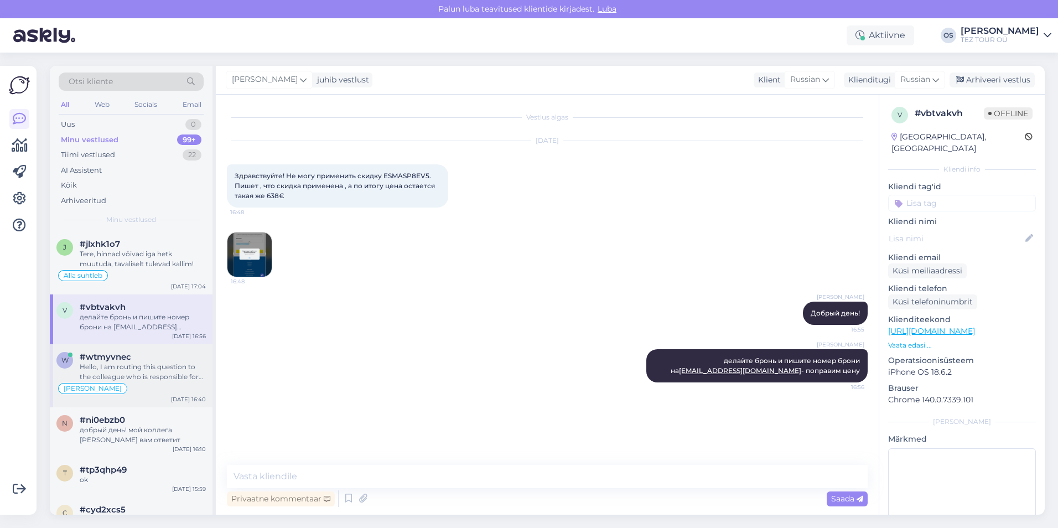
click at [146, 364] on div "Hello, I am routing this question to the colleague who is responsible for this …" at bounding box center [143, 372] width 126 height 20
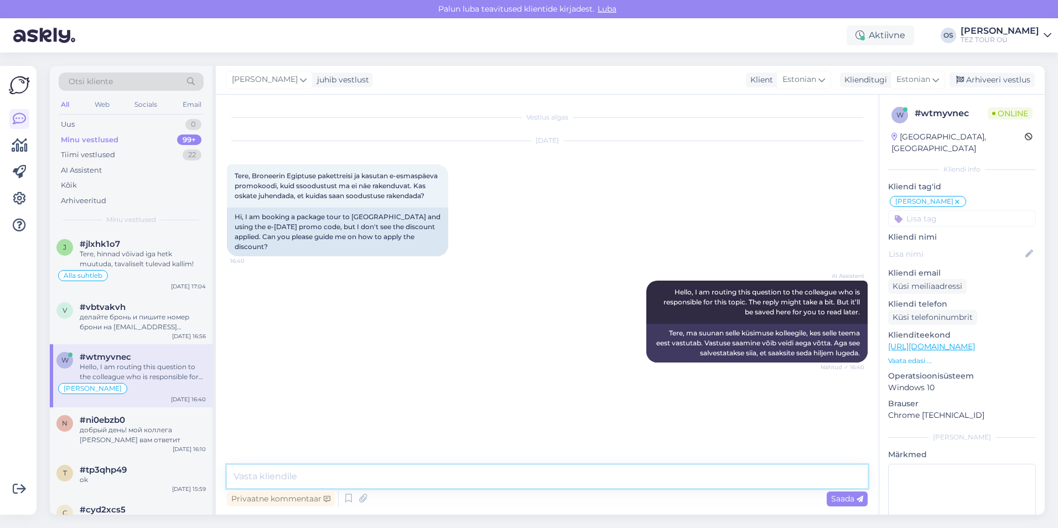
paste textarea "palun helistage [PHONE_NUMBER] Marika"
type textarea "palun helistage [PHONE_NUMBER] Marika"
click at [106, 249] on div "Tere, hinnad võivad iga hetk muutuda, tavaliselt tulevad kallim!" at bounding box center [143, 259] width 126 height 20
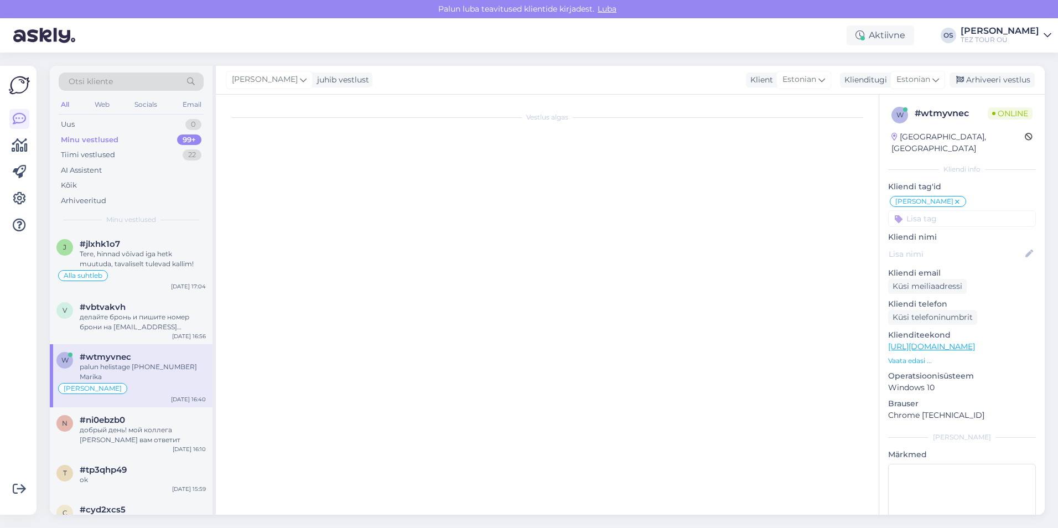
scroll to position [507, 0]
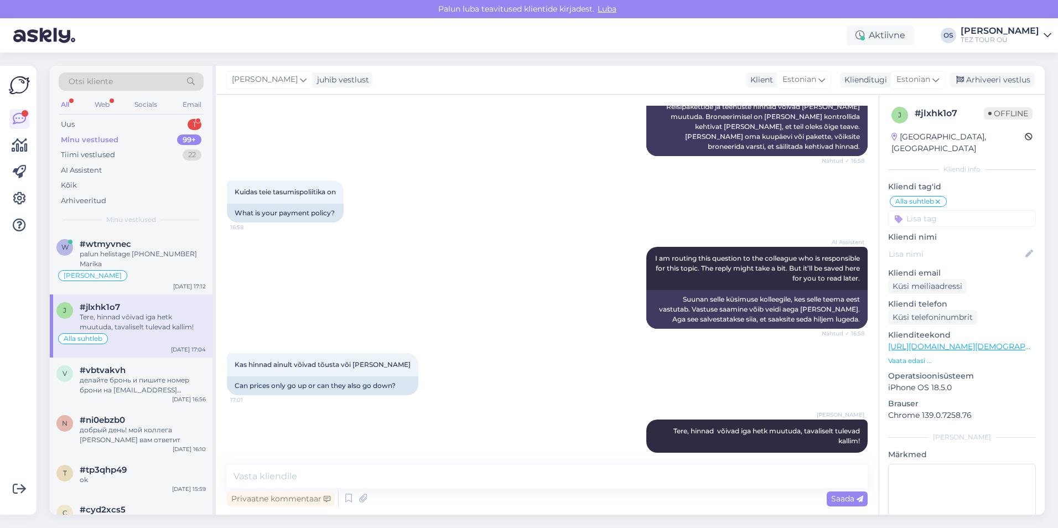
click at [84, 113] on div "All Web Socials Email" at bounding box center [131, 105] width 145 height 17
click at [84, 119] on div "Uus 1" at bounding box center [131, 124] width 145 height 15
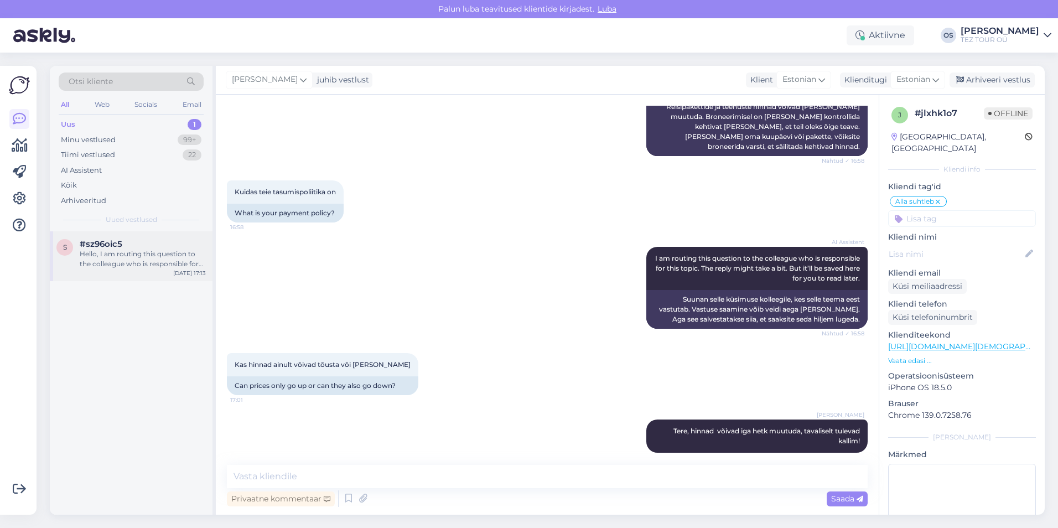
click at [114, 248] on span "#sz96oic5" at bounding box center [101, 244] width 43 height 10
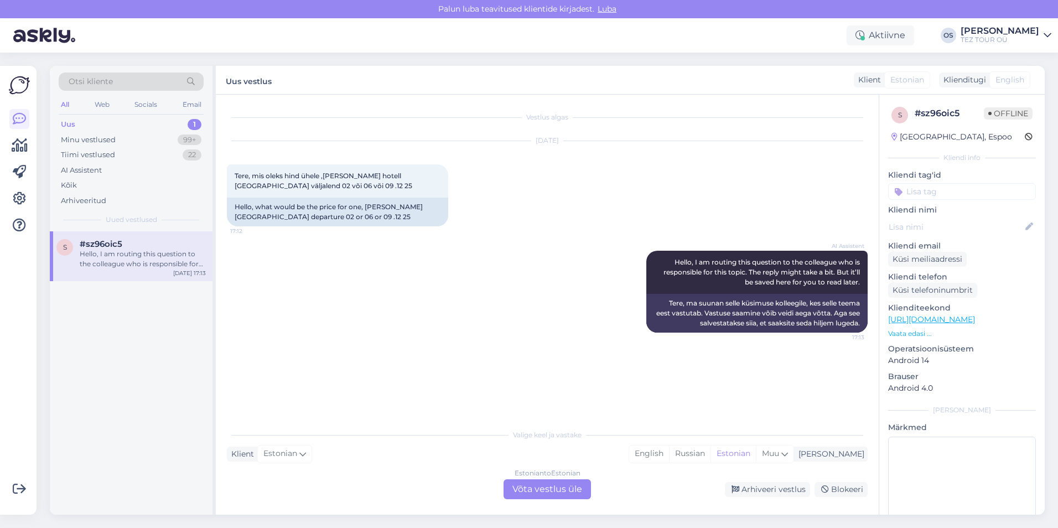
click at [533, 480] on div "Estonian to Estonian Võta vestlus üle" at bounding box center [547, 489] width 87 height 20
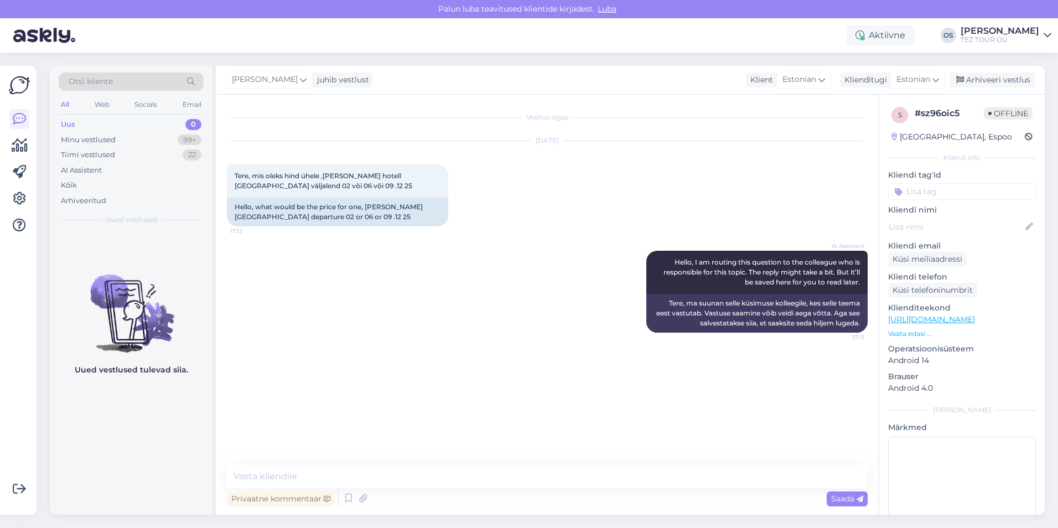
click at [915, 190] on input at bounding box center [962, 191] width 148 height 17
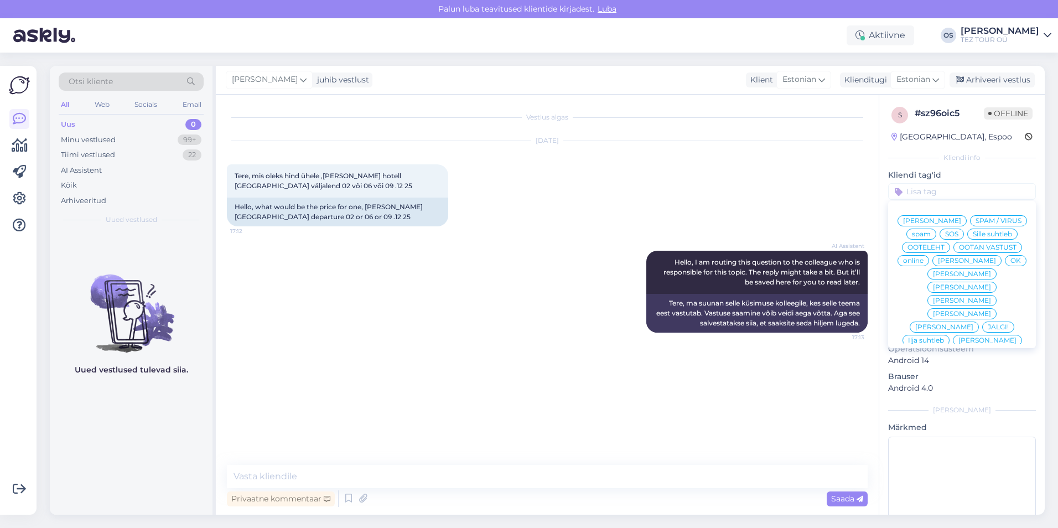
click at [938, 264] on span "[PERSON_NAME]" at bounding box center [967, 260] width 58 height 7
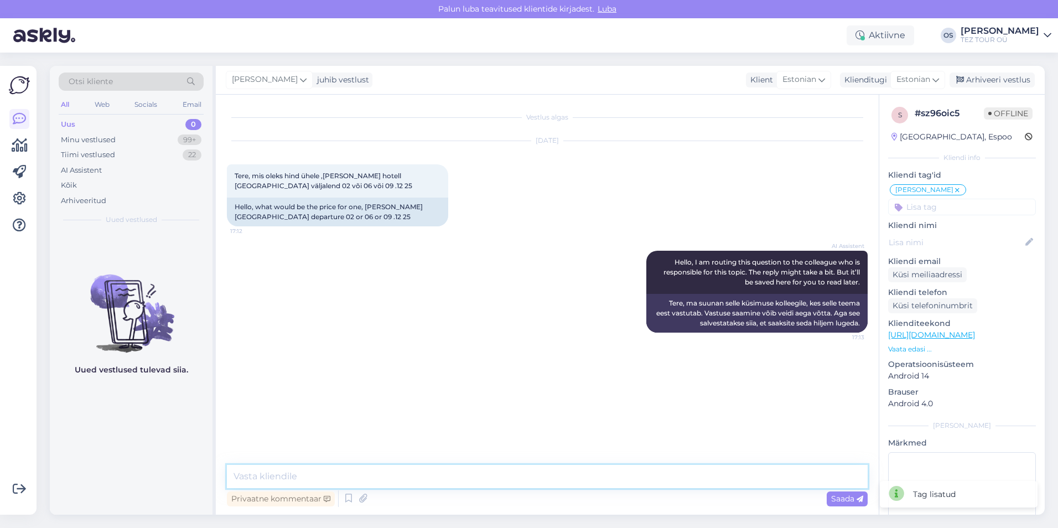
click at [292, 479] on textarea at bounding box center [547, 476] width 641 height 23
type textarea "tere"
click at [308, 483] on textarea at bounding box center [547, 476] width 641 height 23
type textarea "palun saatke oma email"
click at [265, 468] on textarea at bounding box center [547, 476] width 641 height 23
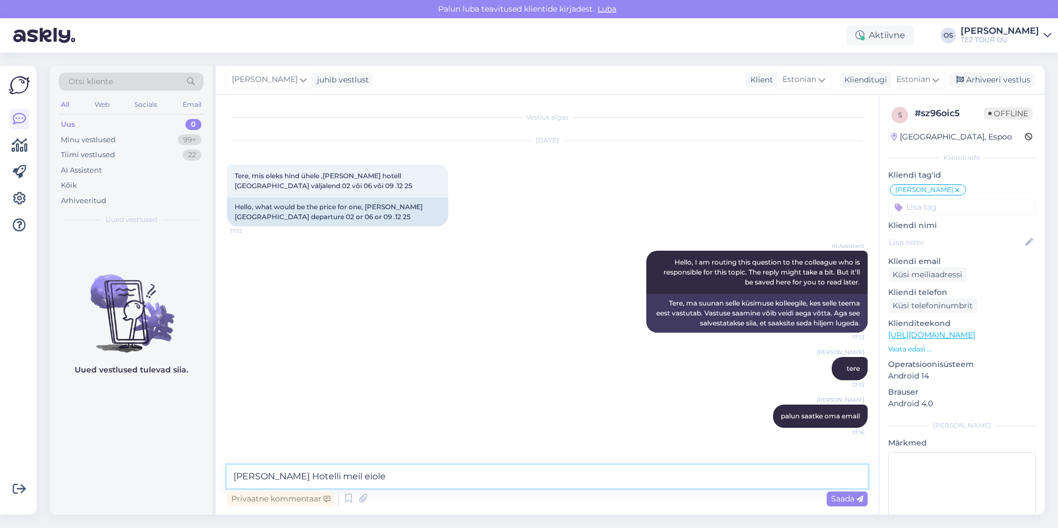
click at [365, 476] on textarea "[PERSON_NAME] Hotelli meil eiole" at bounding box center [547, 476] width 641 height 23
type textarea "[PERSON_NAME] Hotelli [PERSON_NAME] ole"
click at [364, 478] on textarea "[PERSON_NAME] Hotelli [PERSON_NAME] ole" at bounding box center [547, 476] width 641 height 23
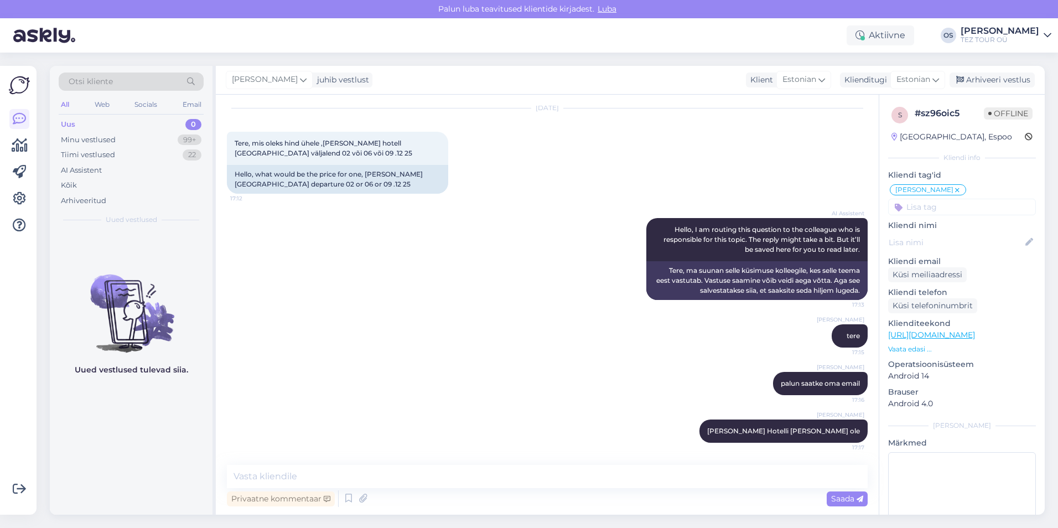
click at [109, 123] on div "Uus 0" at bounding box center [131, 124] width 145 height 15
click at [128, 113] on div "All Web Socials Email" at bounding box center [131, 105] width 145 height 17
click at [125, 120] on div "Uus 0" at bounding box center [131, 124] width 145 height 15
